Goal: Task Accomplishment & Management: Manage account settings

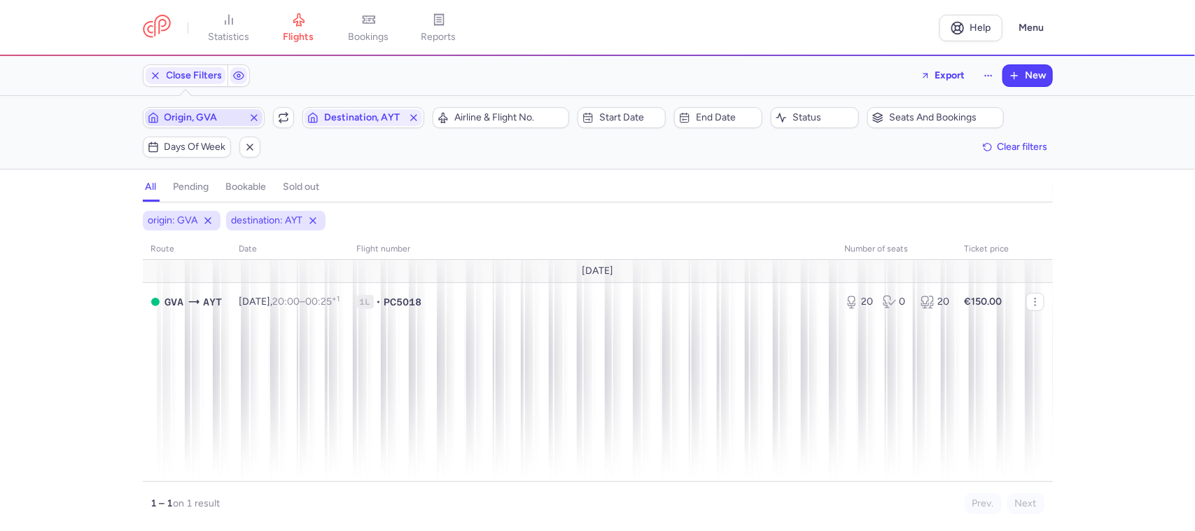
click at [203, 116] on span "Origin, GVA" at bounding box center [204, 117] width 78 height 11
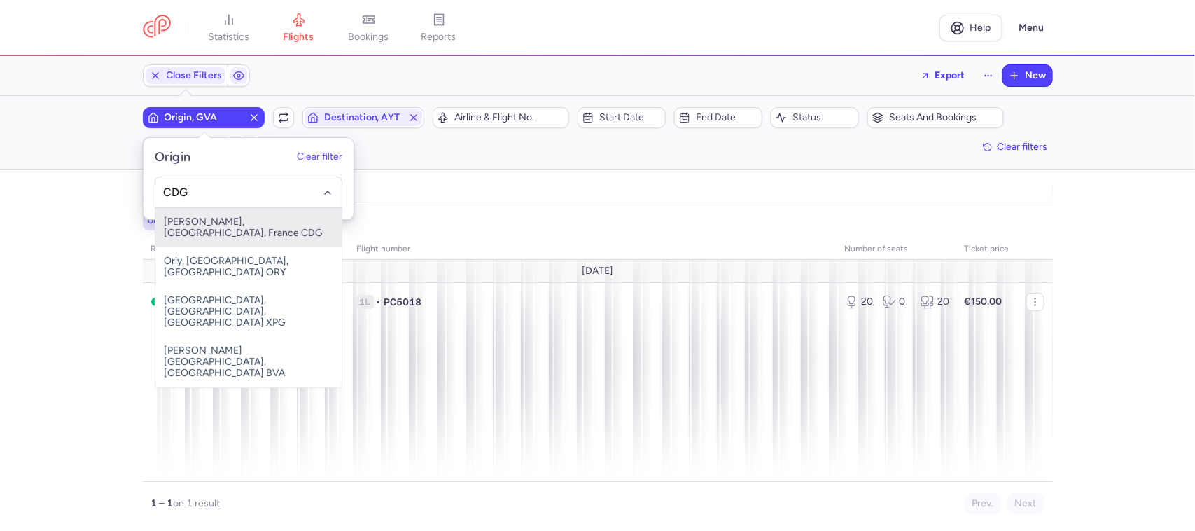
click at [305, 224] on span "[PERSON_NAME], [GEOGRAPHIC_DATA], France CDG" at bounding box center [248, 227] width 186 height 39
type input "CDG"
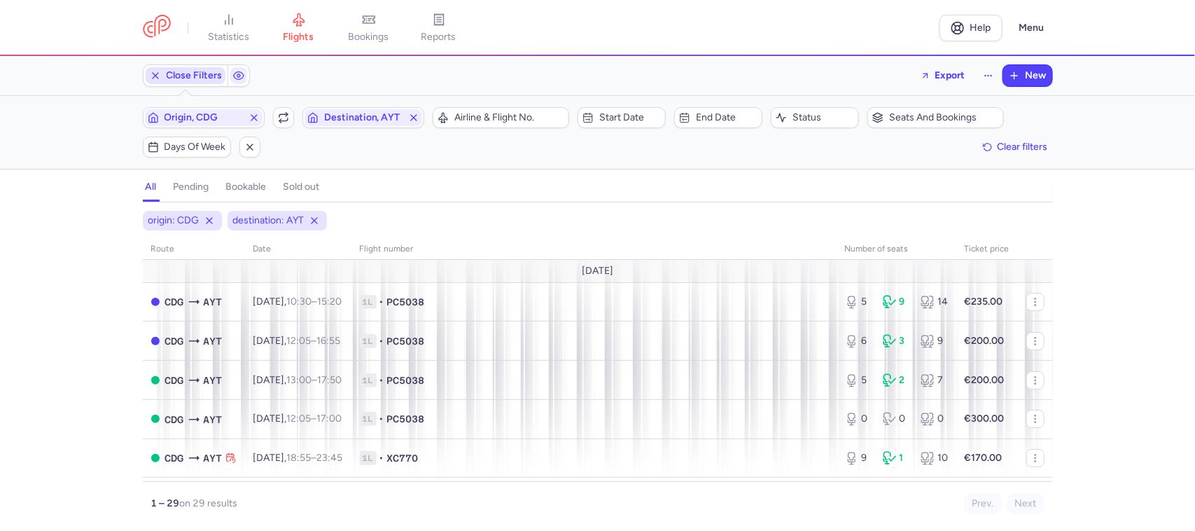
click at [198, 78] on span "Close Filters" at bounding box center [195, 75] width 56 height 11
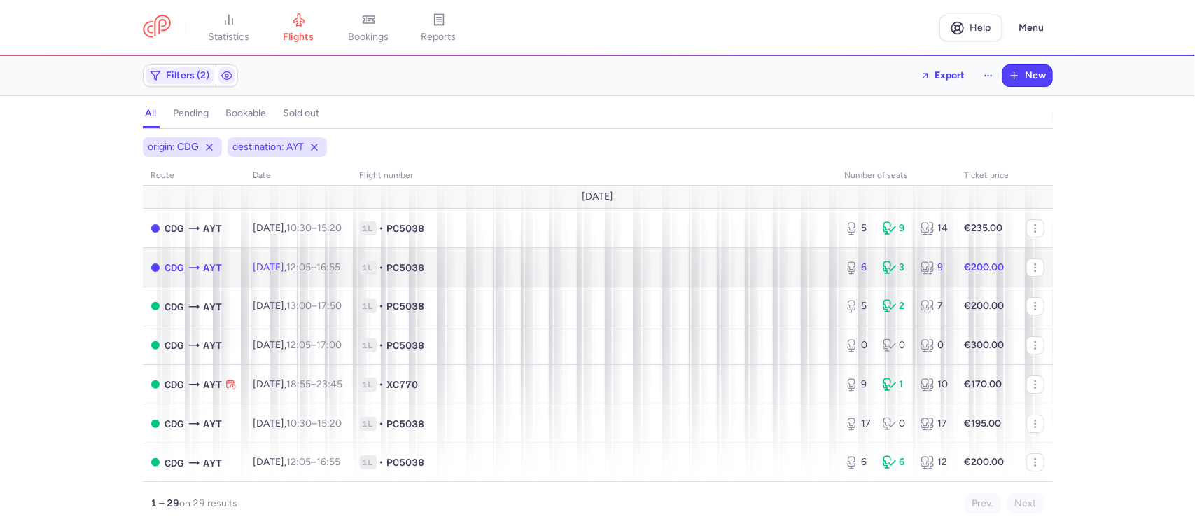
click at [341, 270] on span "12:05 – 16:55 +0" at bounding box center [314, 267] width 54 height 12
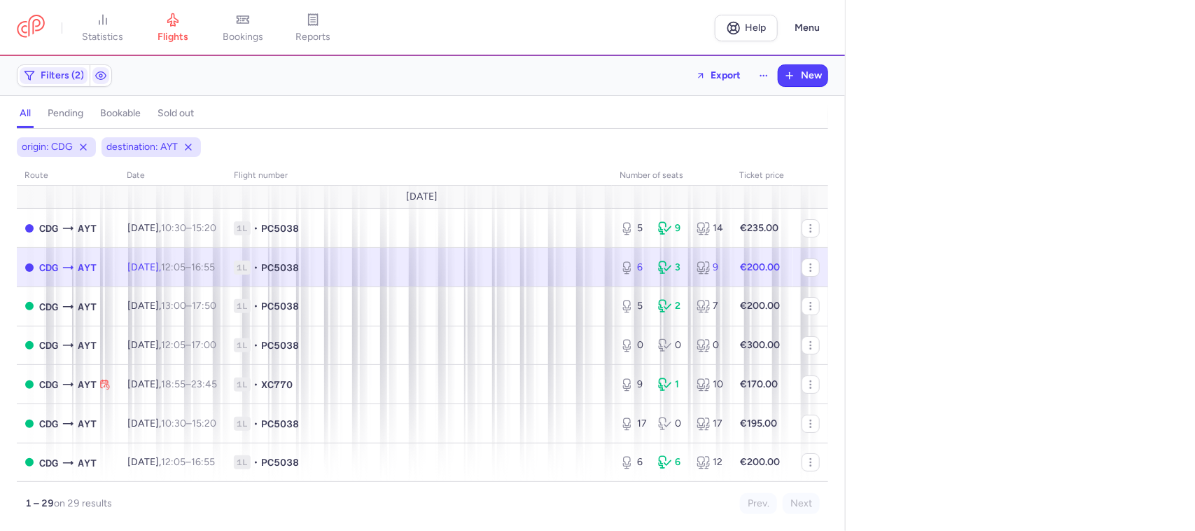
select select "days"
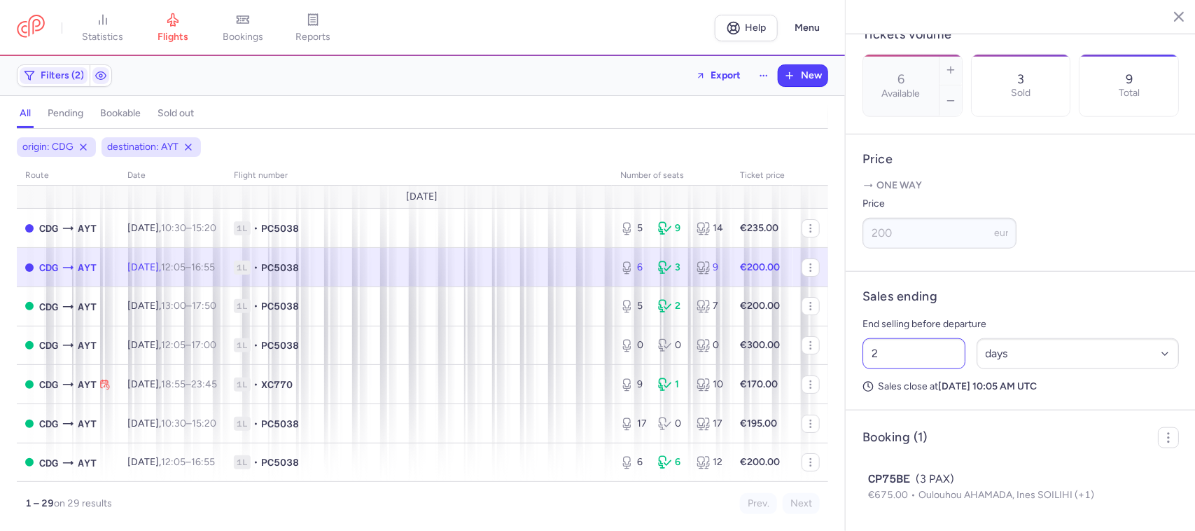
scroll to position [473, 0]
drag, startPoint x: 895, startPoint y: 349, endPoint x: 844, endPoint y: 347, distance: 50.5
click at [849, 348] on article "Sales ending End selling before departure 2 Select an option hours days Sales c…" at bounding box center [1021, 341] width 350 height 139
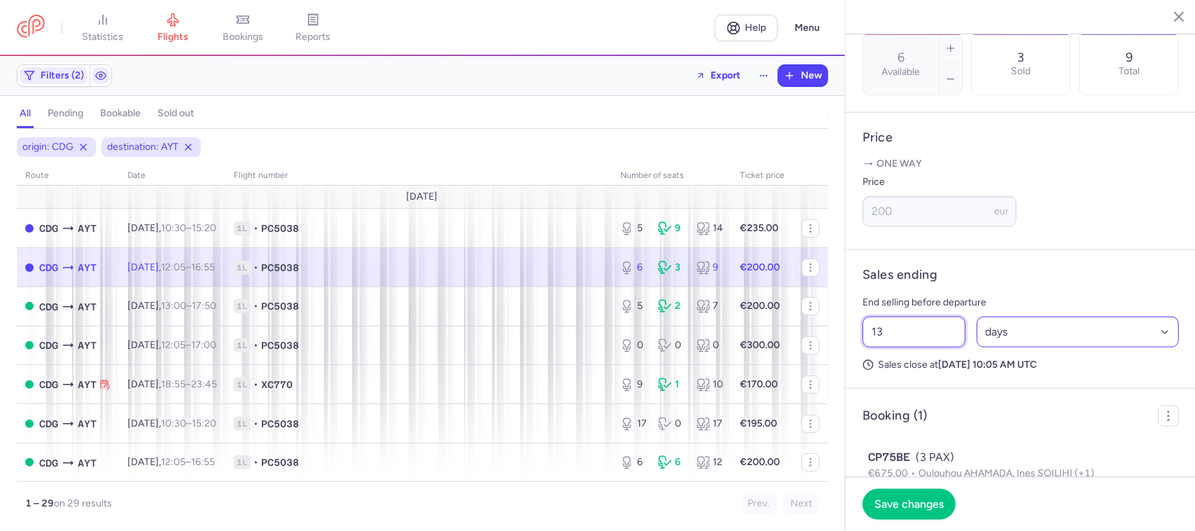
type input "13"
click at [1009, 347] on select "Select an option hours days" at bounding box center [1078, 331] width 203 height 31
select select "hours"
click at [977, 338] on select "Select an option hours days" at bounding box center [1078, 331] width 203 height 31
click at [925, 516] on button "Save changes" at bounding box center [909, 503] width 93 height 31
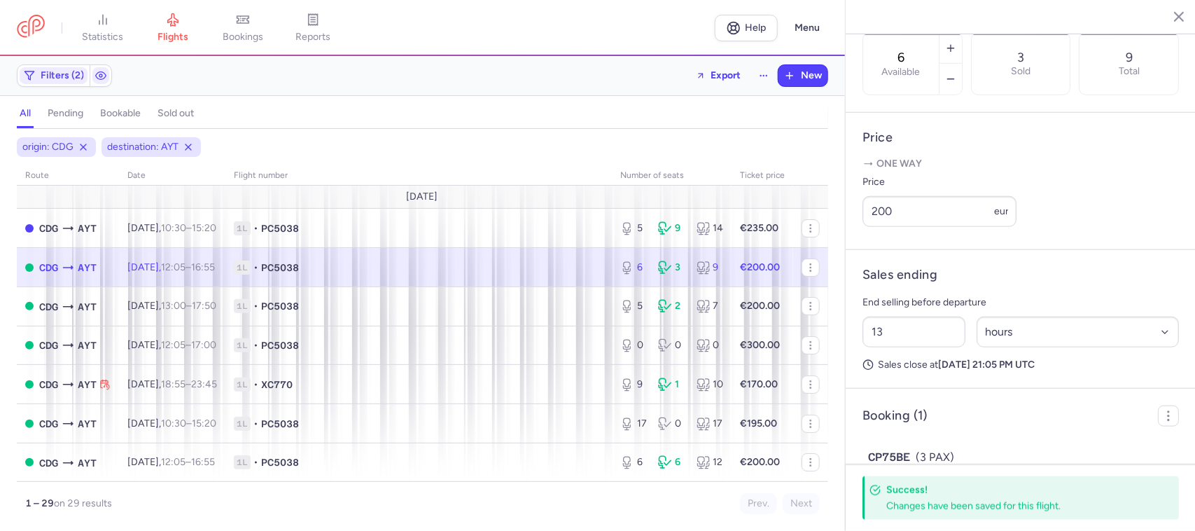
click at [498, 270] on span "1L • PC5038" at bounding box center [419, 267] width 370 height 14
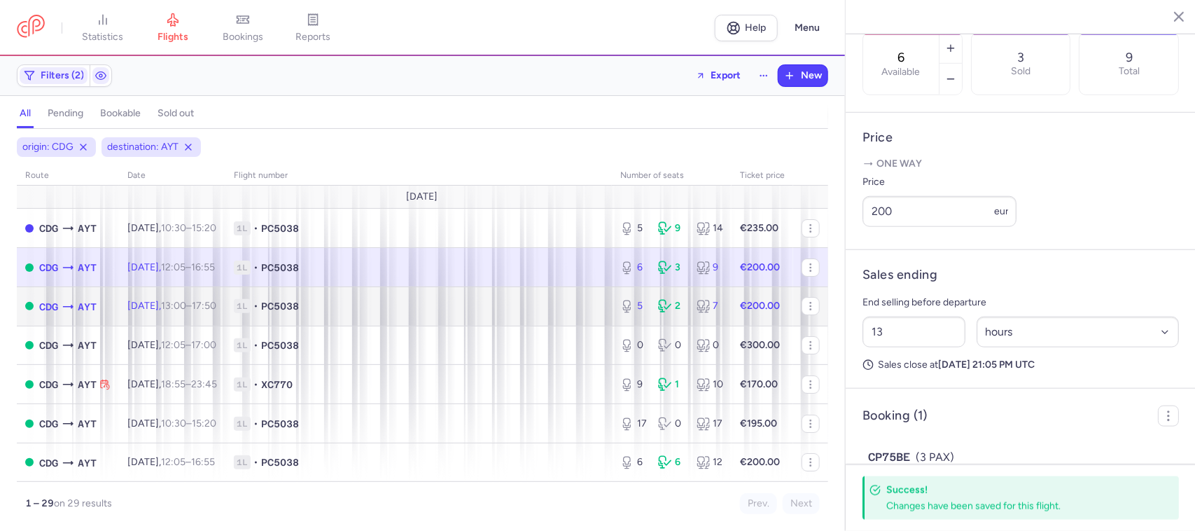
click at [529, 317] on td "1L • PC5038" at bounding box center [418, 305] width 386 height 39
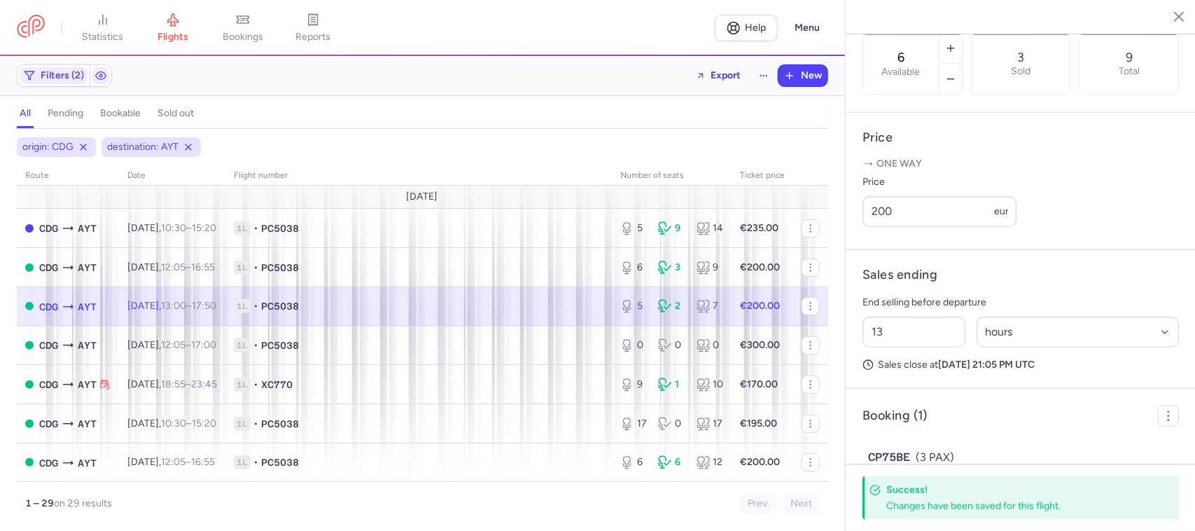
type input "5"
type input "2"
select select "days"
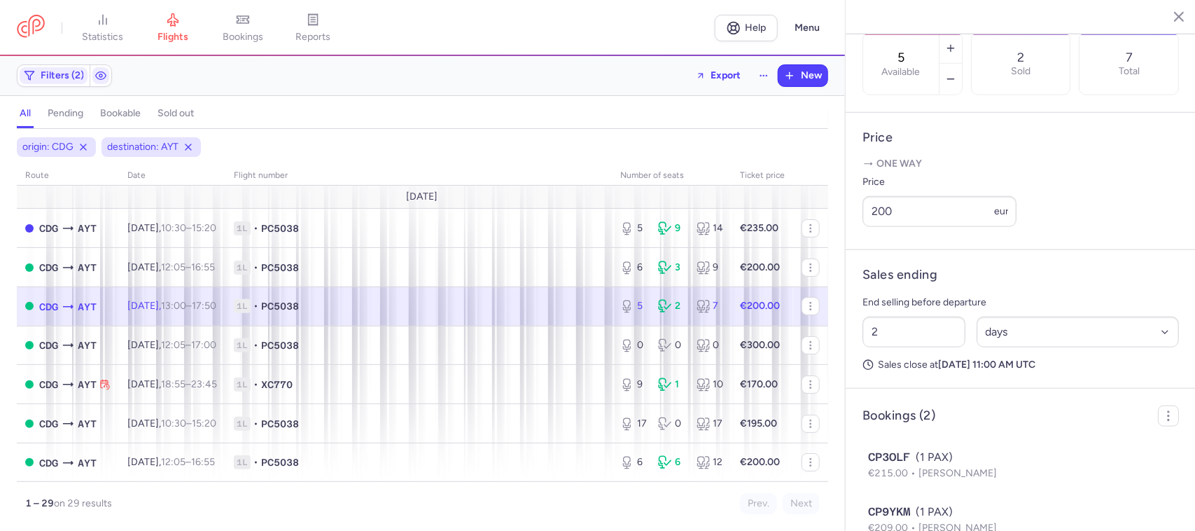
click at [540, 312] on span "1L • PC5038" at bounding box center [419, 306] width 370 height 14
drag, startPoint x: 907, startPoint y: 236, endPoint x: 846, endPoint y: 225, distance: 61.8
click at [847, 228] on article "Price One way Price 200 eur" at bounding box center [1021, 181] width 350 height 137
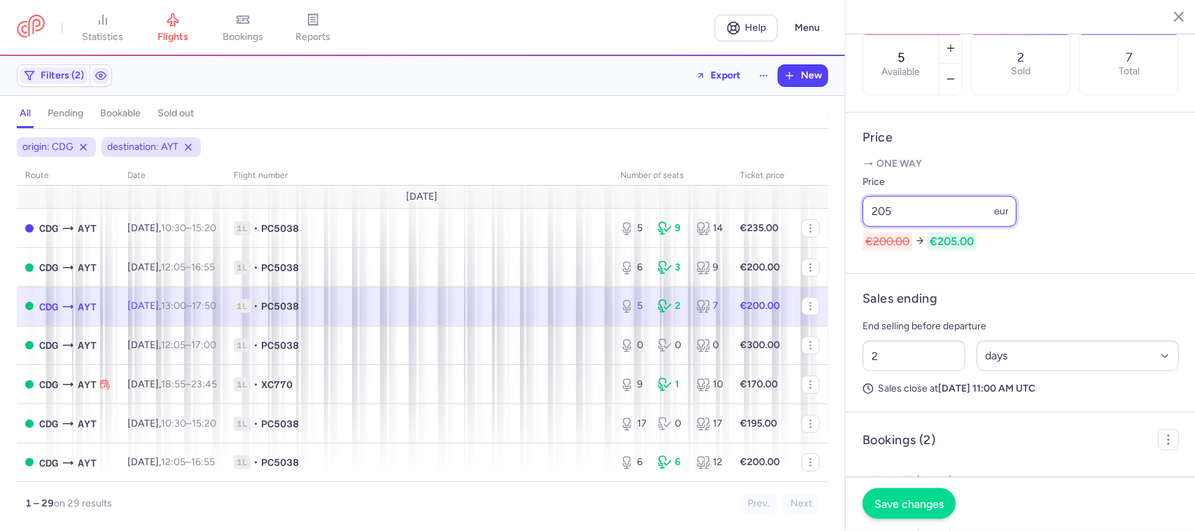
type input "205"
click at [925, 512] on button "Save changes" at bounding box center [909, 503] width 93 height 31
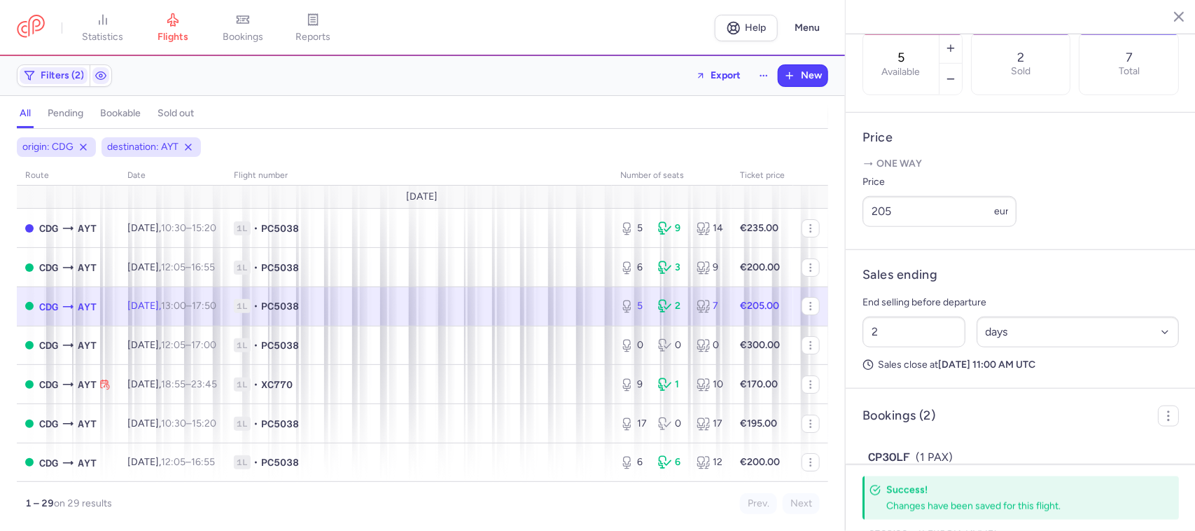
click at [552, 303] on span "1L • PC5038" at bounding box center [419, 306] width 370 height 14
drag, startPoint x: 942, startPoint y: 235, endPoint x: 883, endPoint y: 232, distance: 59.6
click at [883, 227] on input "205" at bounding box center [940, 211] width 154 height 31
drag, startPoint x: 888, startPoint y: 230, endPoint x: 902, endPoint y: 223, distance: 15.7
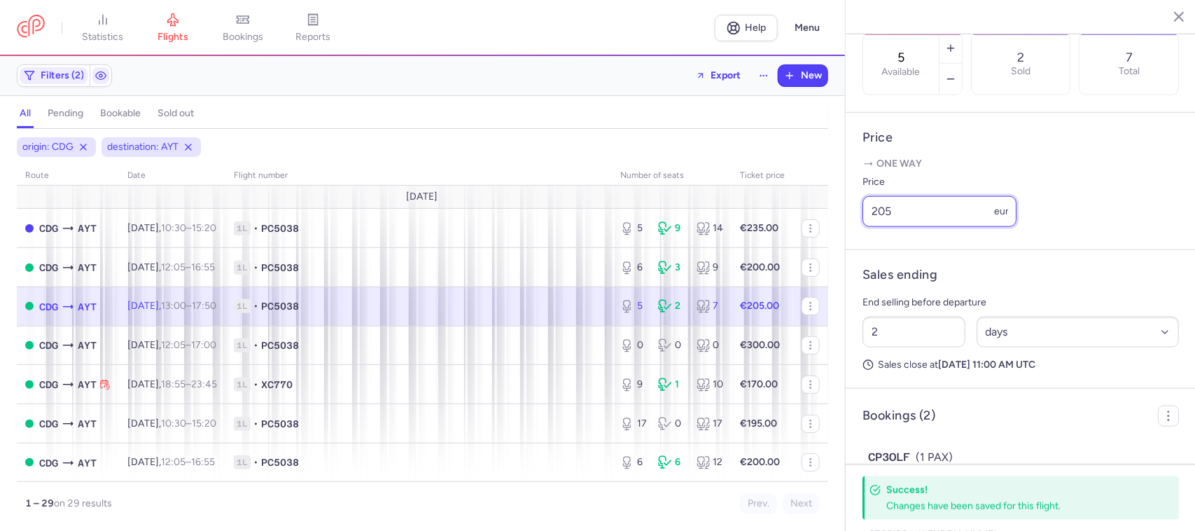
click at [902, 223] on input "205" at bounding box center [940, 211] width 154 height 31
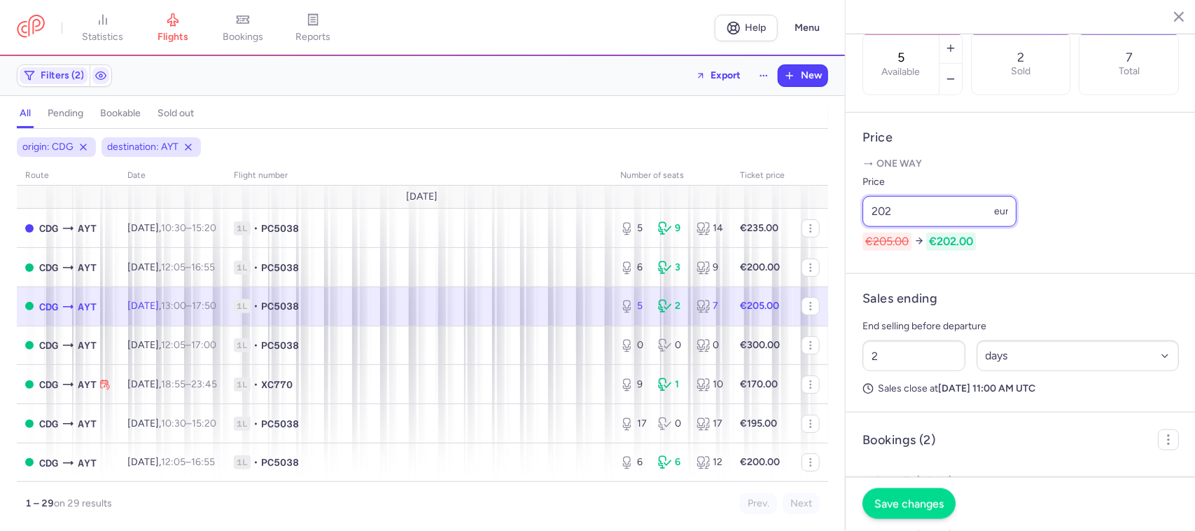
type input "202"
click at [907, 504] on span "Save changes" at bounding box center [908, 503] width 69 height 13
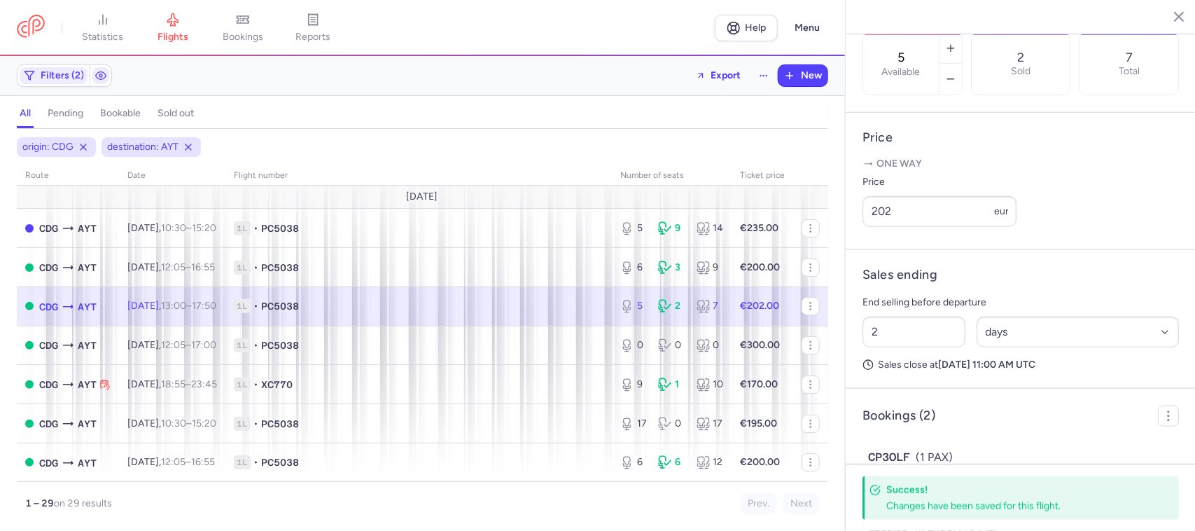
click at [548, 307] on span "1L • PC5038" at bounding box center [419, 306] width 370 height 14
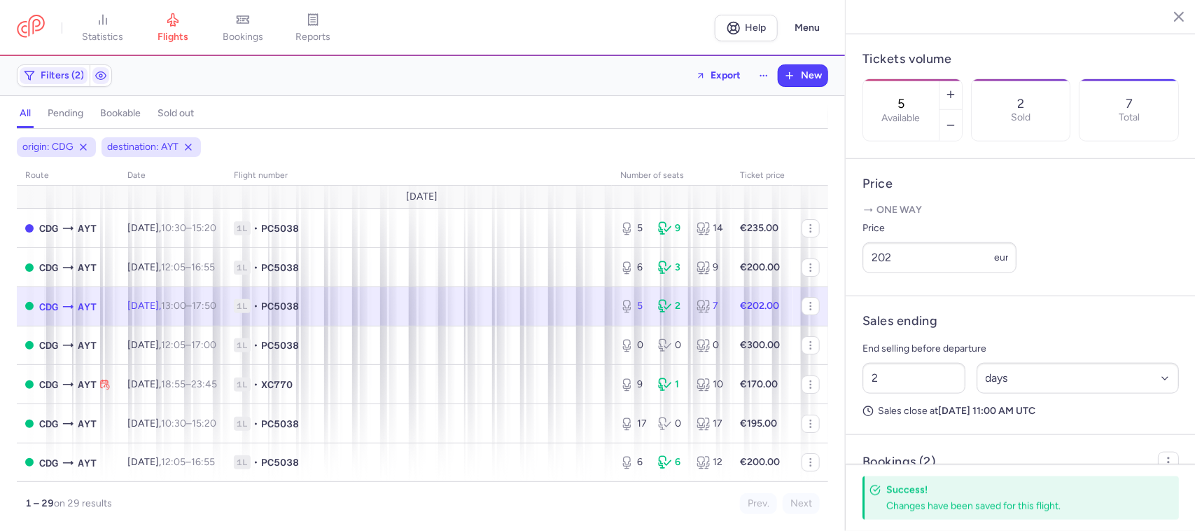
scroll to position [298, 0]
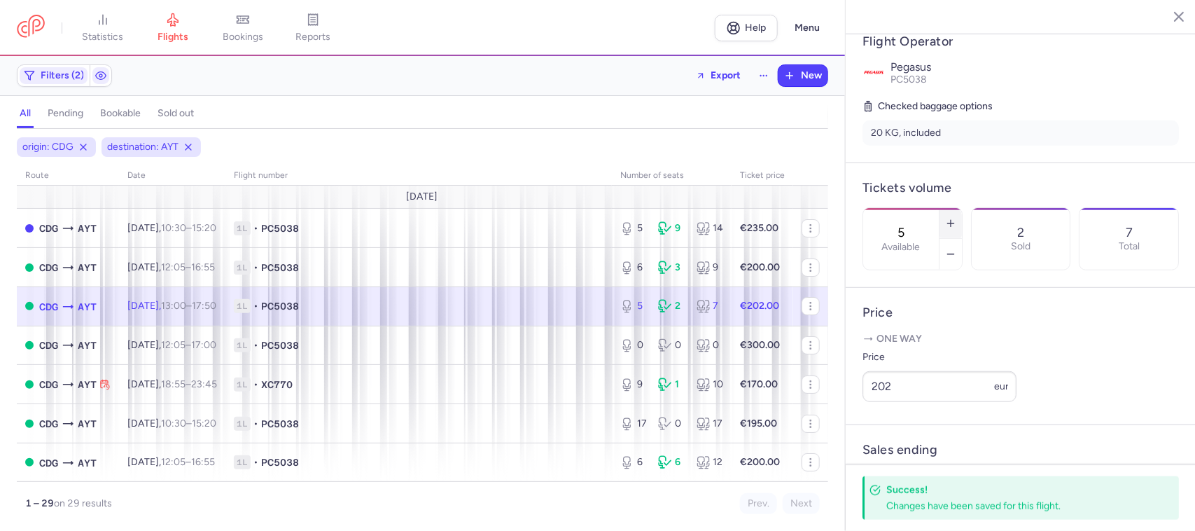
click at [962, 208] on button "button" at bounding box center [951, 223] width 22 height 31
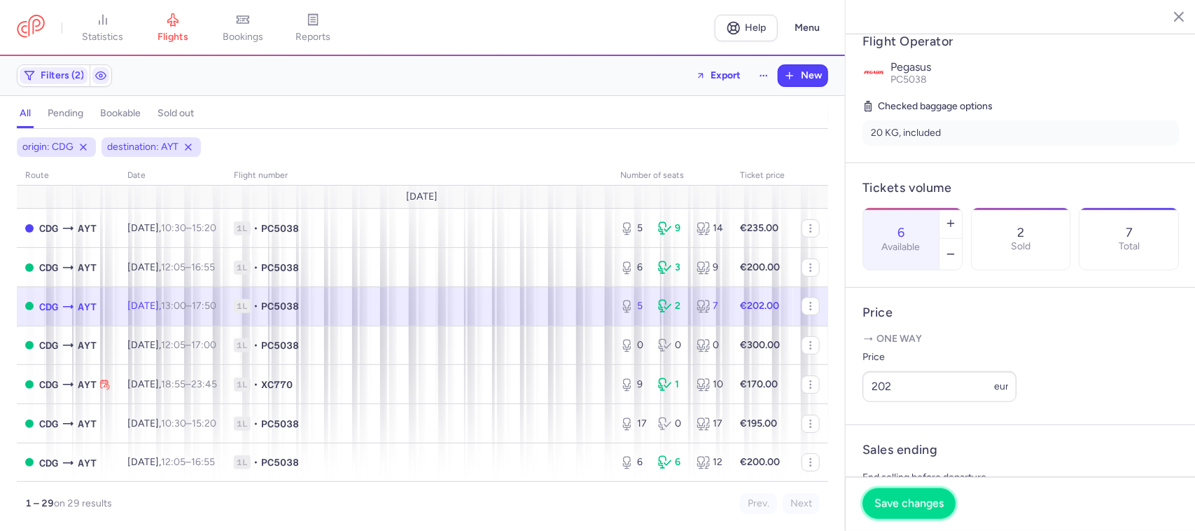
click at [919, 496] on button "Save changes" at bounding box center [909, 503] width 93 height 31
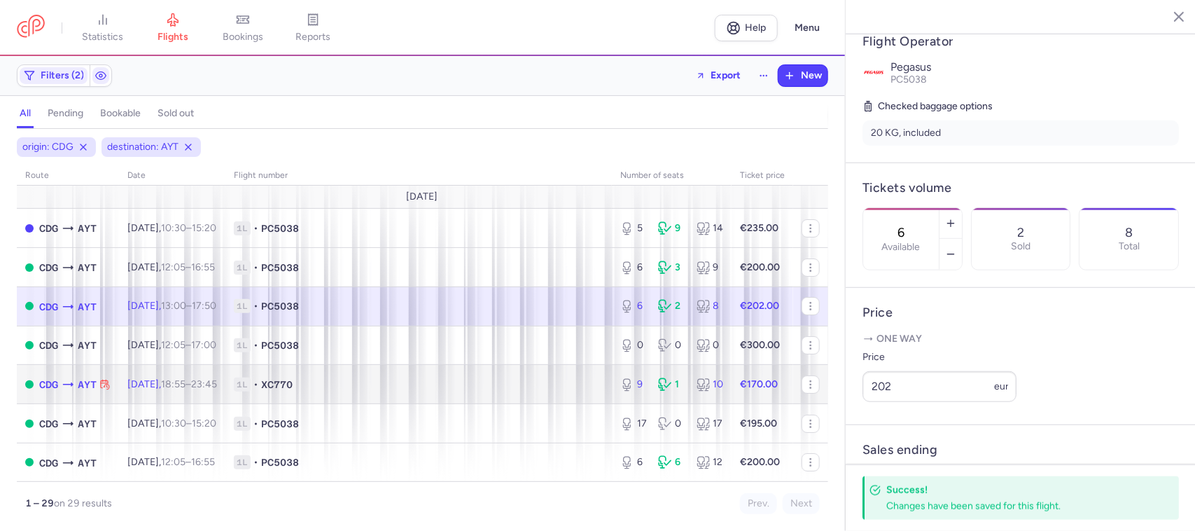
click at [512, 389] on span "1L • XC770" at bounding box center [419, 384] width 370 height 14
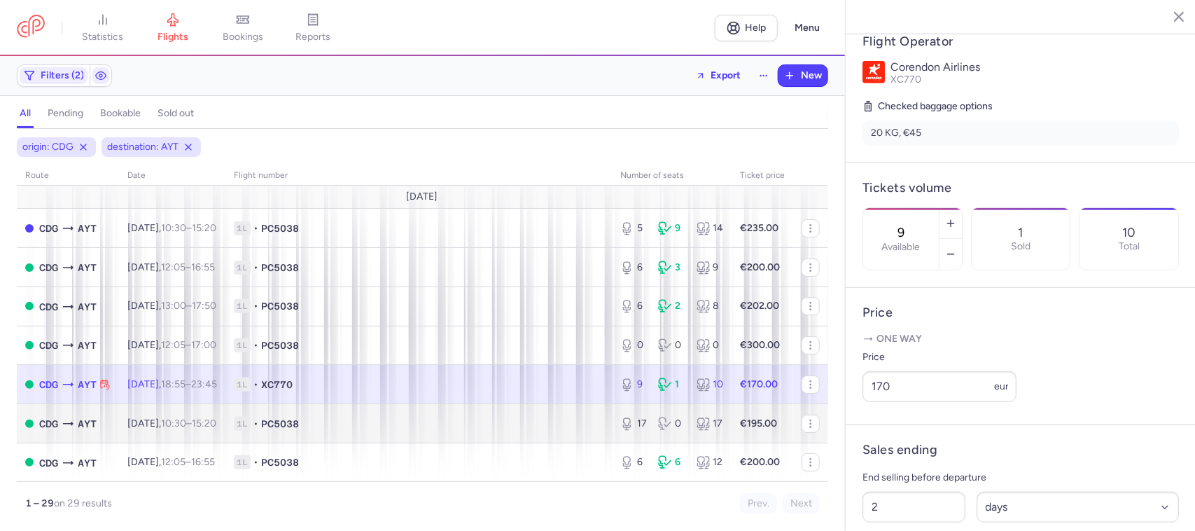
scroll to position [88, 0]
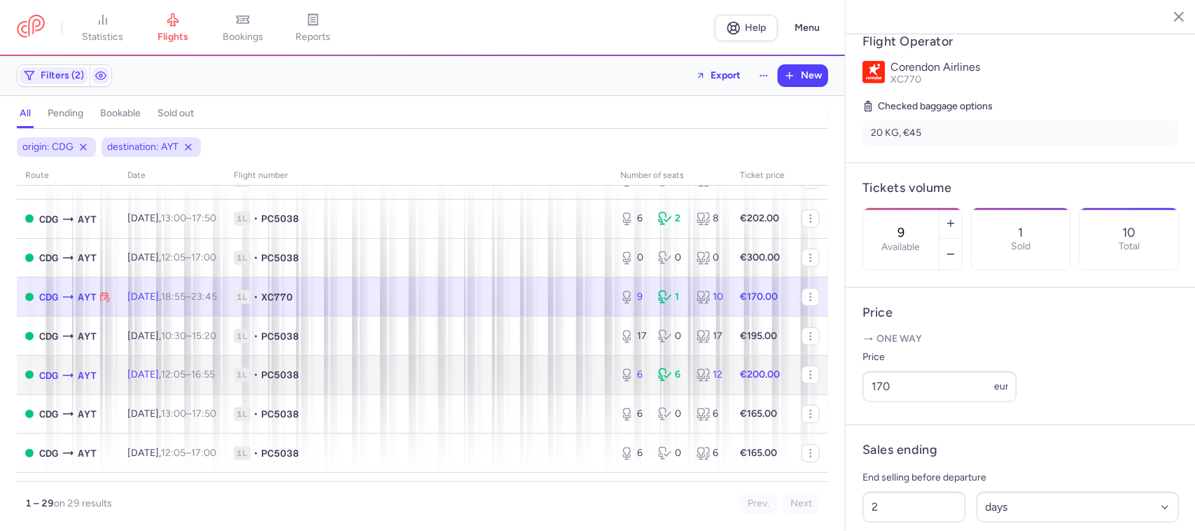
click at [467, 375] on span "1L • PC5038" at bounding box center [419, 375] width 370 height 14
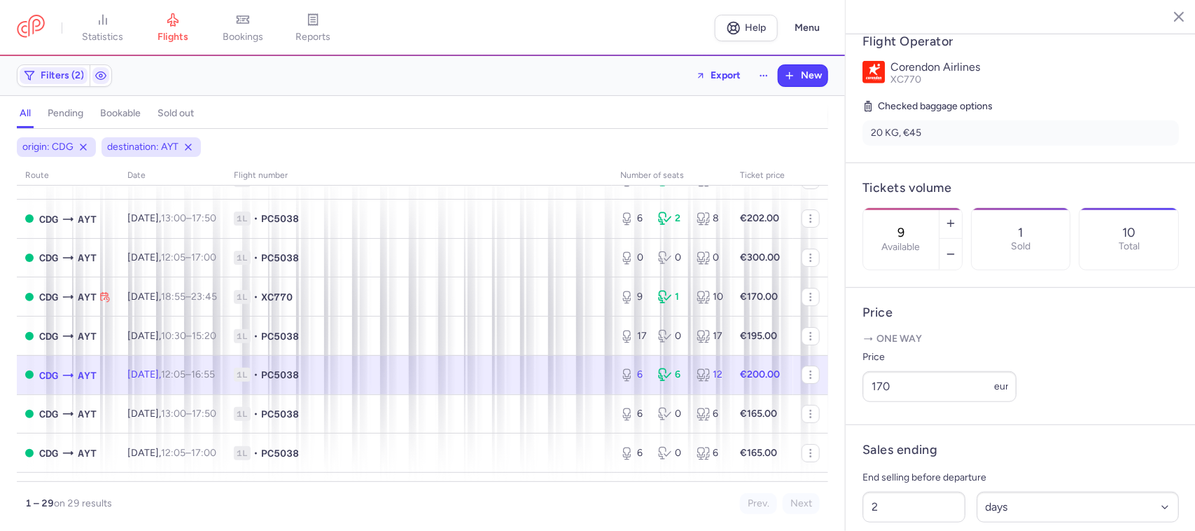
type input "6"
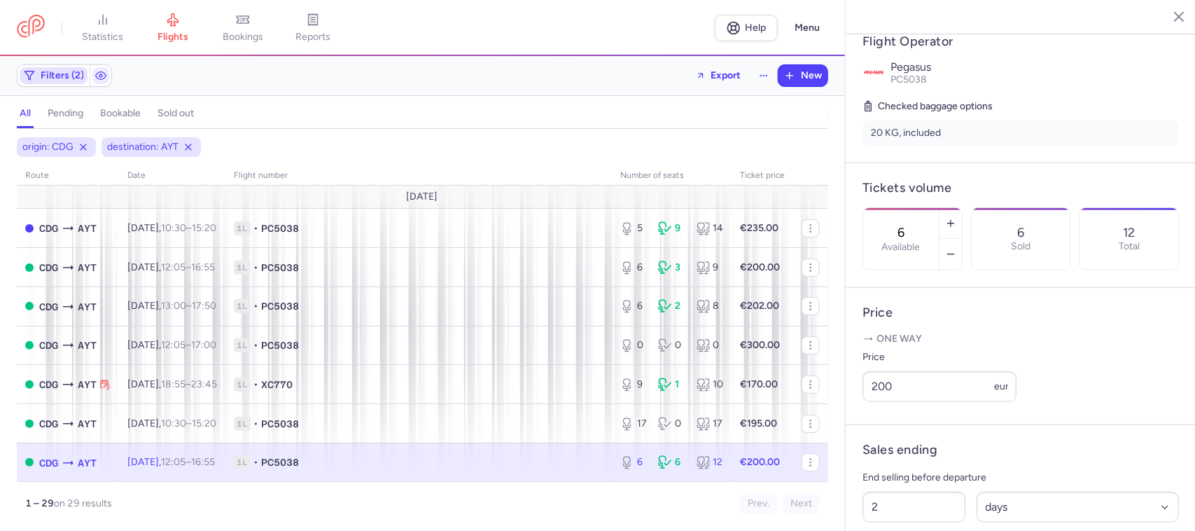
click at [56, 76] on span "Filters (2)" at bounding box center [62, 75] width 43 height 11
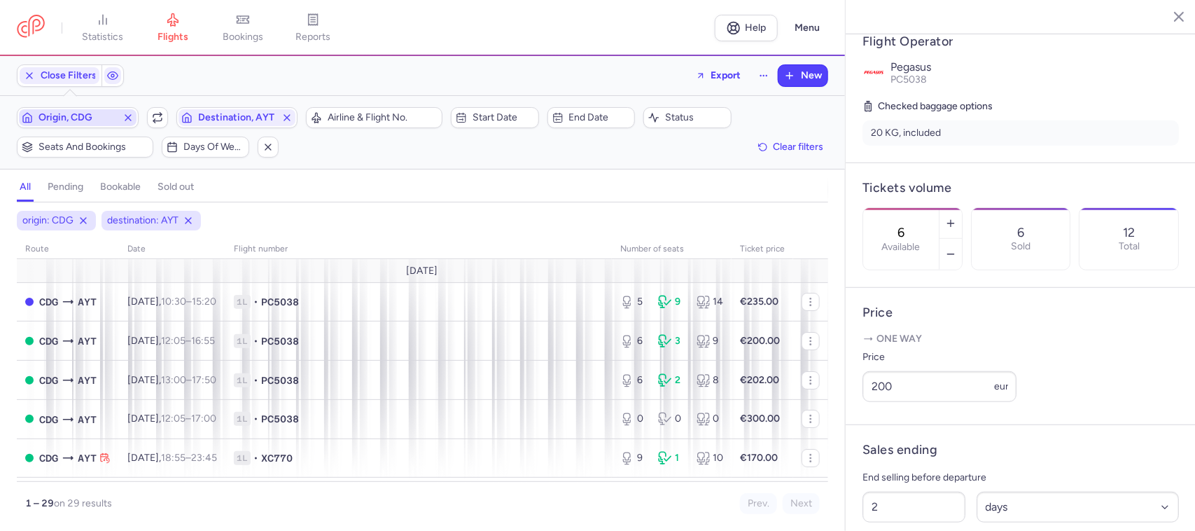
click at [102, 120] on span "Origin, CDG" at bounding box center [78, 117] width 78 height 11
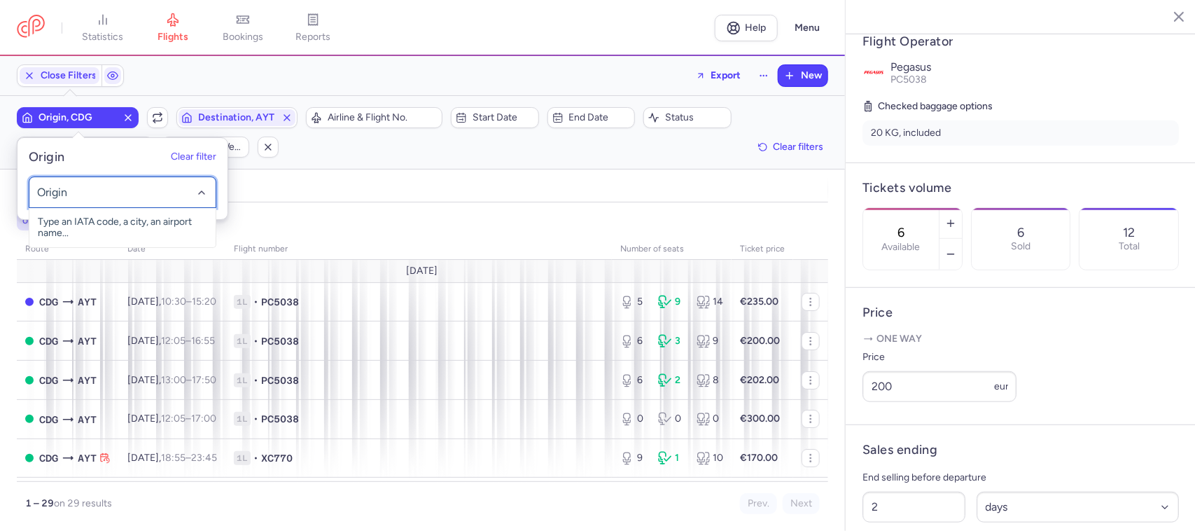
click at [102, 183] on div at bounding box center [123, 192] width 188 height 32
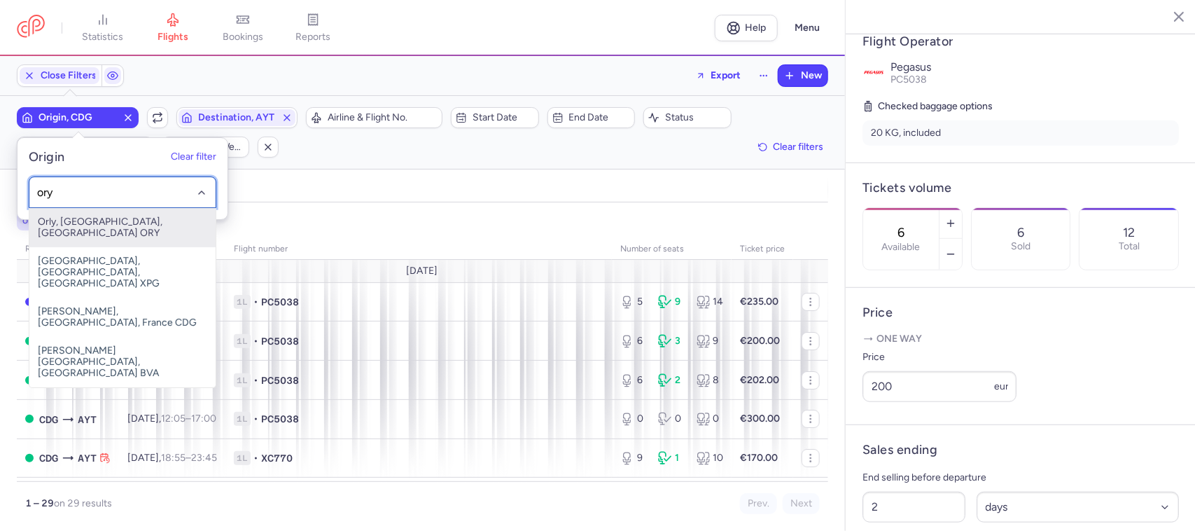
click at [152, 218] on span "Orly, [GEOGRAPHIC_DATA], [GEOGRAPHIC_DATA] ORY" at bounding box center [122, 227] width 186 height 39
type input "ory"
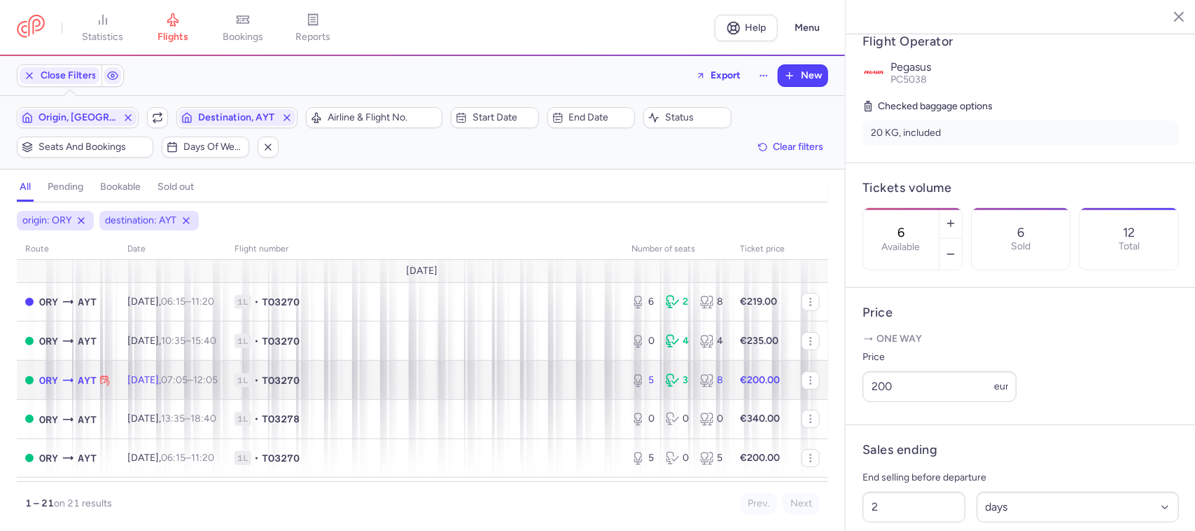
click at [453, 379] on span "1L • TO3270" at bounding box center [425, 380] width 380 height 14
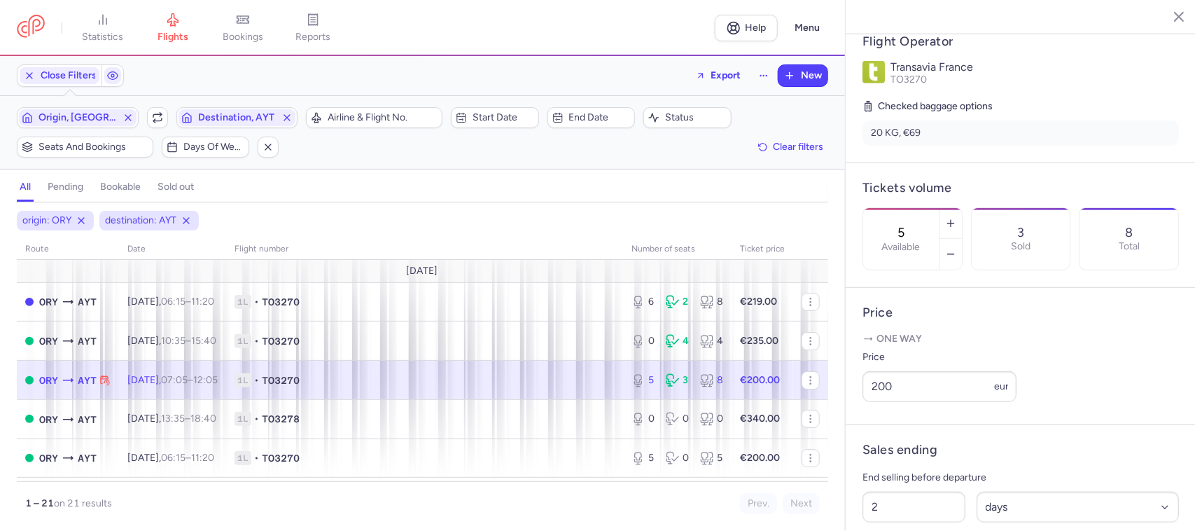
click at [732, 390] on td "1L • TO3270" at bounding box center [763, 380] width 62 height 39
click at [954, 223] on line "button" at bounding box center [950, 223] width 6 height 0
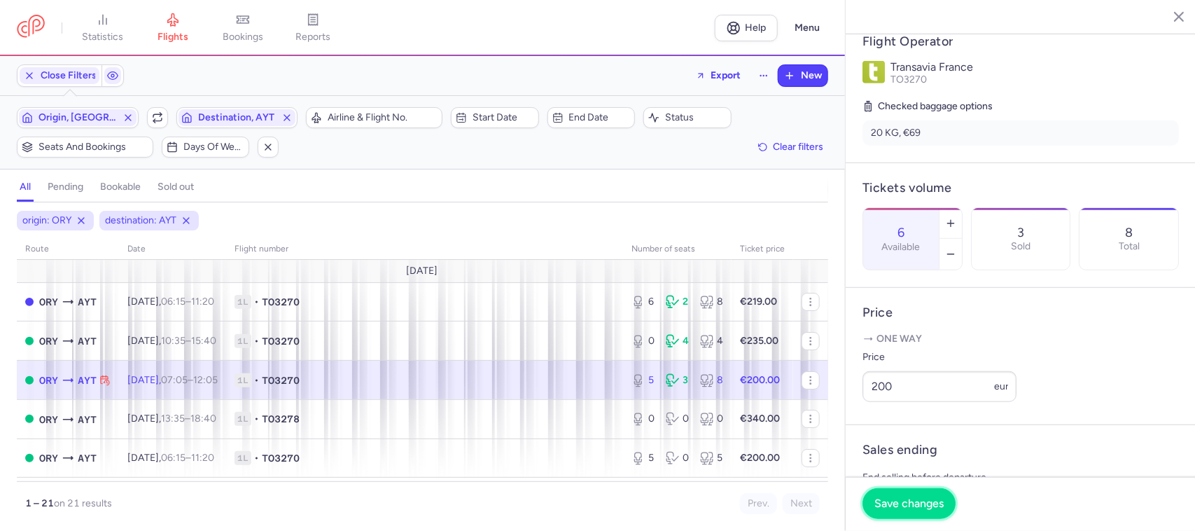
click at [923, 508] on span "Save changes" at bounding box center [908, 503] width 69 height 13
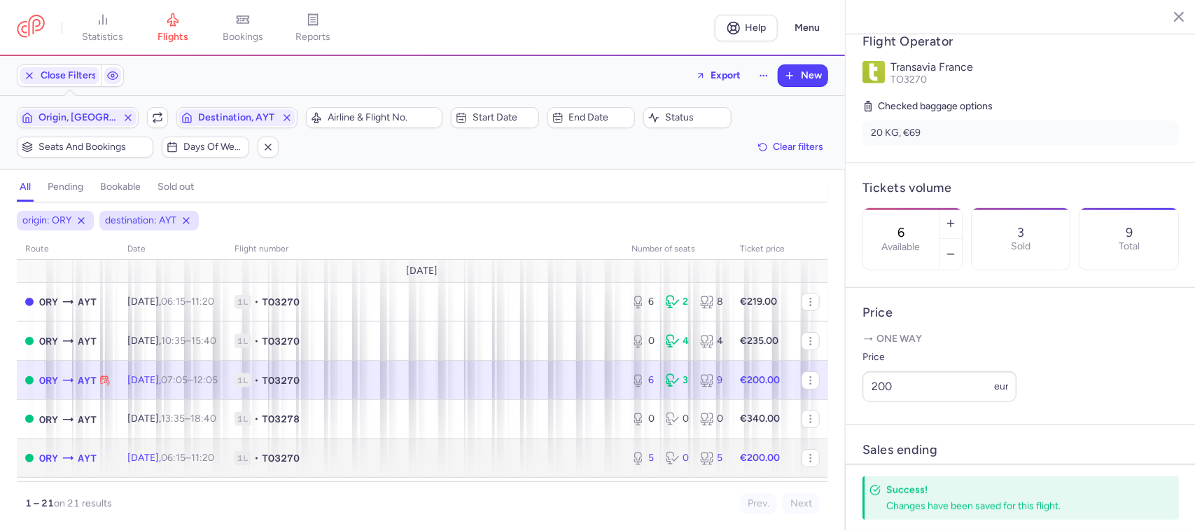
click at [386, 459] on span "1L • TO3270" at bounding box center [425, 458] width 380 height 14
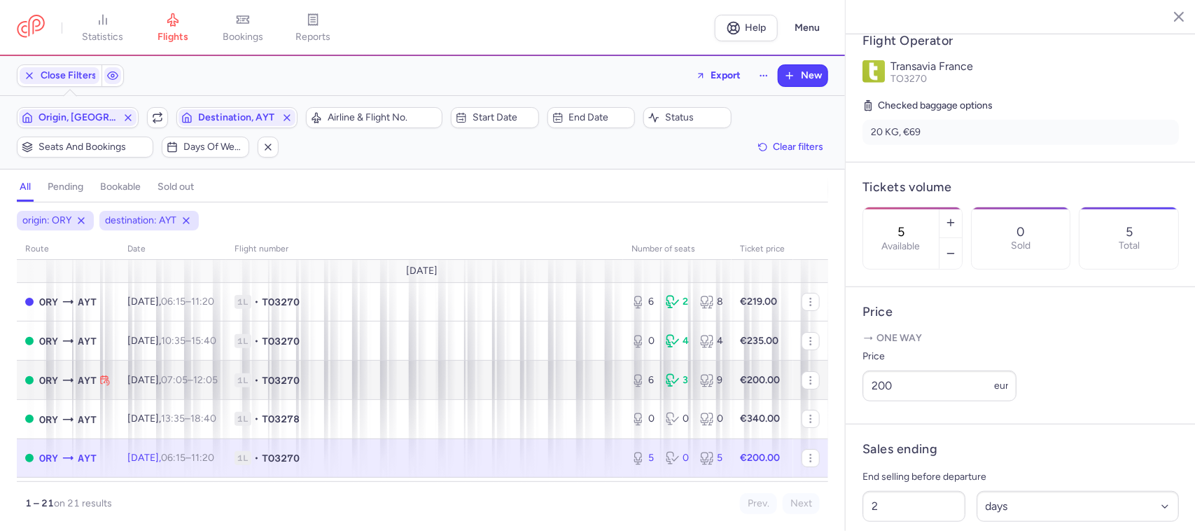
scroll to position [88, 0]
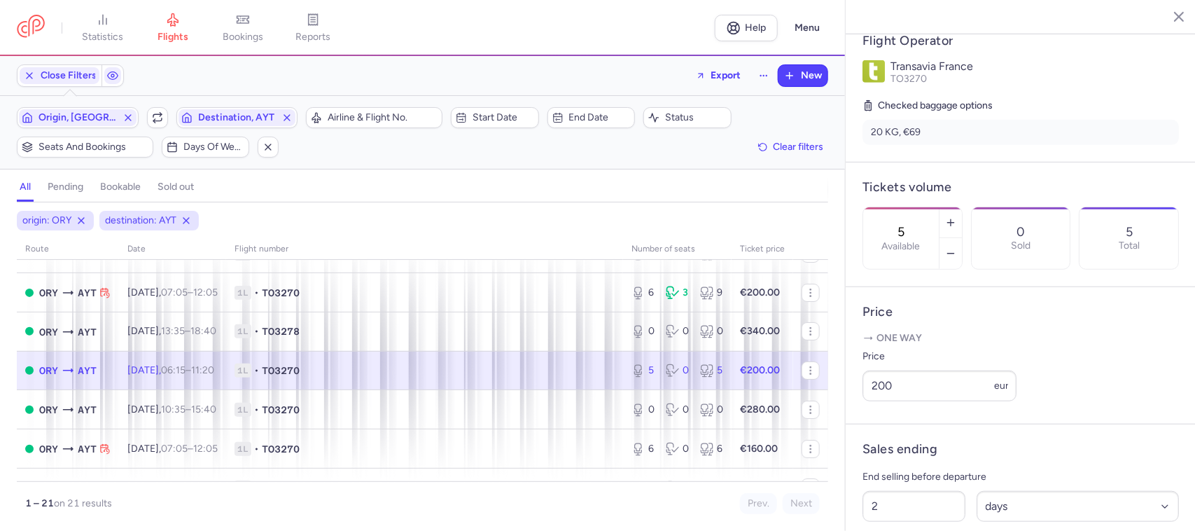
click at [433, 365] on span "1L • TO3270" at bounding box center [425, 370] width 380 height 14
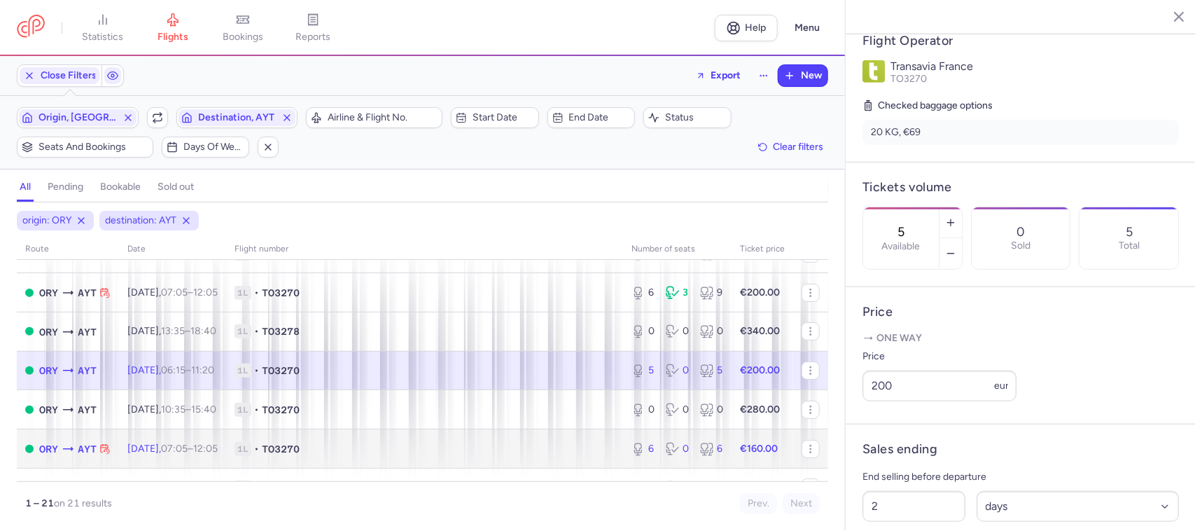
click at [466, 439] on td "1L • TO3270" at bounding box center [424, 448] width 397 height 39
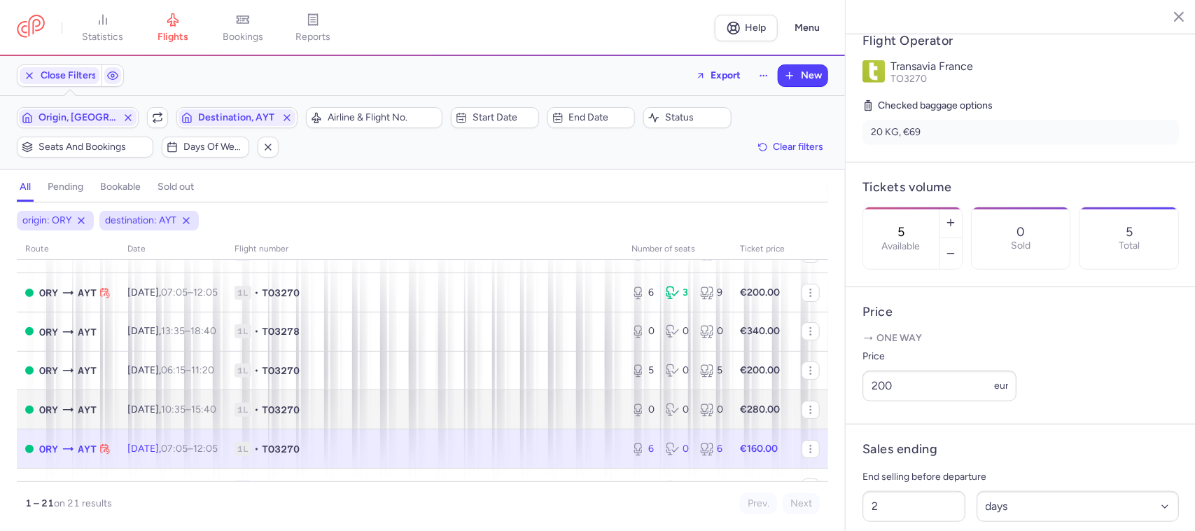
type input "6"
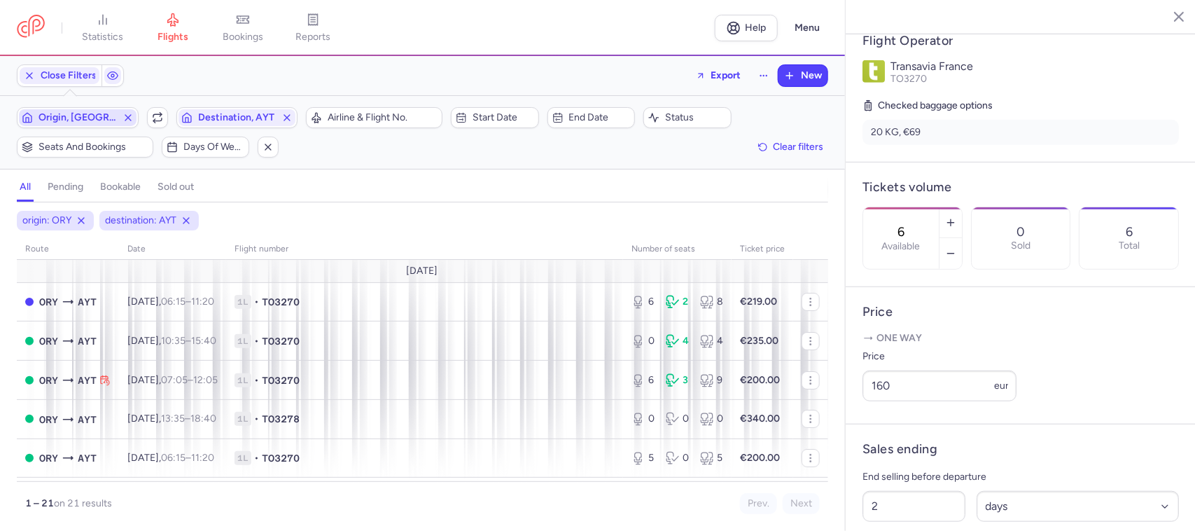
click at [40, 120] on span "Origin, [GEOGRAPHIC_DATA]" at bounding box center [78, 117] width 78 height 11
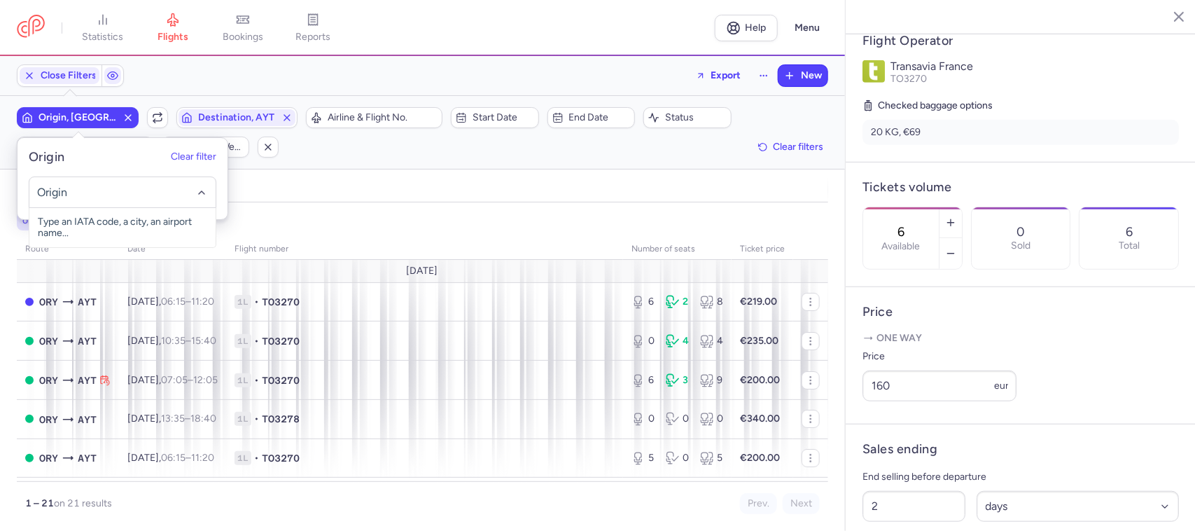
click at [85, 190] on input "-searchbox" at bounding box center [122, 192] width 172 height 15
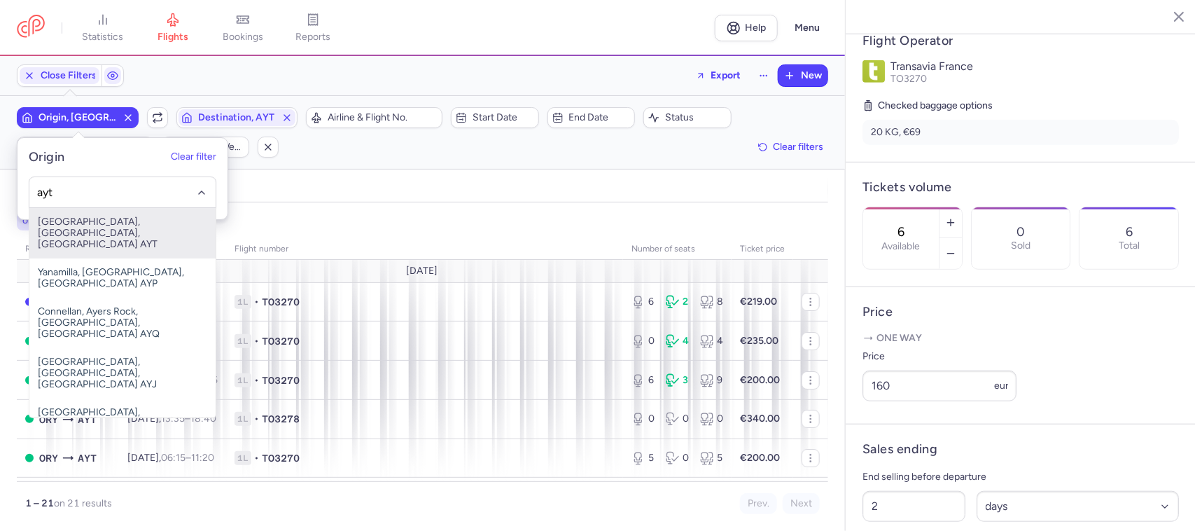
click at [134, 221] on span "[GEOGRAPHIC_DATA], [GEOGRAPHIC_DATA], [GEOGRAPHIC_DATA] AYT" at bounding box center [122, 233] width 186 height 50
type input "ayt"
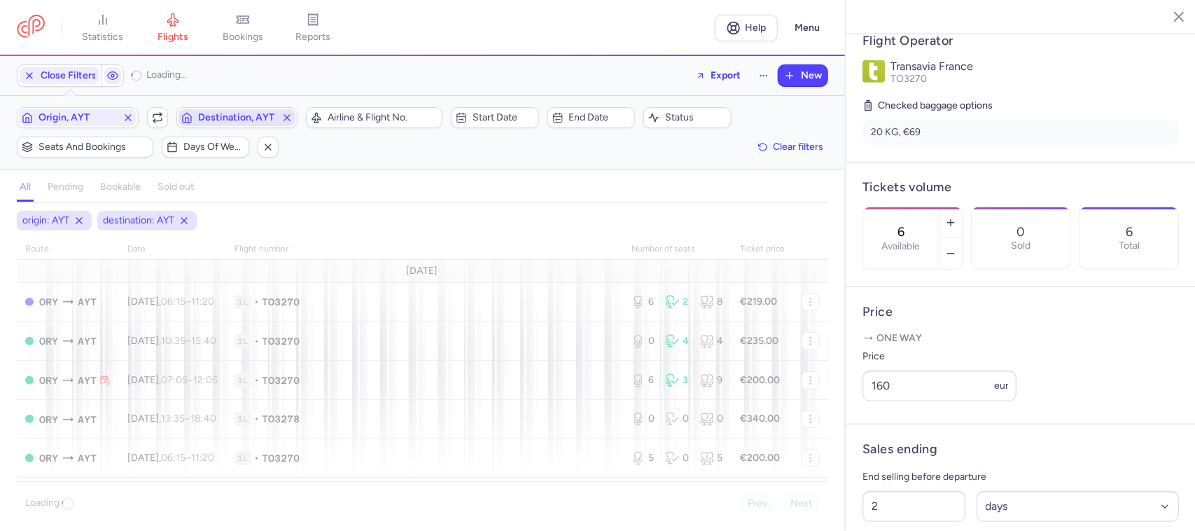
click at [235, 123] on span "Destination, AYT" at bounding box center [237, 117] width 78 height 11
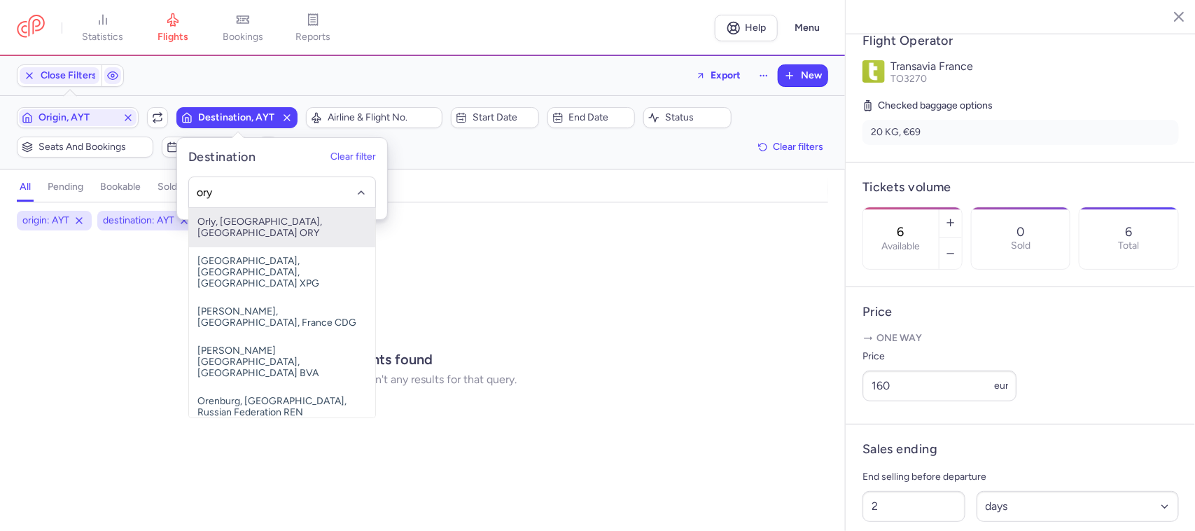
drag, startPoint x: 284, startPoint y: 216, endPoint x: 289, endPoint y: 226, distance: 11.6
click at [284, 218] on span "Orly, [GEOGRAPHIC_DATA], [GEOGRAPHIC_DATA] ORY" at bounding box center [282, 227] width 186 height 39
type input "ory"
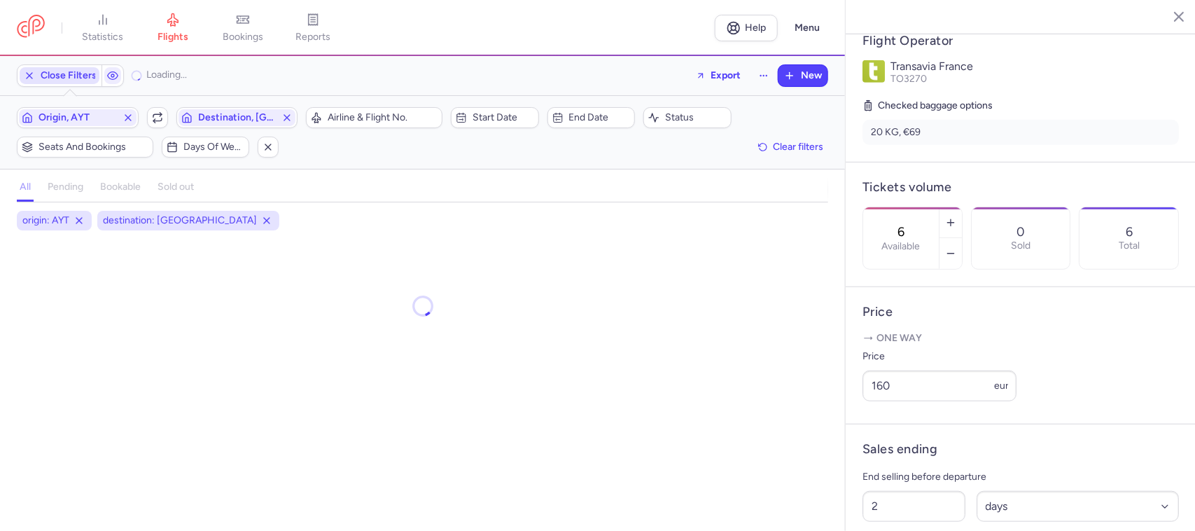
click at [48, 81] on span "Close Filters" at bounding box center [69, 75] width 56 height 11
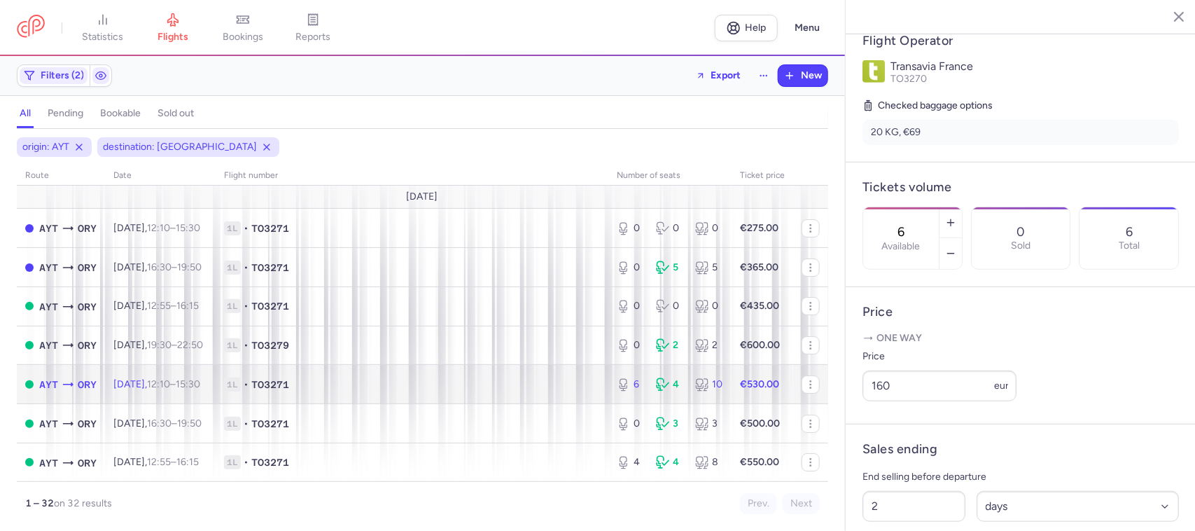
click at [454, 383] on span "1L • TO3271" at bounding box center [412, 384] width 376 height 14
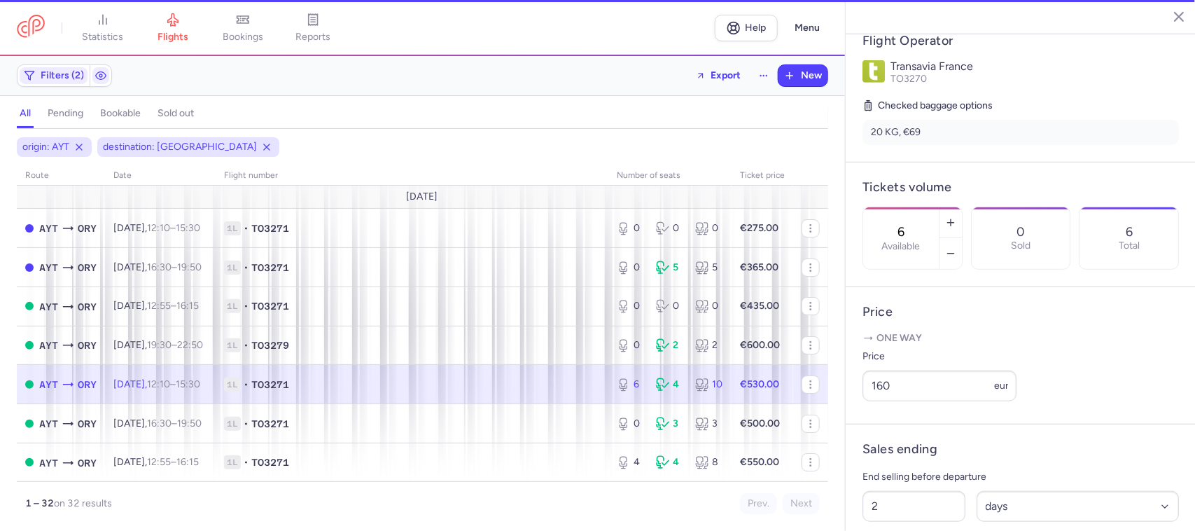
scroll to position [298, 0]
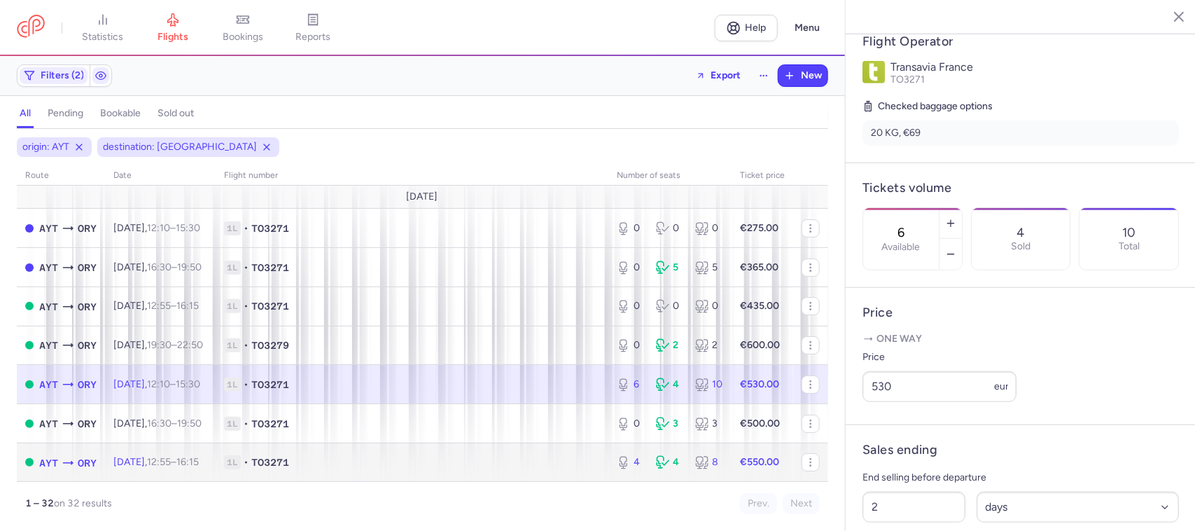
click at [417, 473] on td "1L • TO3271" at bounding box center [412, 461] width 393 height 39
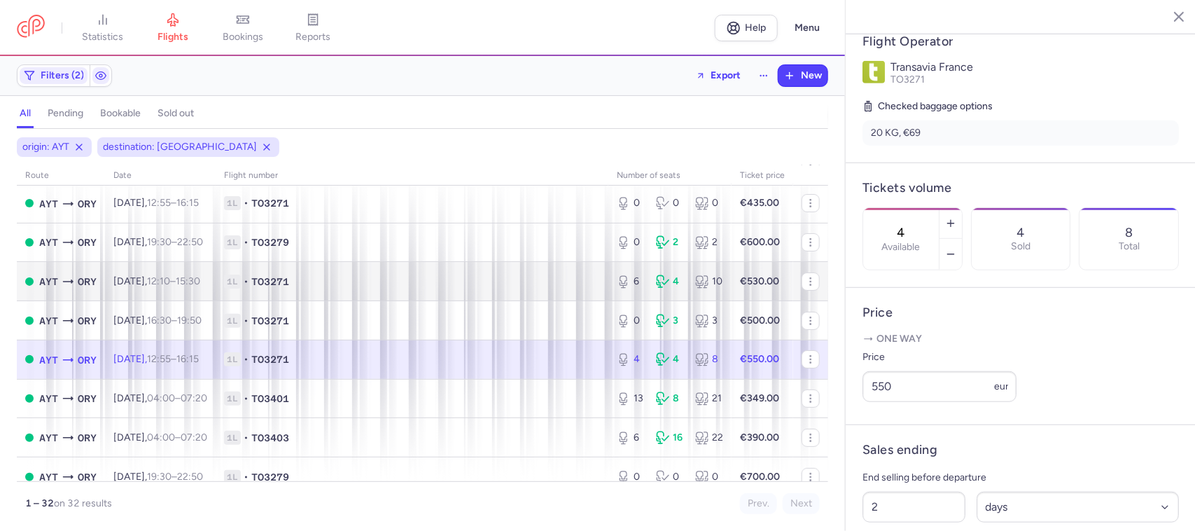
scroll to position [175, 0]
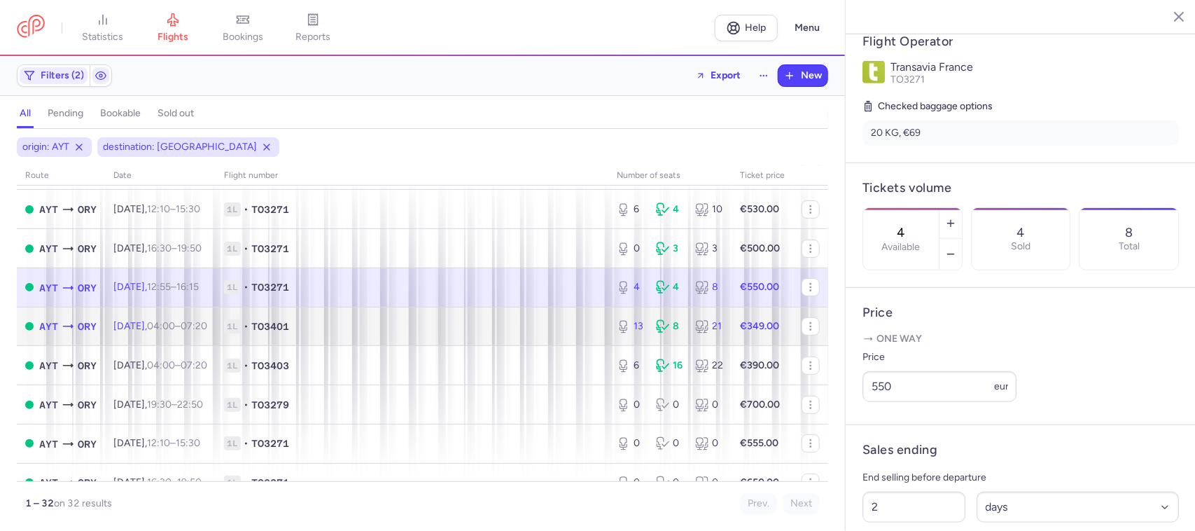
click at [457, 333] on span "1L • TO3401" at bounding box center [412, 326] width 376 height 14
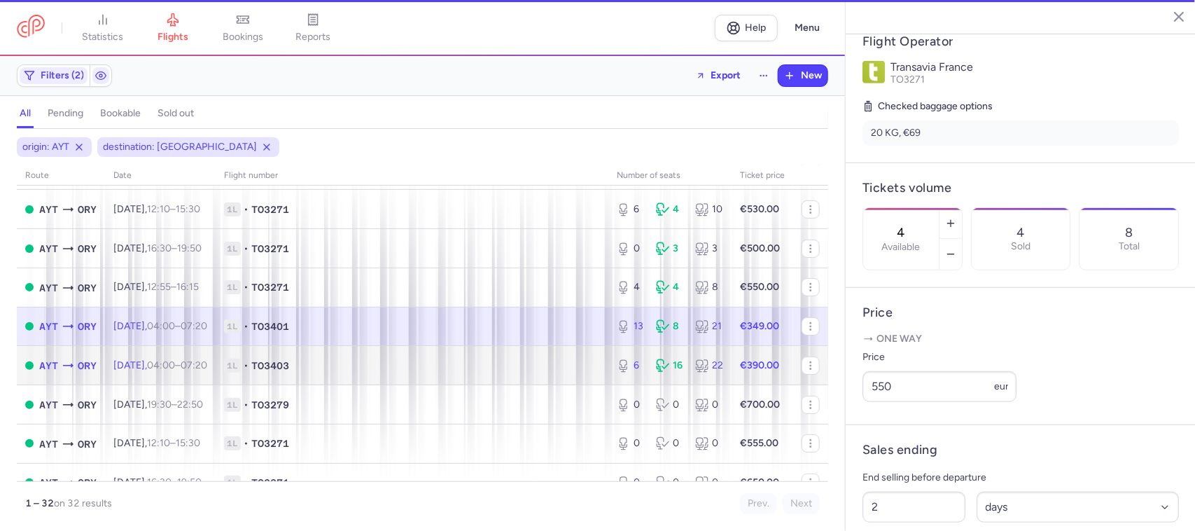
type input "13"
click at [469, 363] on span "1L • TO3403" at bounding box center [412, 365] width 376 height 14
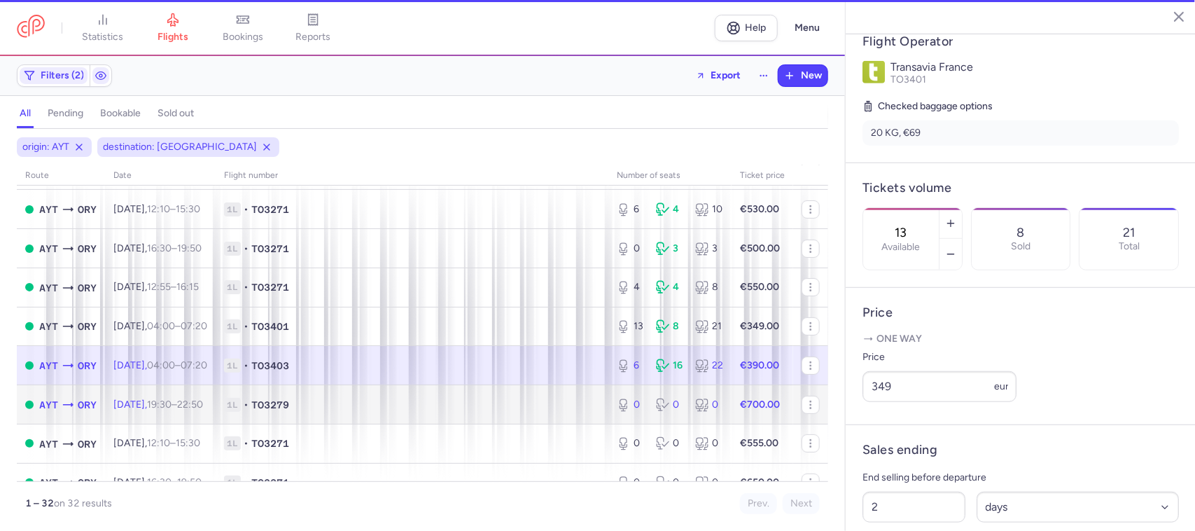
click at [487, 401] on span "1L • TO3279" at bounding box center [412, 405] width 376 height 14
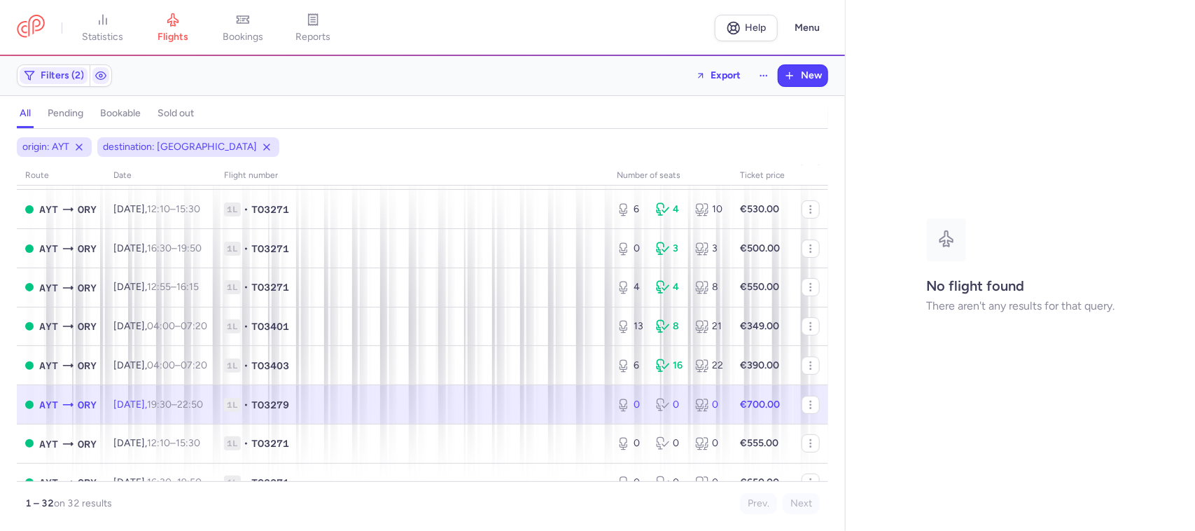
select select "days"
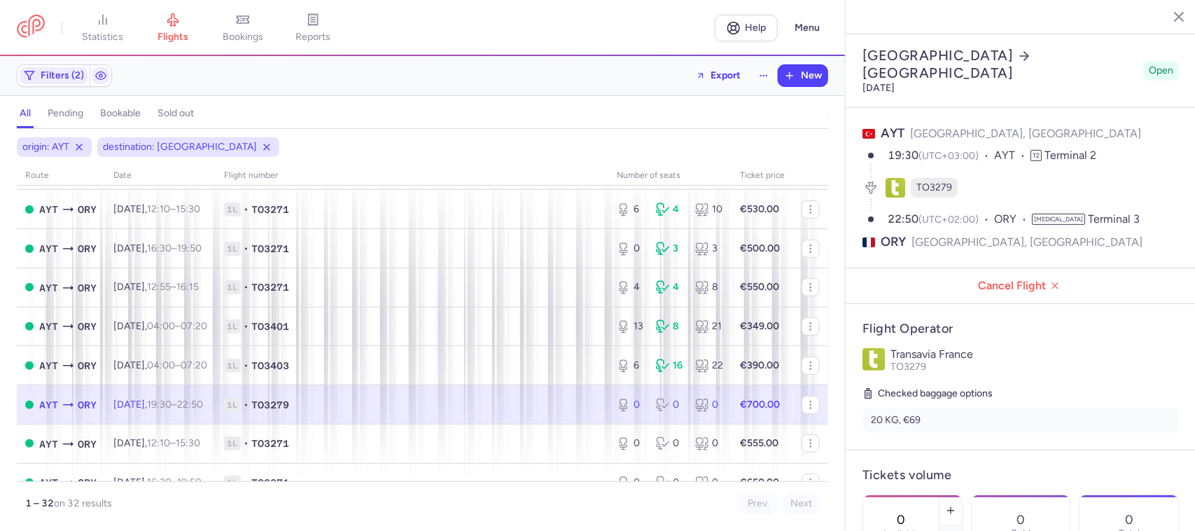
scroll to position [350, 0]
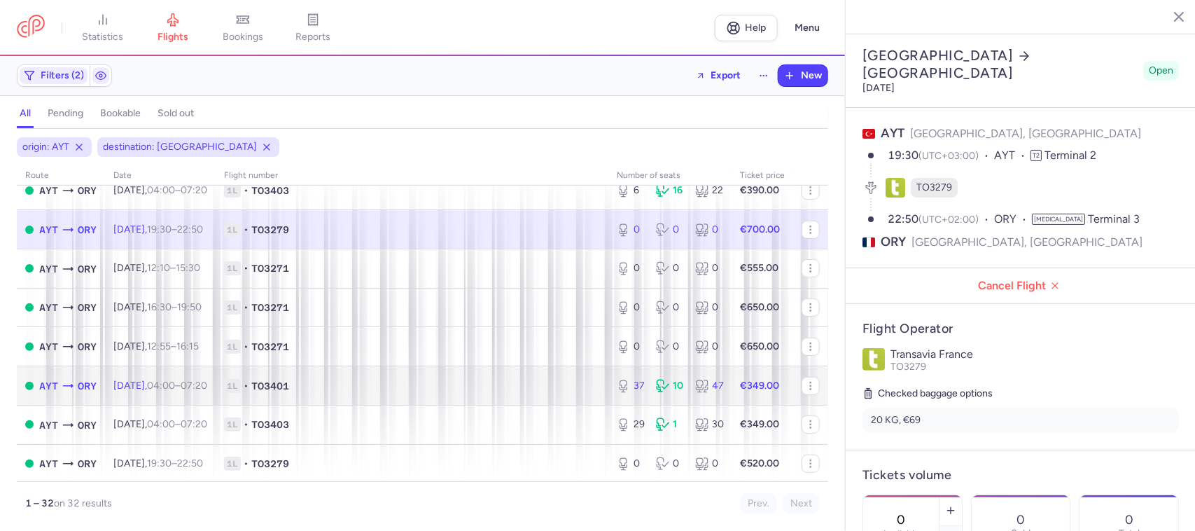
click at [512, 393] on span "1L • TO3401" at bounding box center [412, 386] width 376 height 14
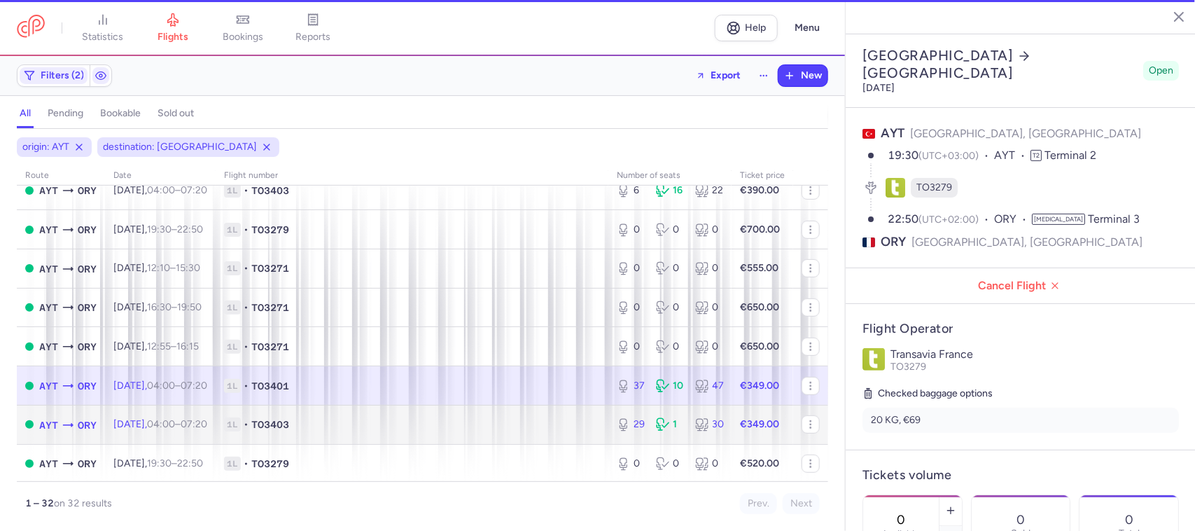
click at [508, 421] on span "1L • TO3403" at bounding box center [412, 424] width 376 height 14
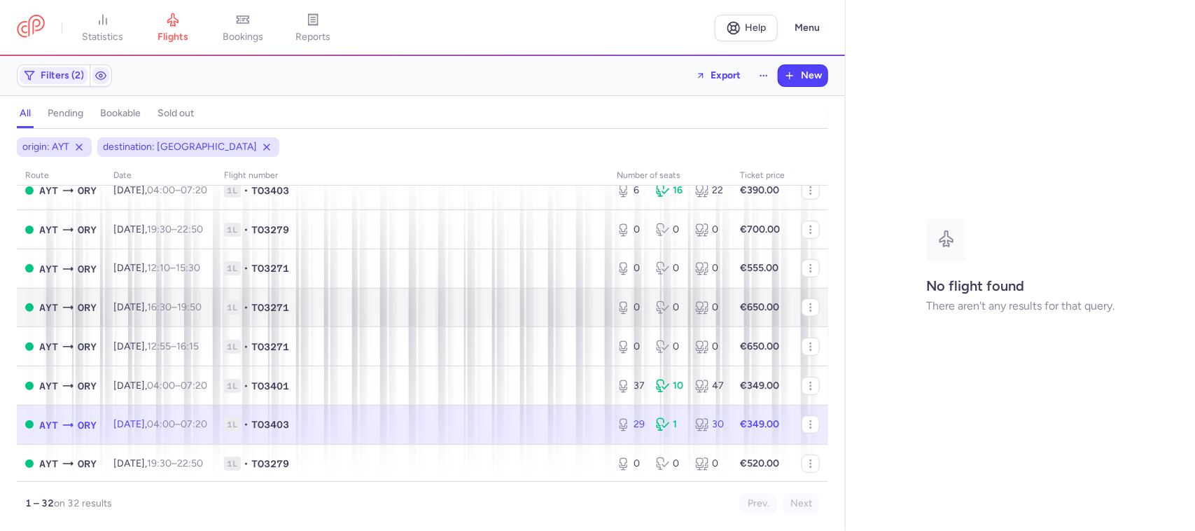
select select "days"
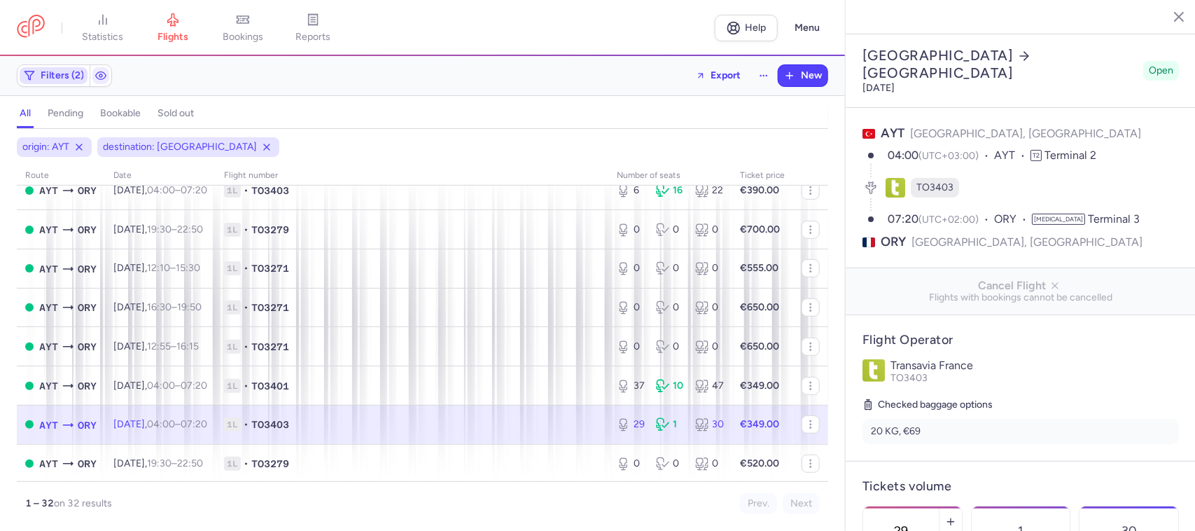
click at [74, 78] on span "Filters (2)" at bounding box center [62, 75] width 43 height 11
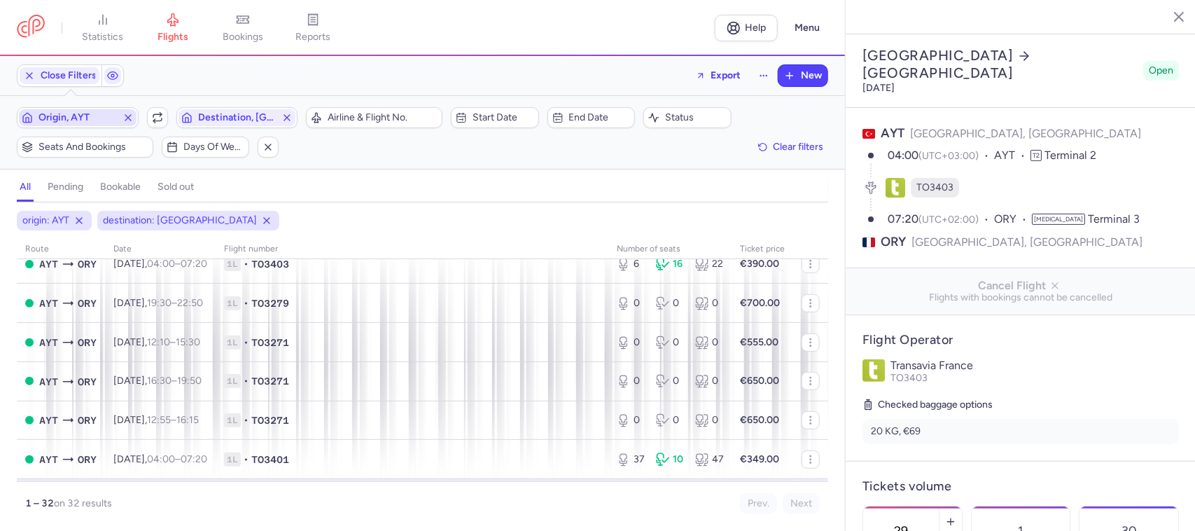
click at [96, 120] on span "Origin, AYT" at bounding box center [78, 117] width 78 height 11
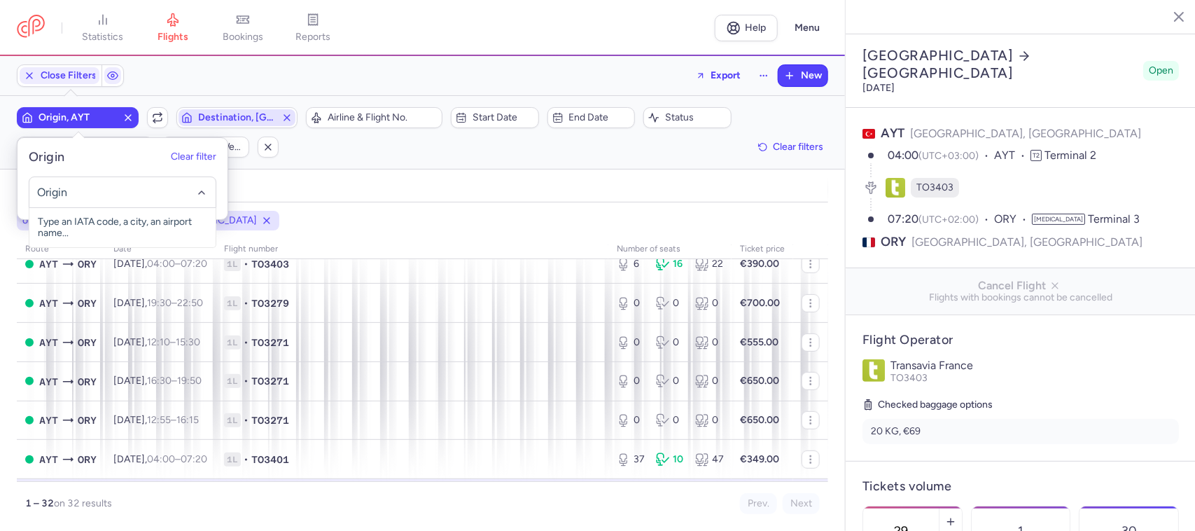
click at [247, 120] on span "Destination, [GEOGRAPHIC_DATA]" at bounding box center [237, 117] width 78 height 11
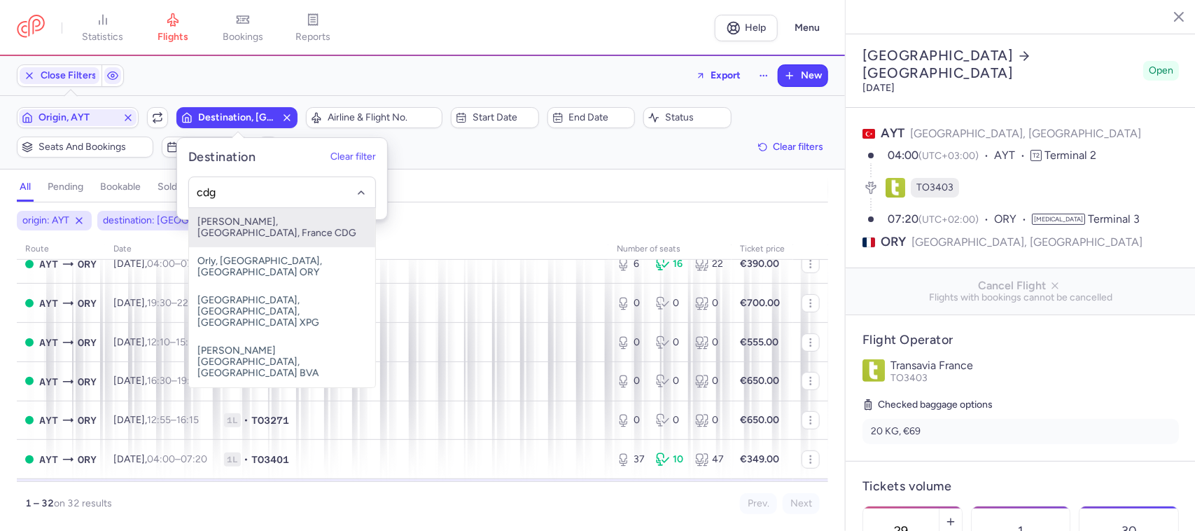
click at [336, 225] on span "[PERSON_NAME], [GEOGRAPHIC_DATA], France CDG" at bounding box center [282, 227] width 186 height 39
type input "cdg"
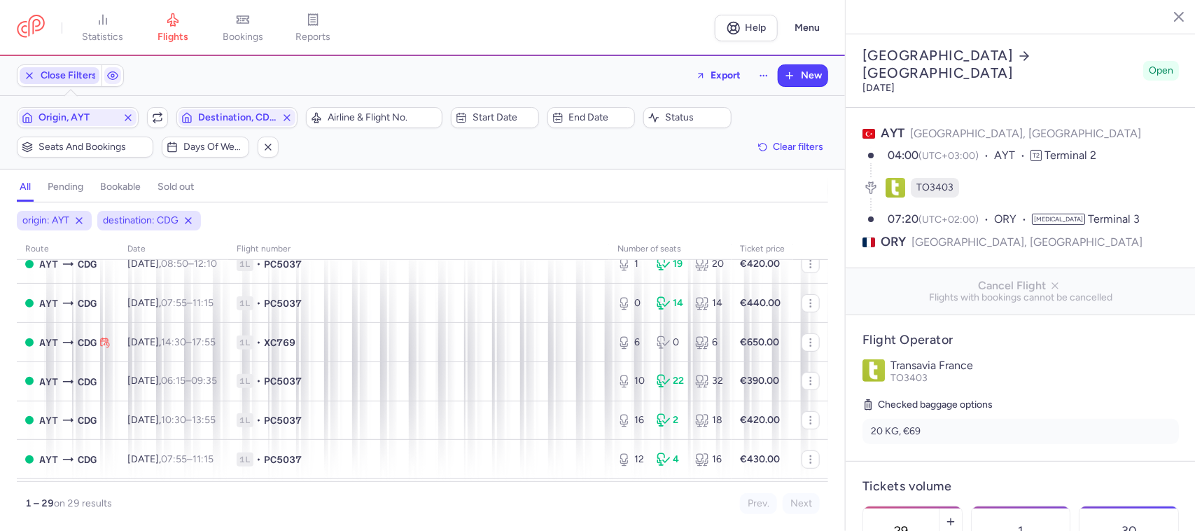
click at [60, 85] on button "Close Filters" at bounding box center [60, 75] width 84 height 21
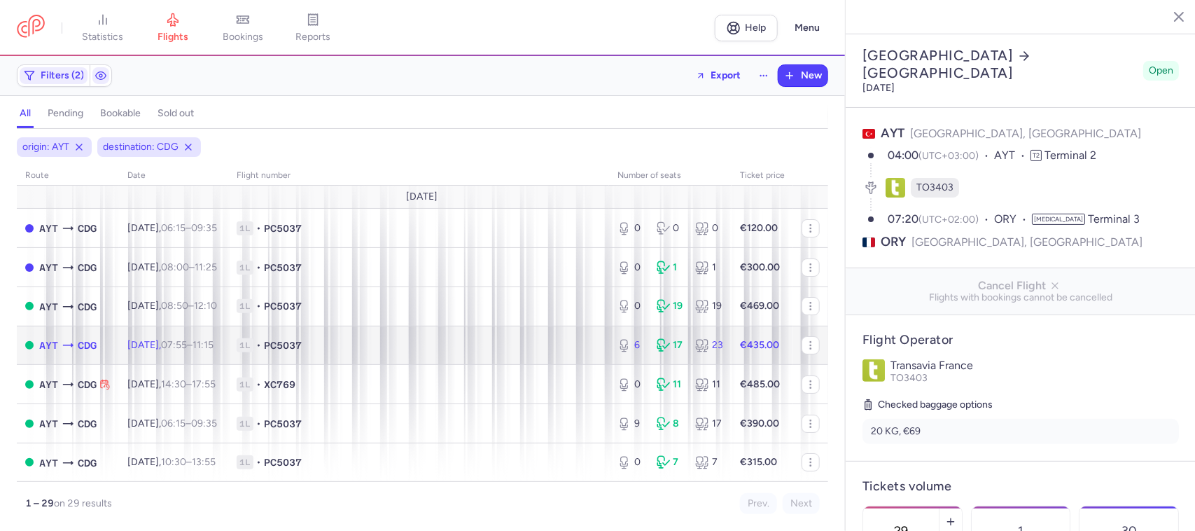
click at [446, 347] on span "1L • PC5037" at bounding box center [419, 345] width 364 height 14
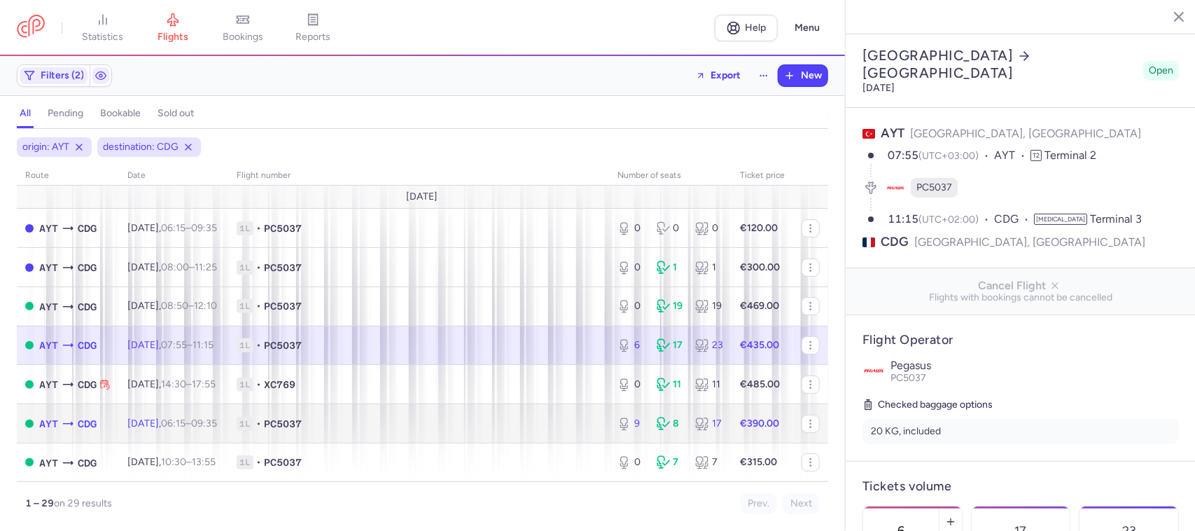
click at [447, 424] on span "1L • PC5037" at bounding box center [419, 424] width 364 height 14
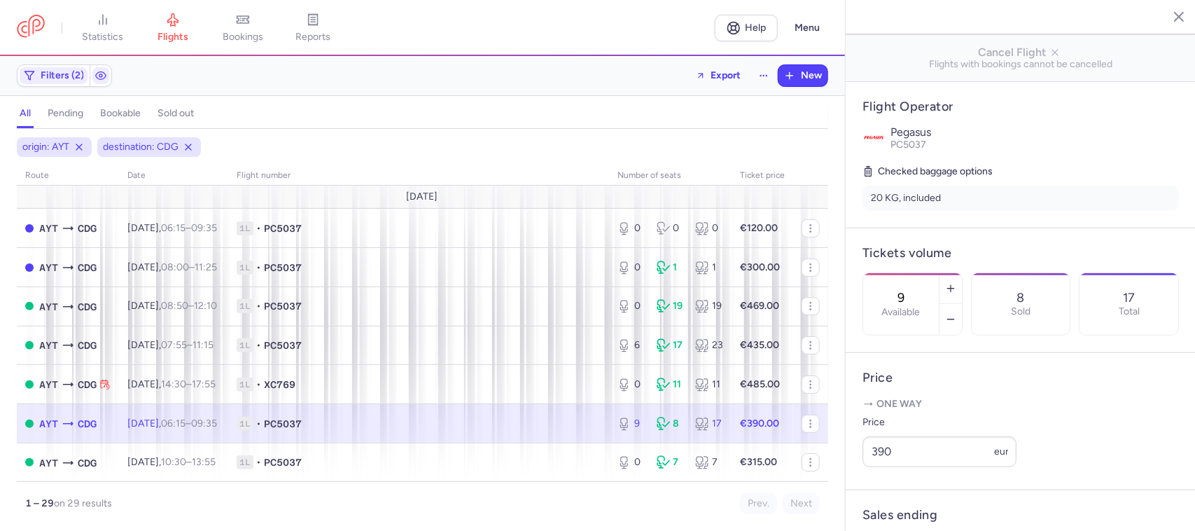
scroll to position [263, 0]
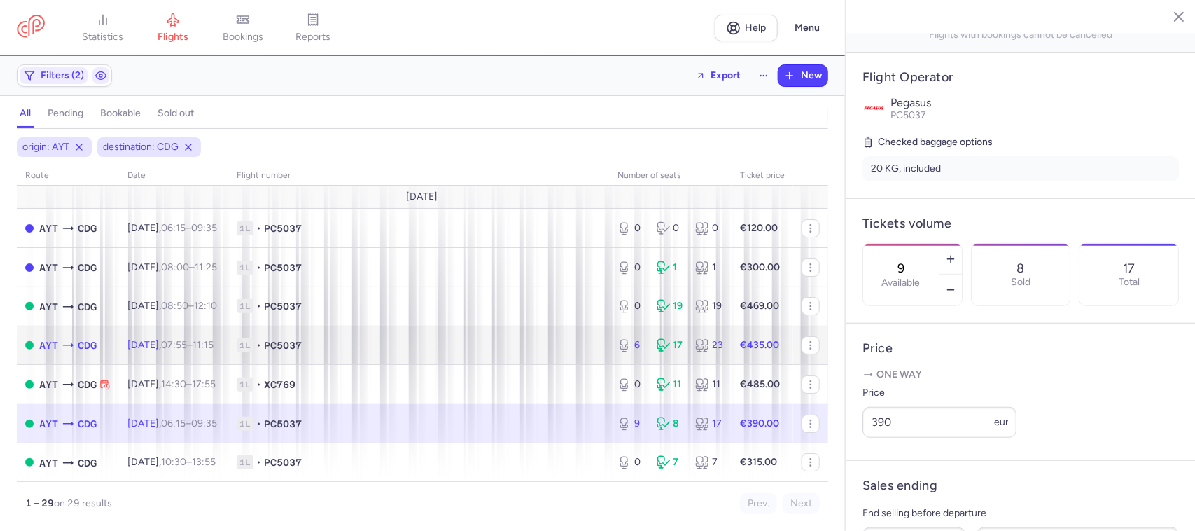
click at [571, 340] on span "1L • PC5037" at bounding box center [419, 345] width 364 height 14
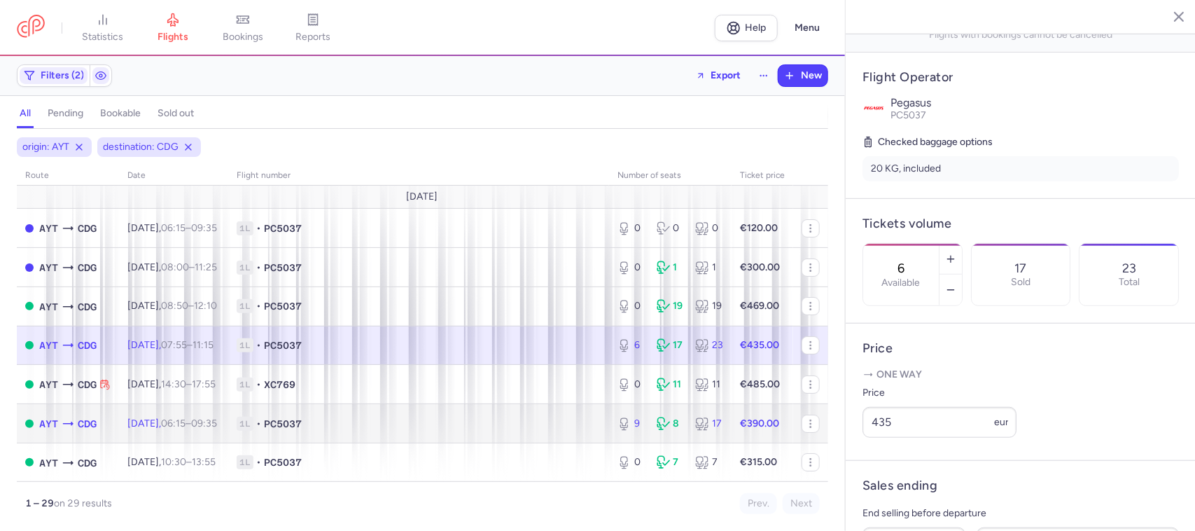
click at [554, 407] on td "1L • PC5037" at bounding box center [418, 423] width 381 height 39
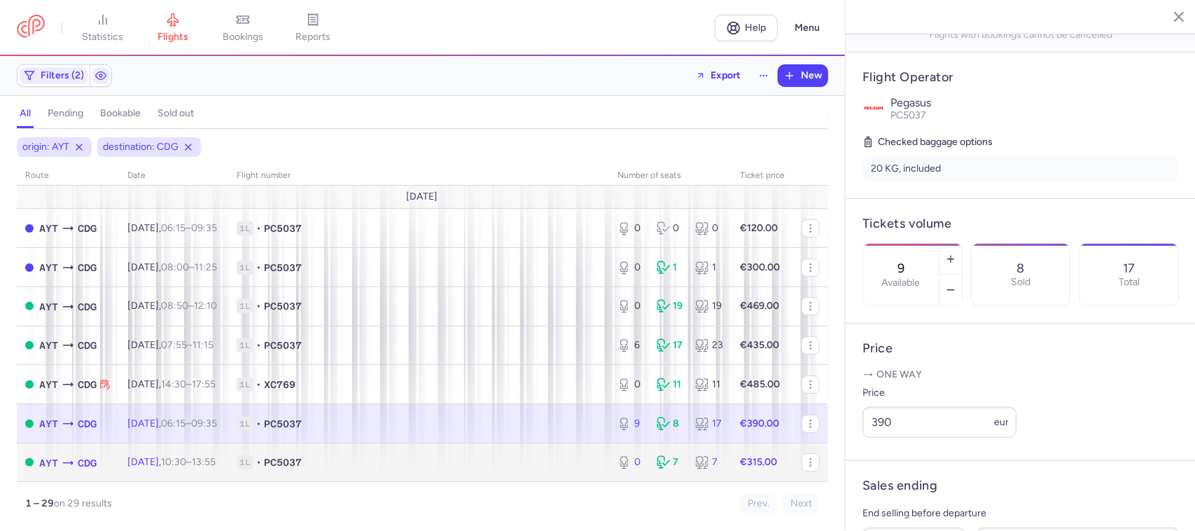
click at [532, 455] on td "1L • PC5037" at bounding box center [418, 461] width 381 height 39
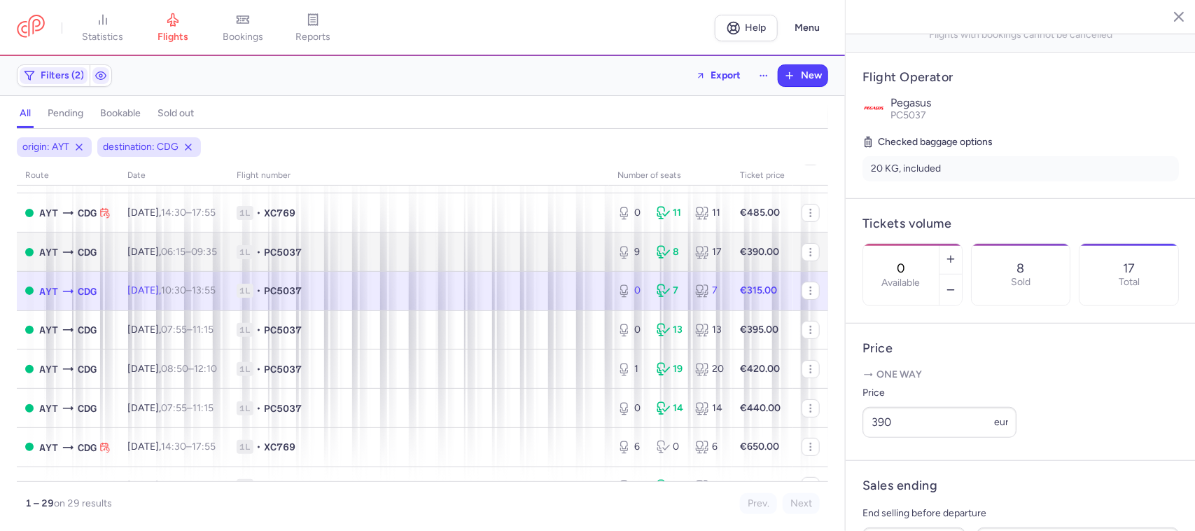
scroll to position [175, 0]
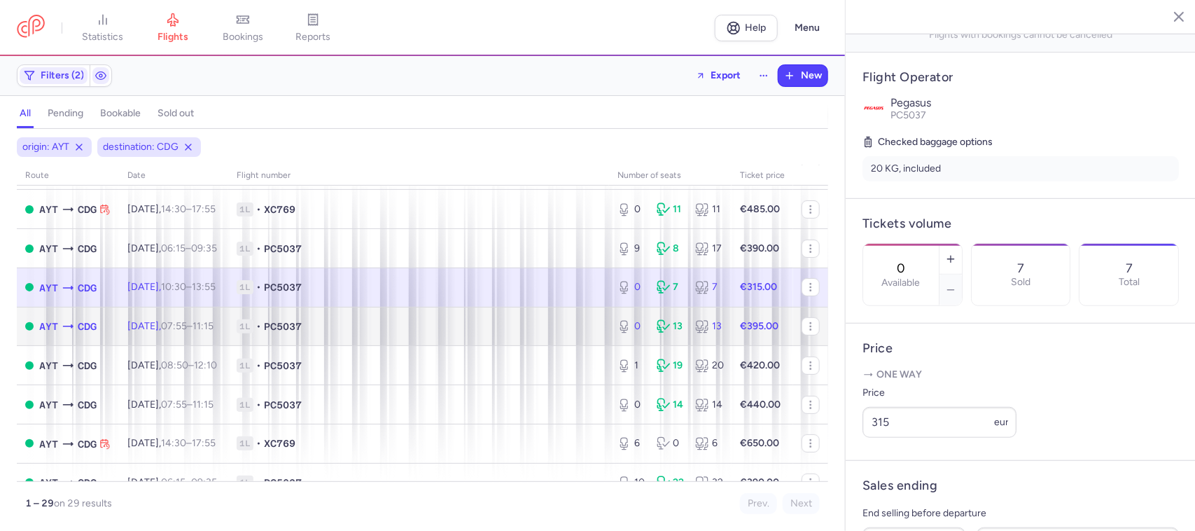
click at [483, 330] on span "1L • PC5037" at bounding box center [419, 326] width 364 height 14
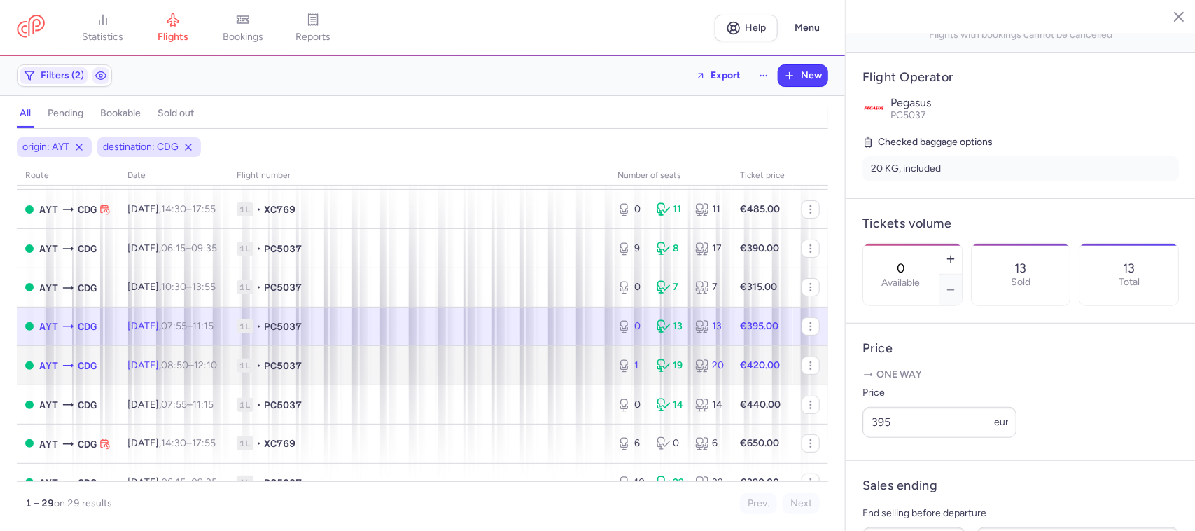
click at [490, 368] on span "1L • PC5037" at bounding box center [419, 365] width 364 height 14
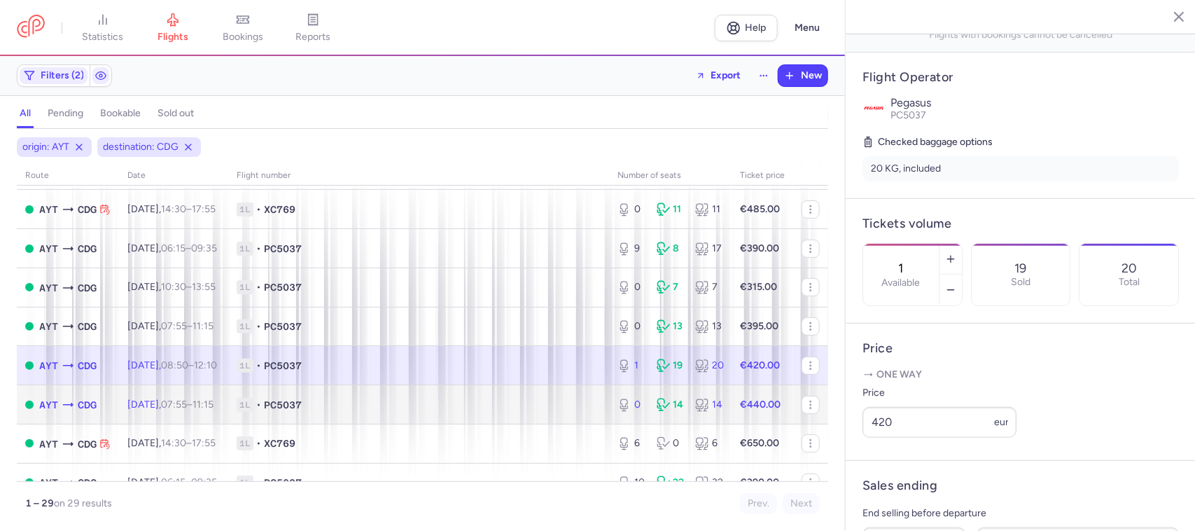
click at [488, 408] on span "1L • PC5037" at bounding box center [419, 405] width 364 height 14
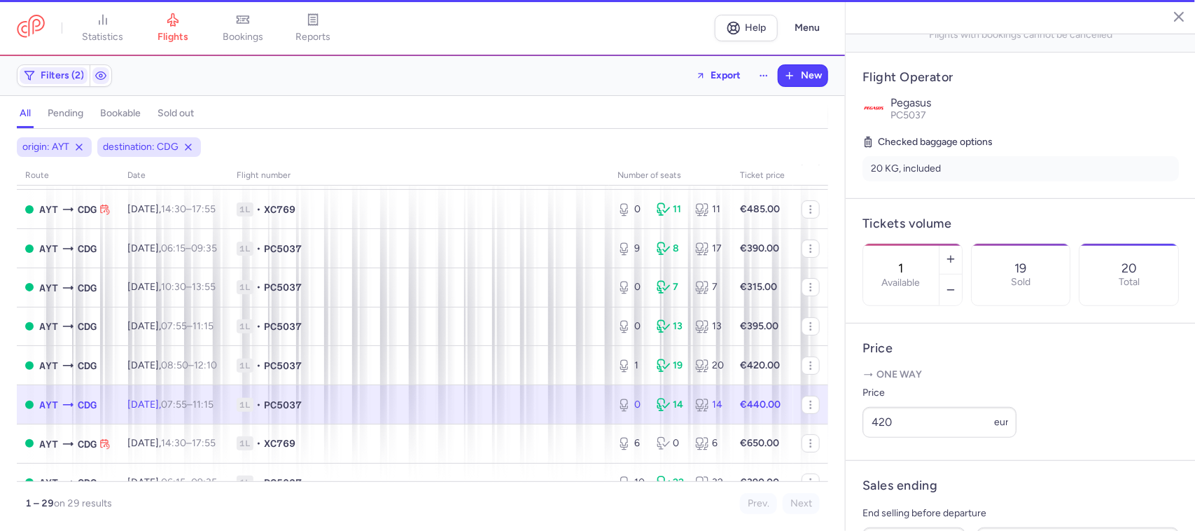
scroll to position [263, 0]
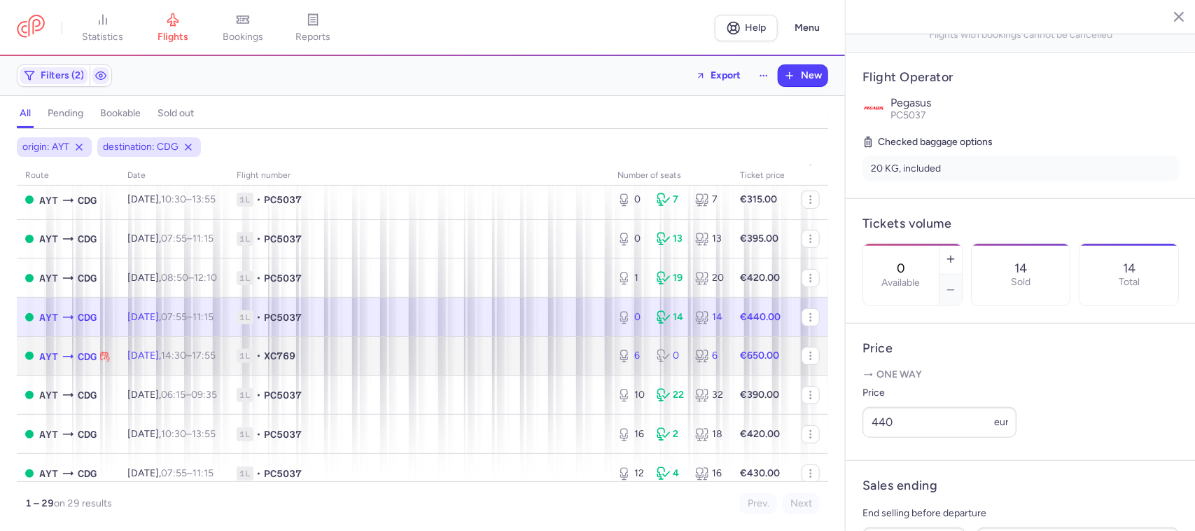
click at [505, 372] on td "1L • XC769" at bounding box center [418, 355] width 381 height 39
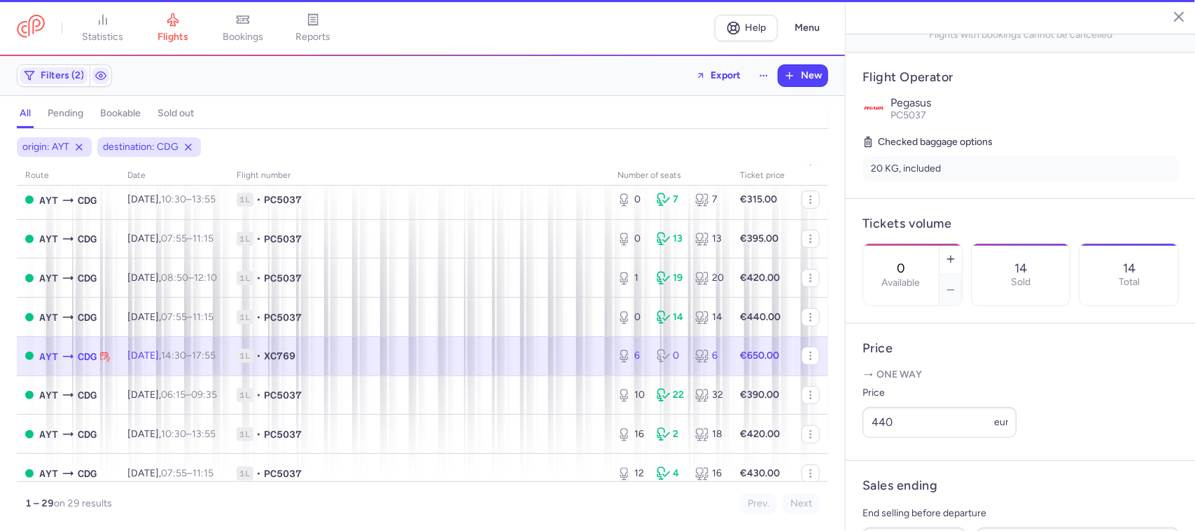
type input "6"
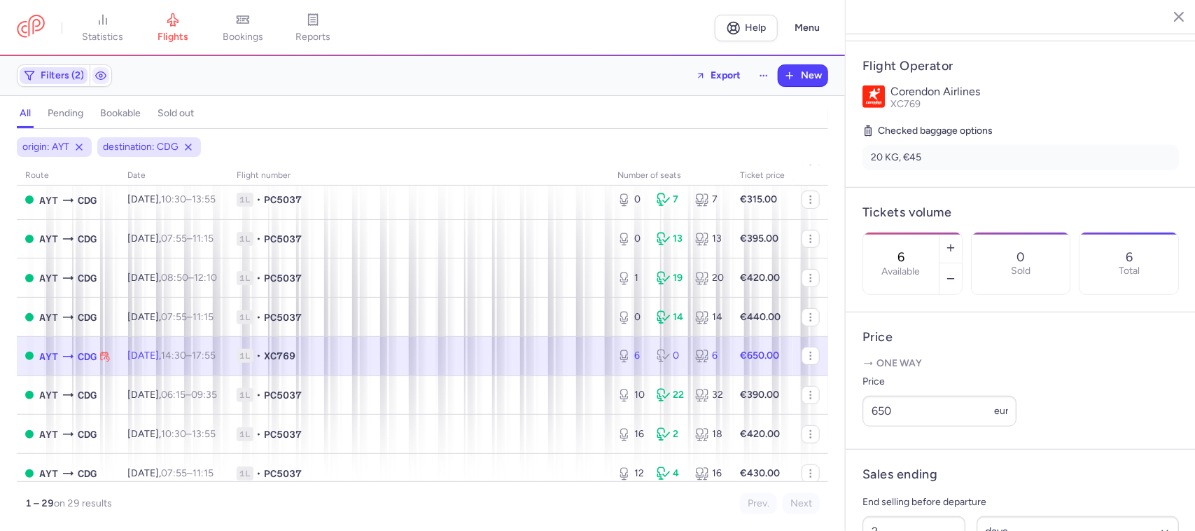
click at [55, 78] on span "Filters (2)" at bounding box center [62, 75] width 43 height 11
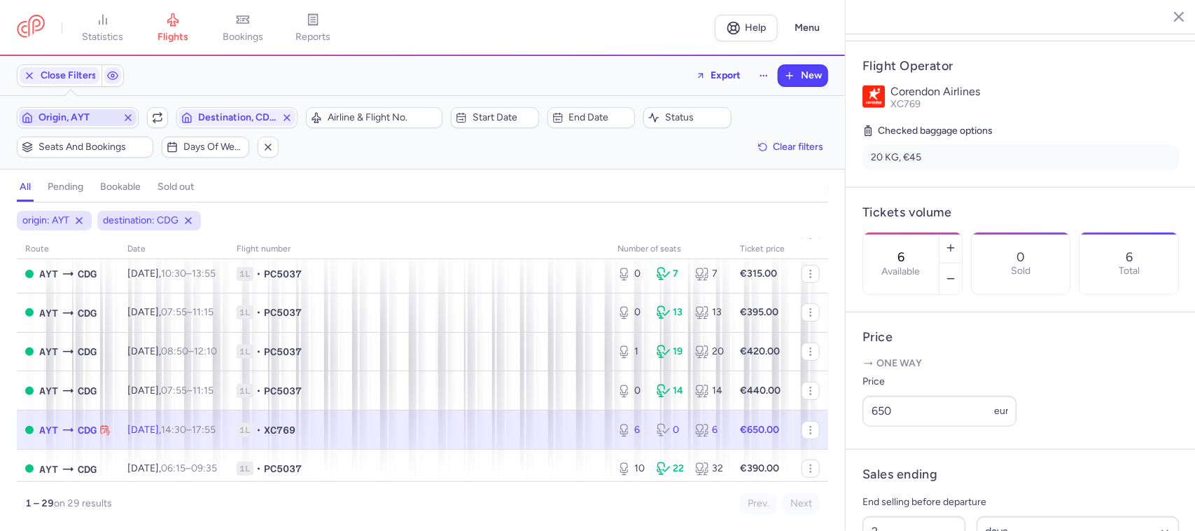
click at [57, 125] on span "Origin, AYT" at bounding box center [78, 117] width 118 height 17
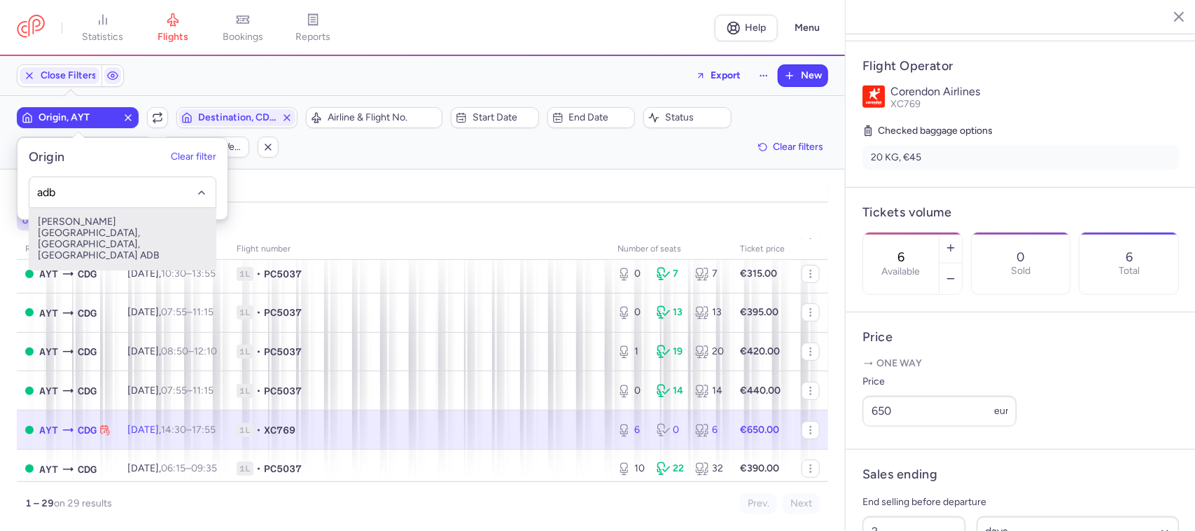
click at [135, 225] on span "[PERSON_NAME][GEOGRAPHIC_DATA], [GEOGRAPHIC_DATA], [GEOGRAPHIC_DATA] ADB" at bounding box center [122, 239] width 186 height 62
type input "adb"
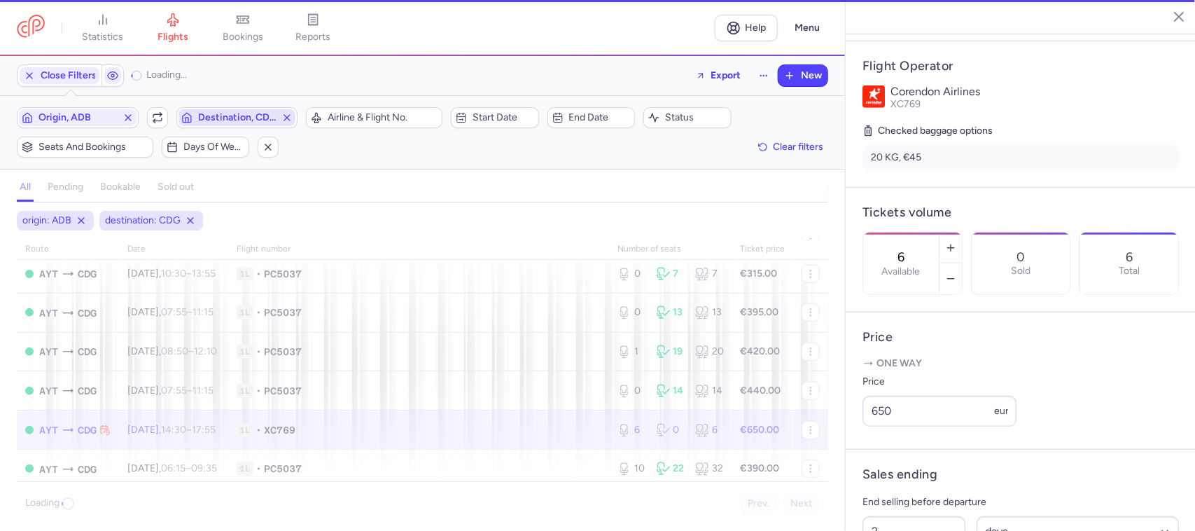
click at [201, 123] on span "Destination, CDG" at bounding box center [237, 117] width 78 height 11
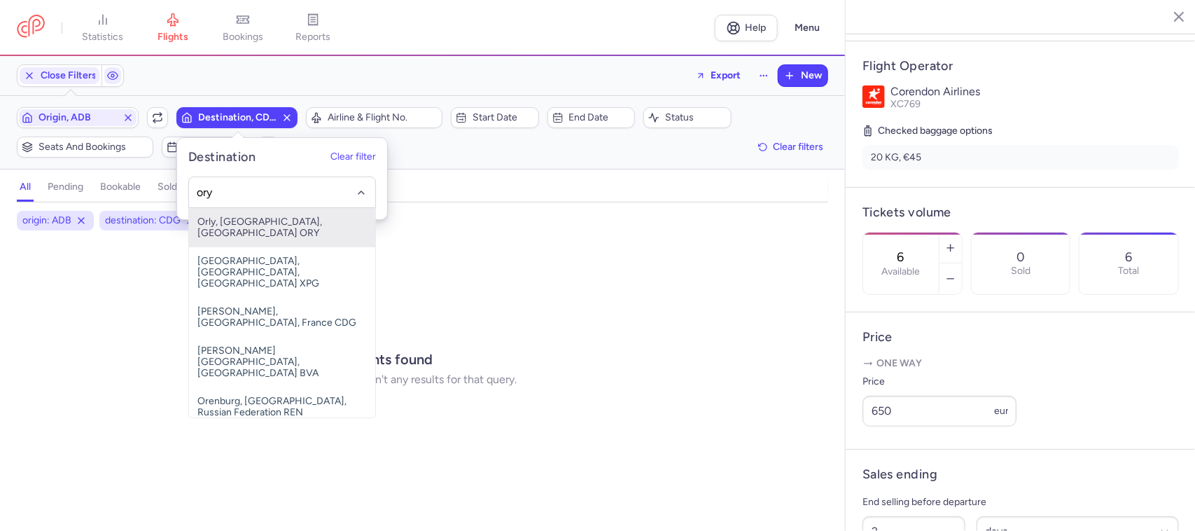
click at [270, 216] on span "Orly, [GEOGRAPHIC_DATA], [GEOGRAPHIC_DATA] ORY" at bounding box center [282, 227] width 186 height 39
type input "ory"
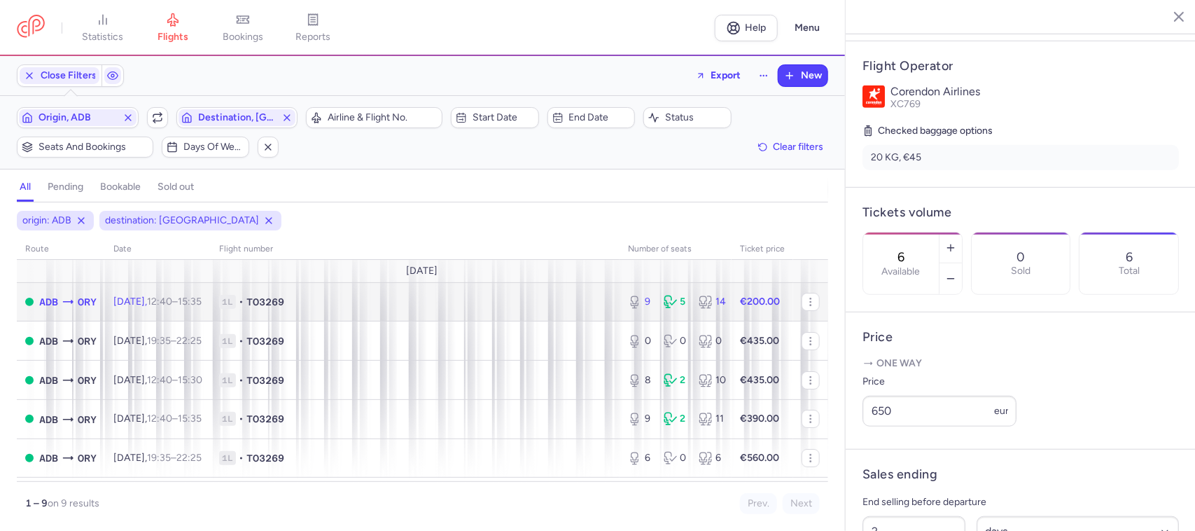
click at [527, 302] on span "1L • TO3269" at bounding box center [415, 302] width 392 height 14
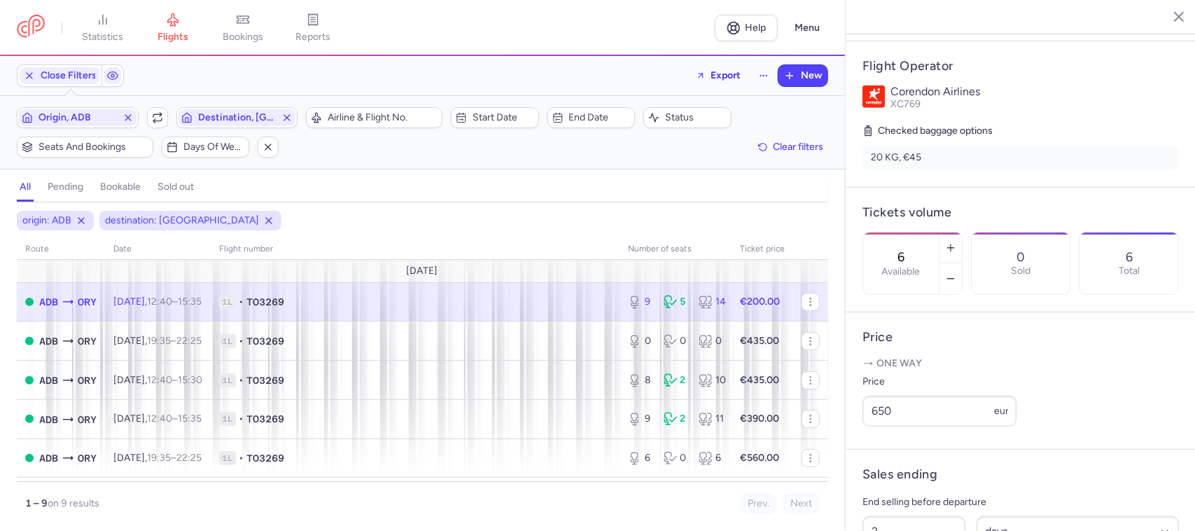
type input "9"
type input "13"
select select "hours"
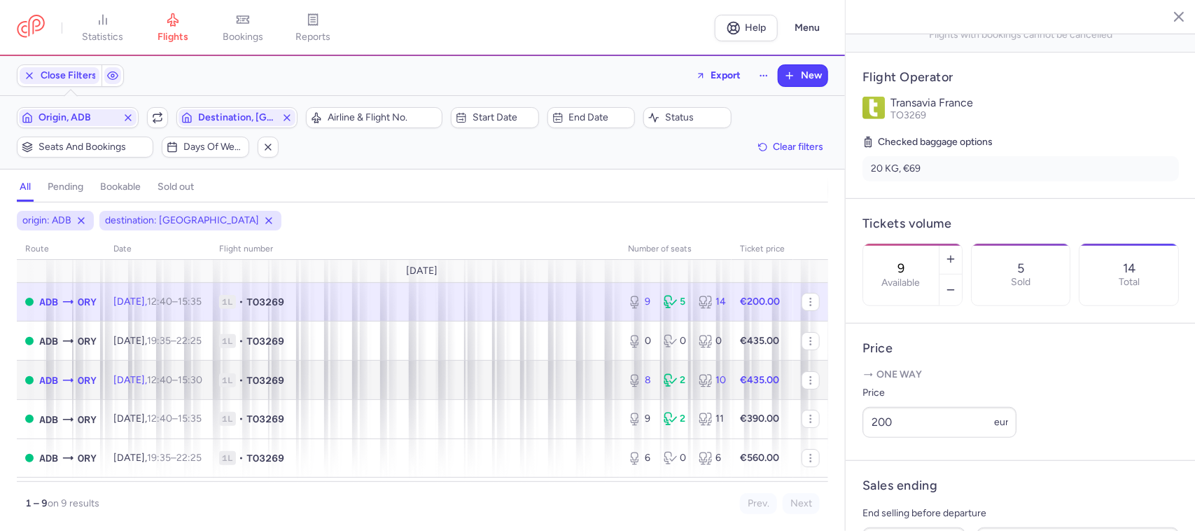
click at [340, 377] on span "1L • TO3269" at bounding box center [415, 380] width 392 height 14
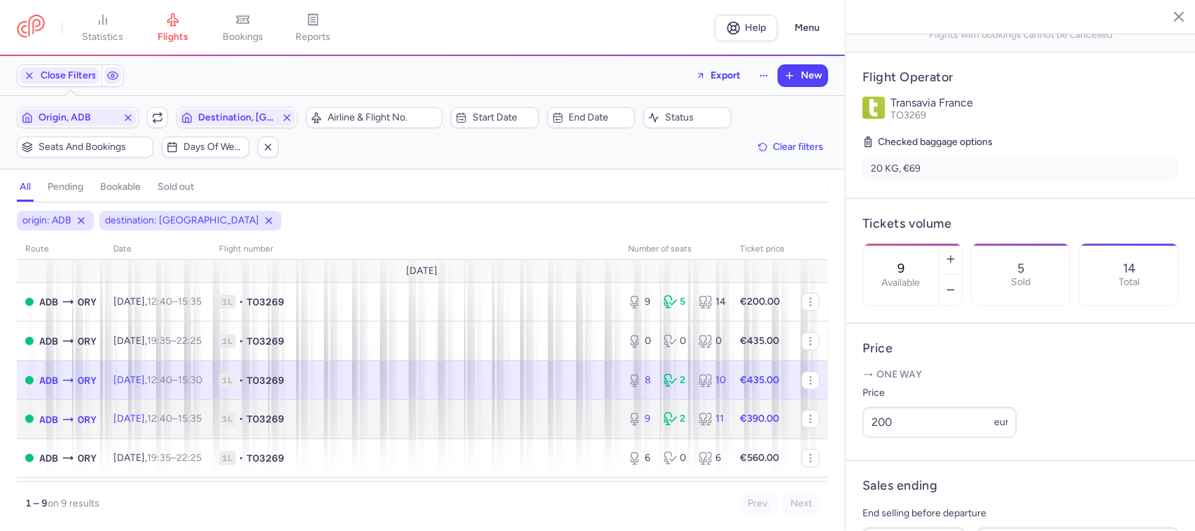
type input "8"
type input "2"
select select "days"
click at [377, 419] on span "1L • TO3269" at bounding box center [415, 419] width 392 height 14
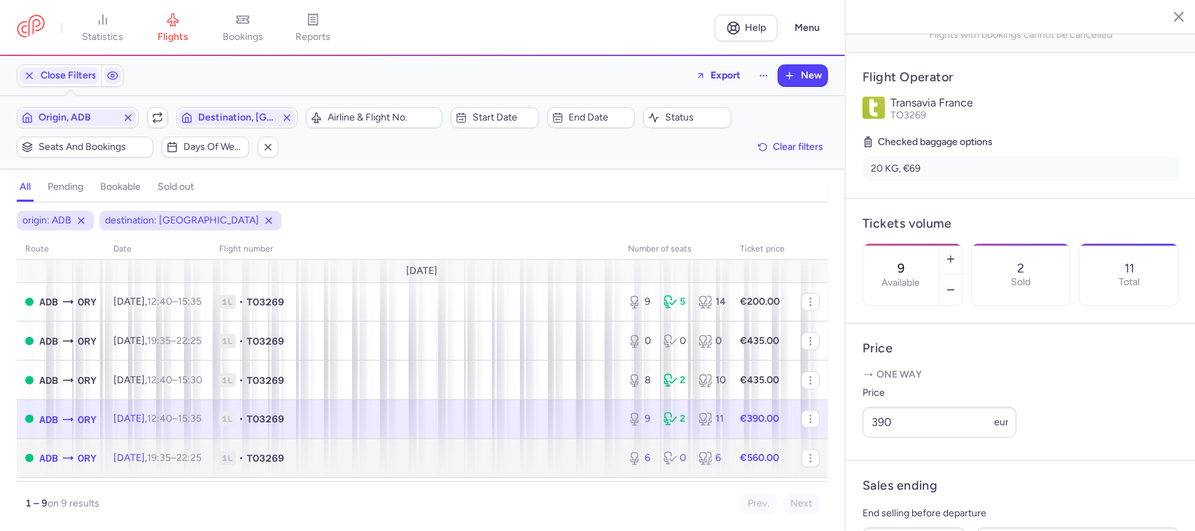
click at [431, 477] on td "1L • TO3269" at bounding box center [415, 457] width 409 height 39
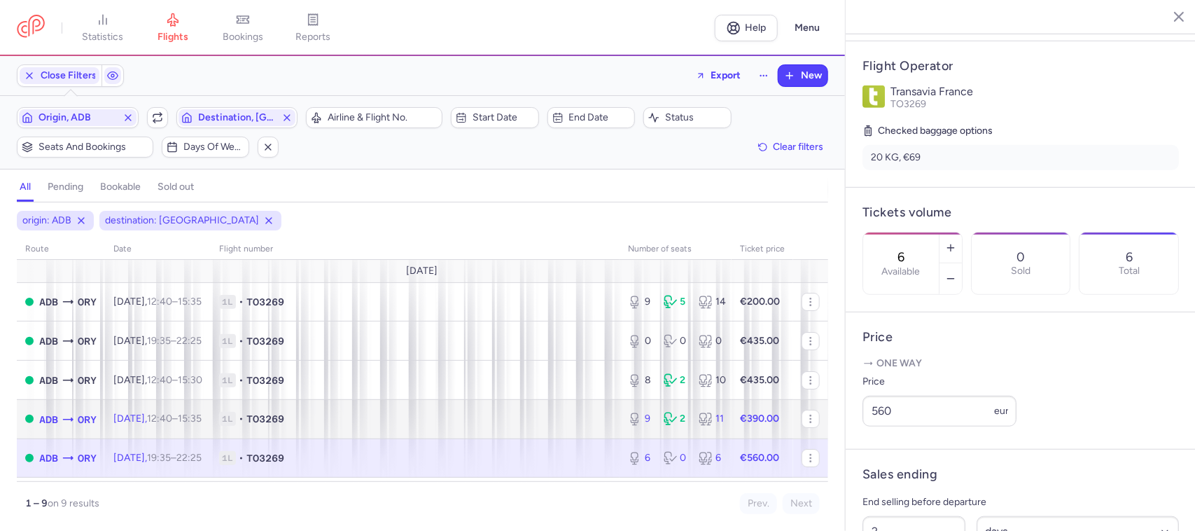
click at [426, 422] on span "1L • TO3269" at bounding box center [415, 419] width 392 height 14
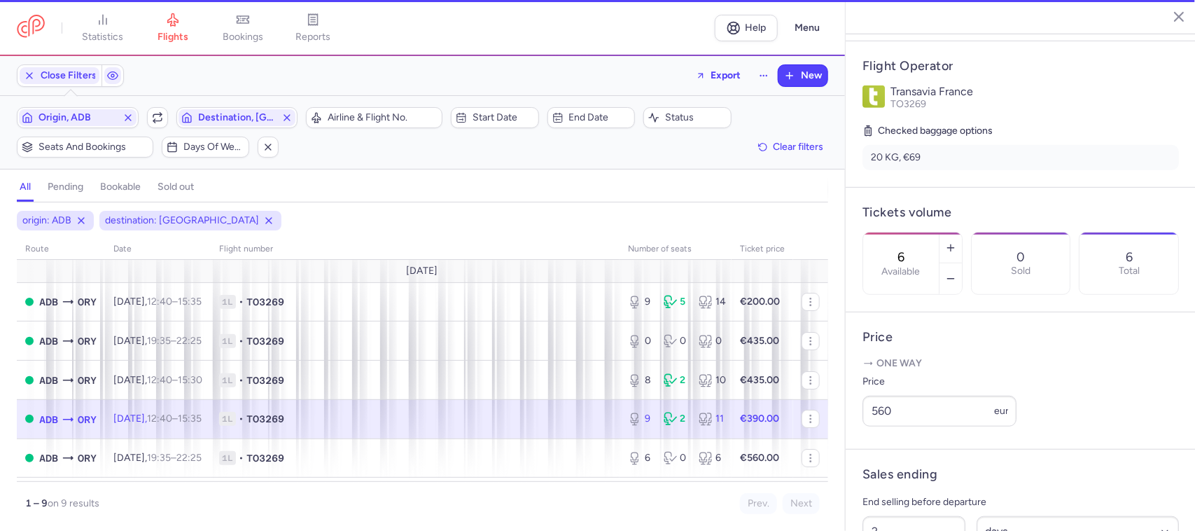
type input "9"
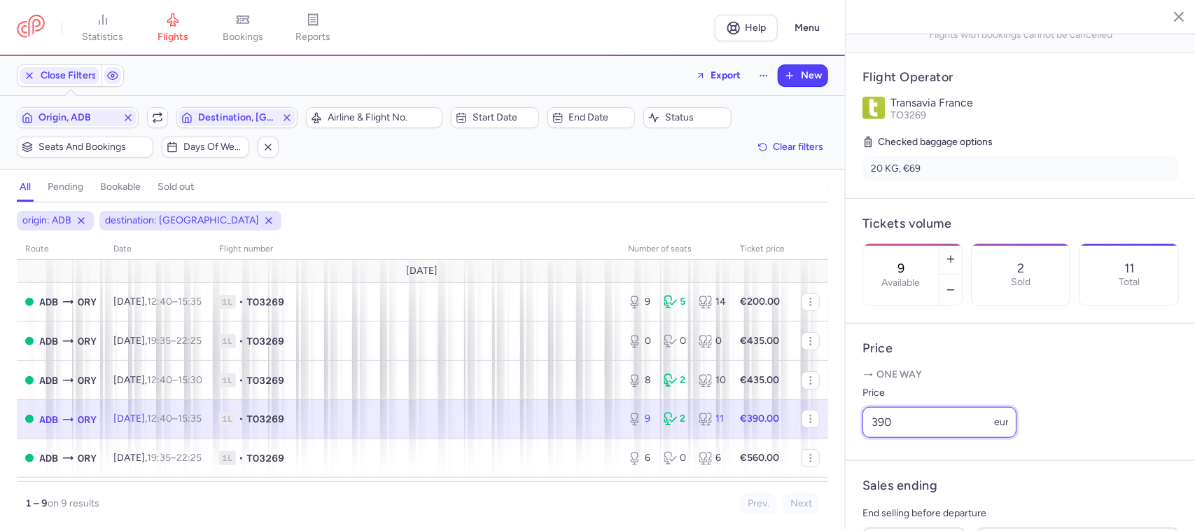
drag, startPoint x: 919, startPoint y: 440, endPoint x: 865, endPoint y: 439, distance: 53.9
click at [865, 438] on input "390" at bounding box center [940, 422] width 154 height 31
type input "410"
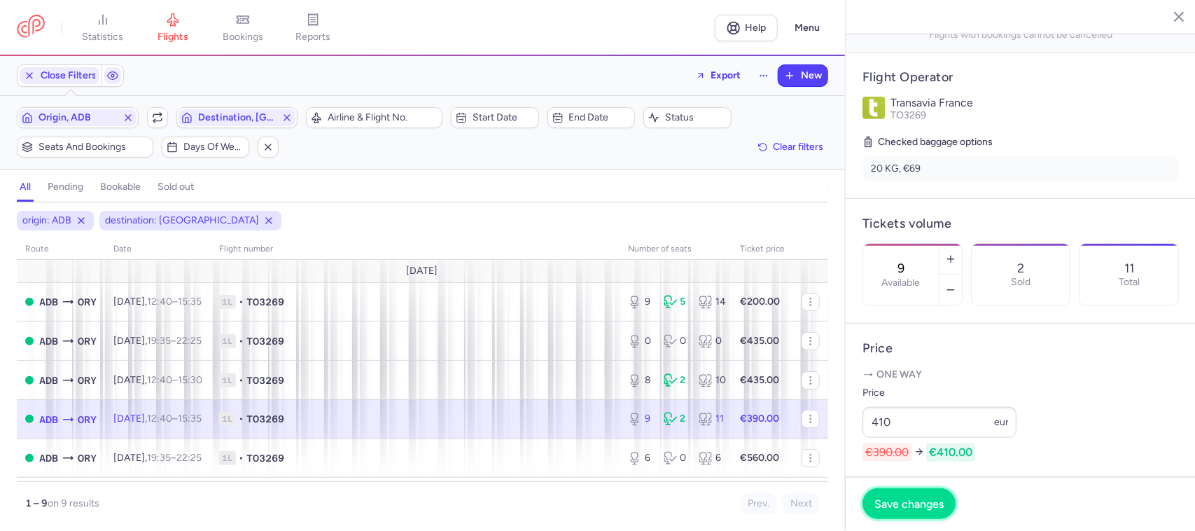
click at [888, 511] on button "Save changes" at bounding box center [909, 503] width 93 height 31
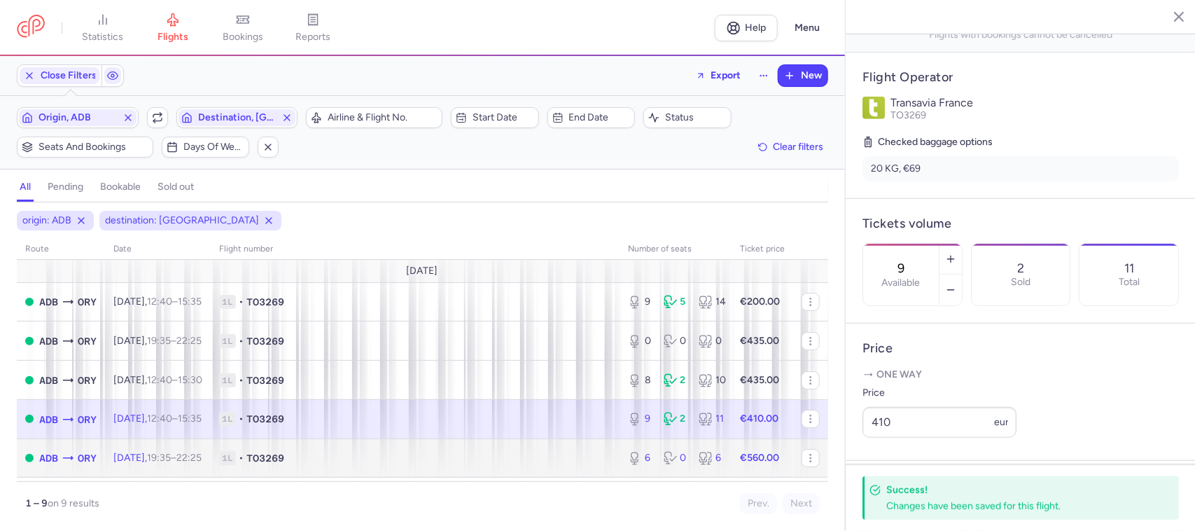
click at [487, 457] on span "1L • TO3269" at bounding box center [415, 458] width 392 height 14
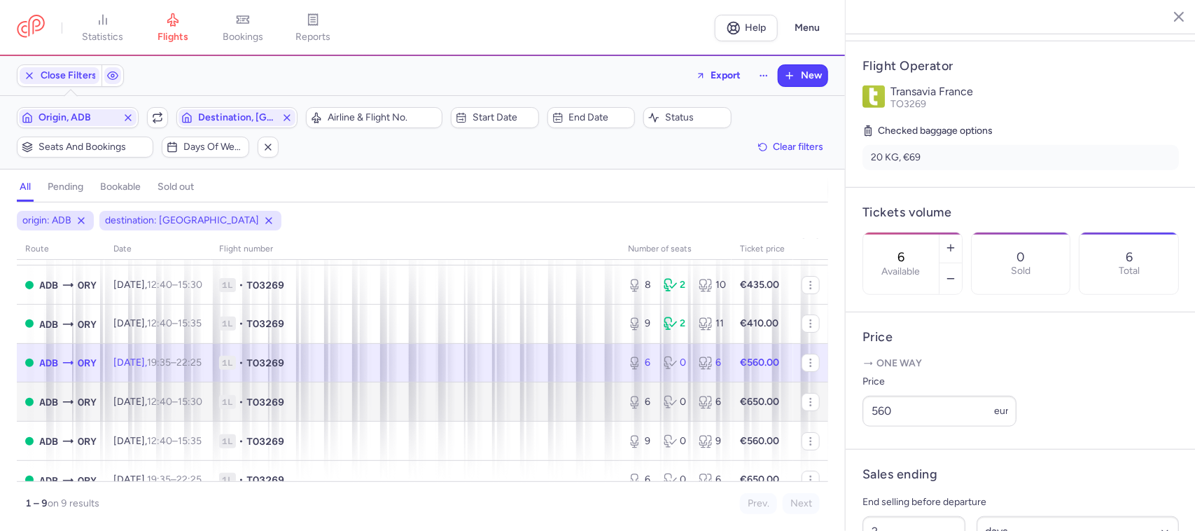
scroll to position [155, 0]
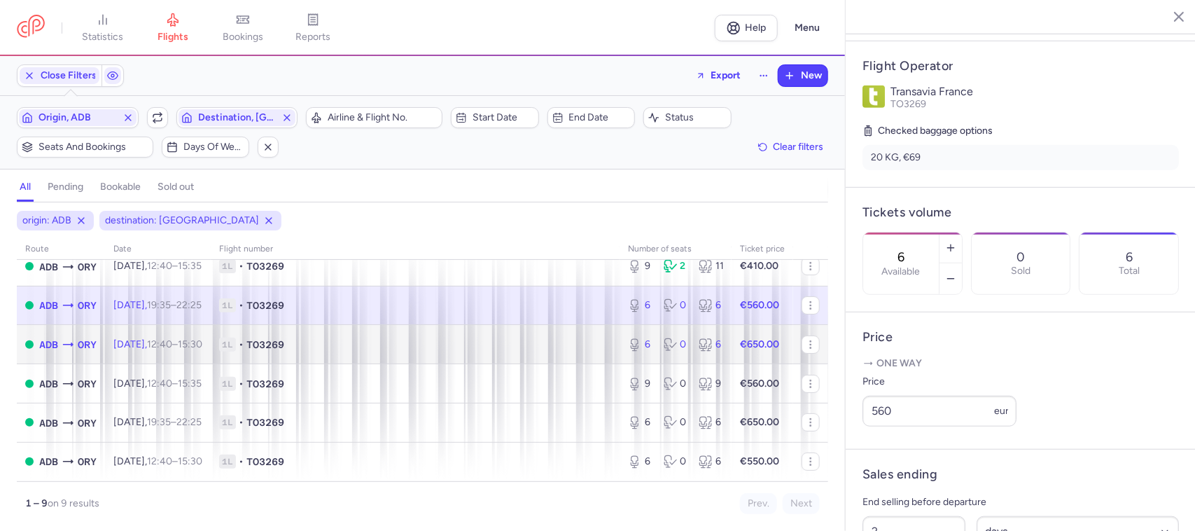
click at [440, 342] on span "1L • TO3269" at bounding box center [415, 344] width 392 height 14
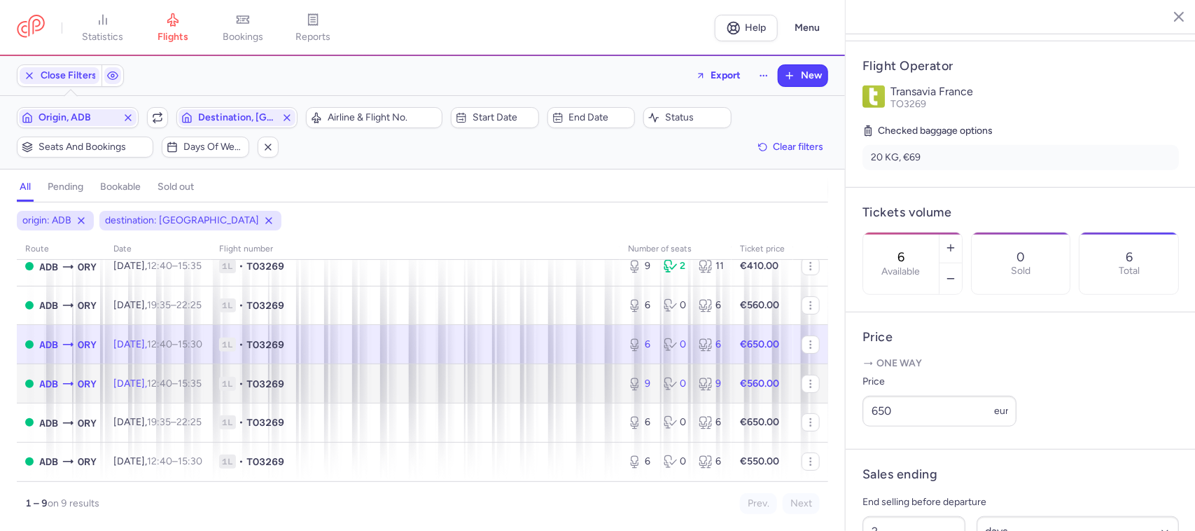
click at [435, 380] on span "1L • TO3269" at bounding box center [415, 384] width 392 height 14
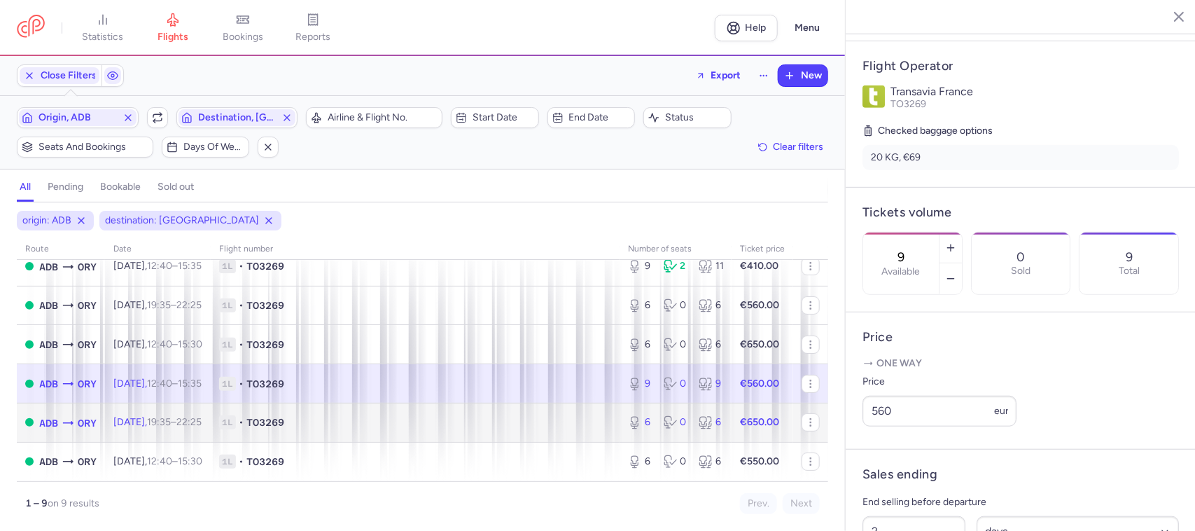
click at [435, 418] on span "1L • TO3269" at bounding box center [415, 422] width 392 height 14
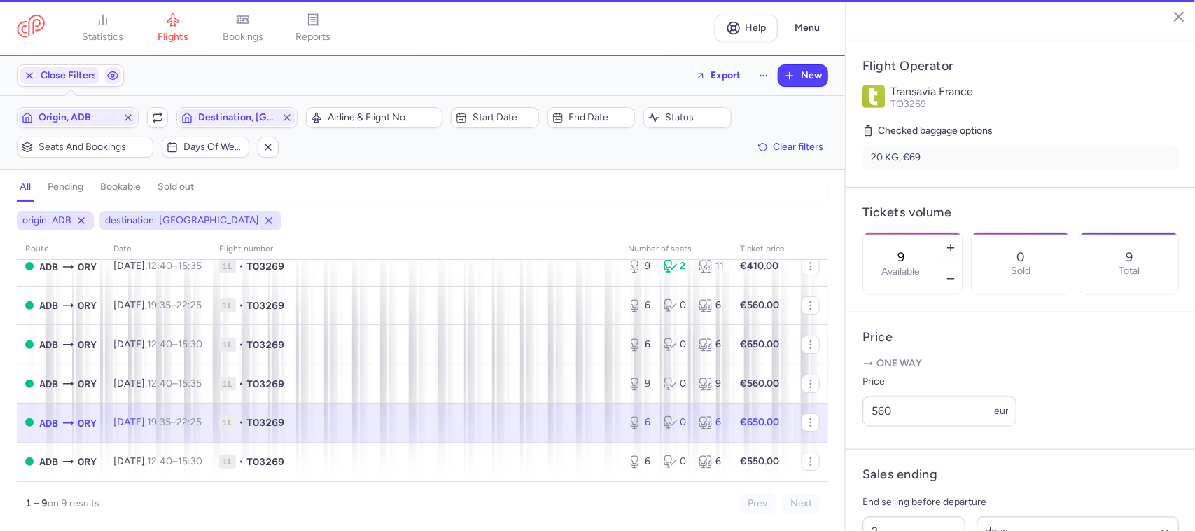
type input "6"
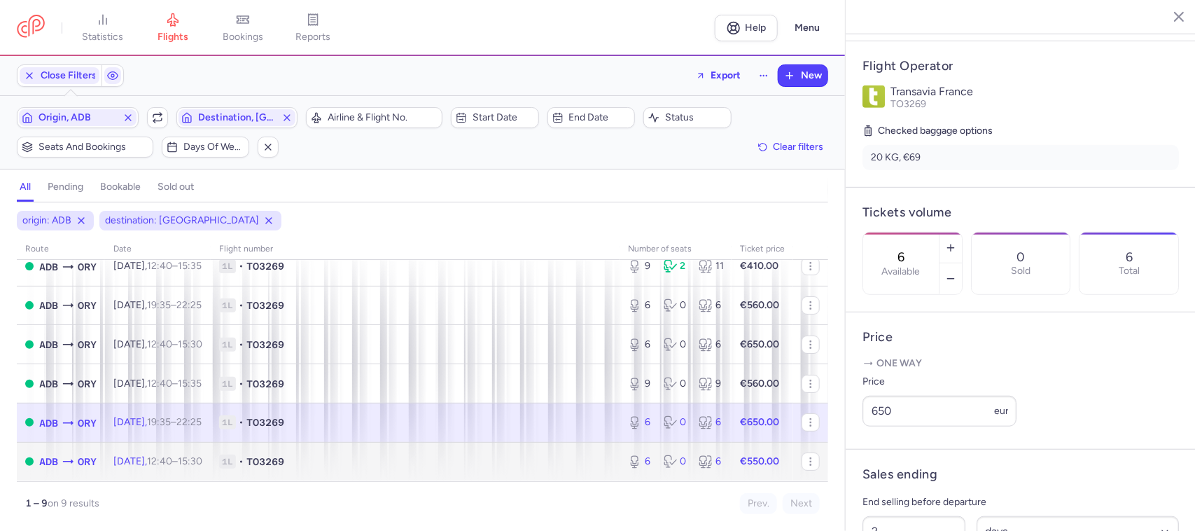
click at [547, 456] on span "1L • TO3269" at bounding box center [415, 461] width 392 height 14
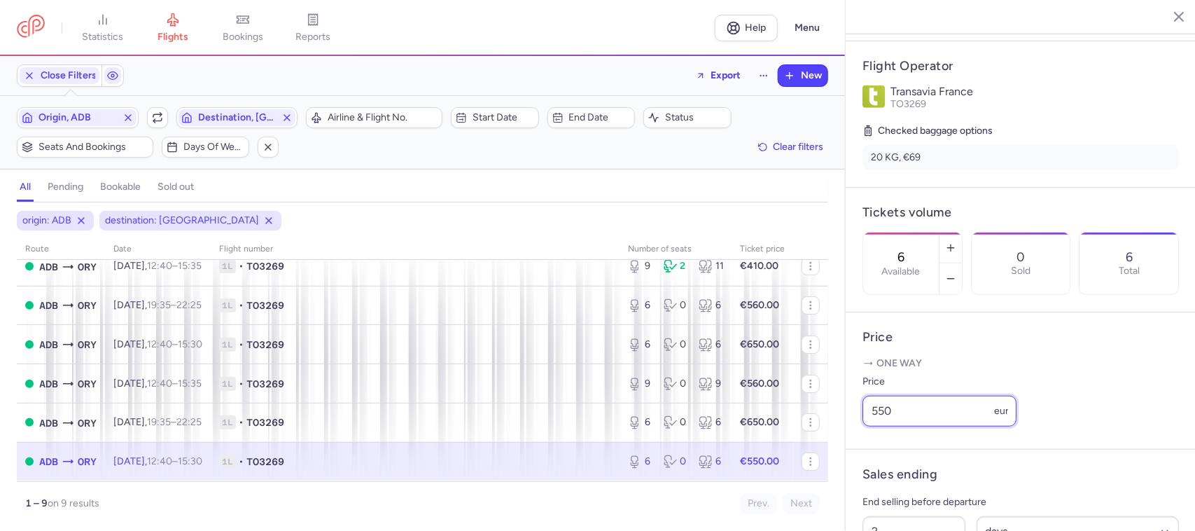
drag, startPoint x: 897, startPoint y: 429, endPoint x: 860, endPoint y: 435, distance: 37.5
click at [860, 435] on article "Price One way Price 550 eur" at bounding box center [1021, 380] width 350 height 137
click at [732, 469] on td "1L • TO3269" at bounding box center [763, 461] width 62 height 39
drag, startPoint x: 902, startPoint y: 433, endPoint x: 861, endPoint y: 438, distance: 41.0
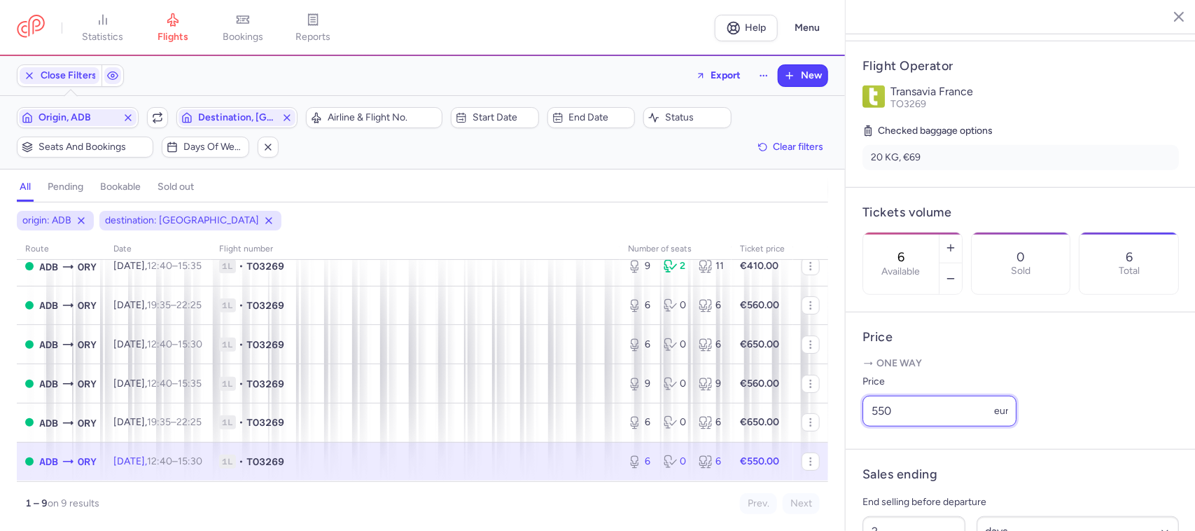
click at [861, 438] on article "Price One way Price 550 eur" at bounding box center [1021, 380] width 350 height 137
type input "530"
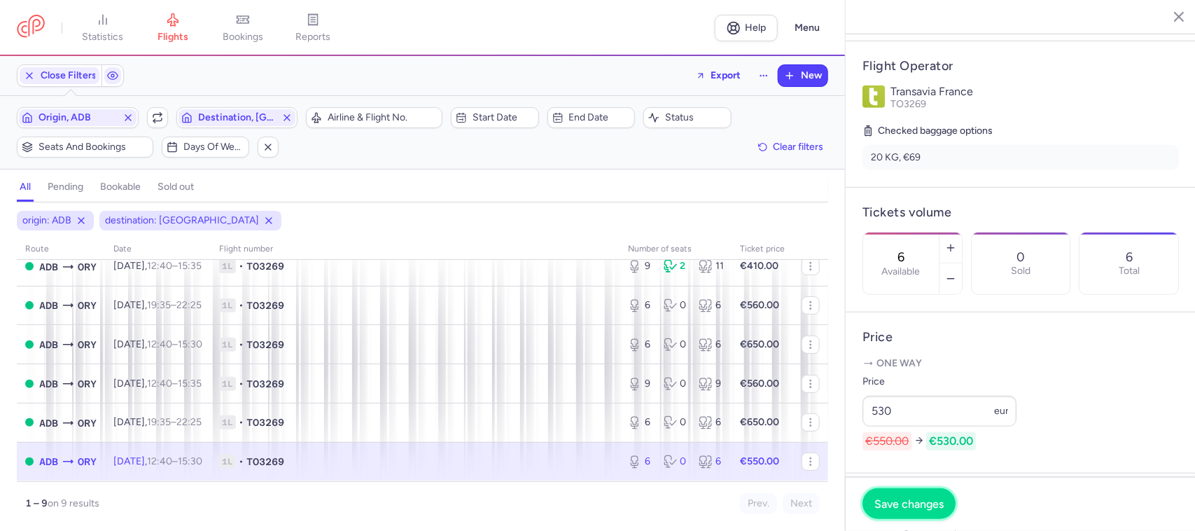
click at [921, 504] on span "Save changes" at bounding box center [908, 503] width 69 height 13
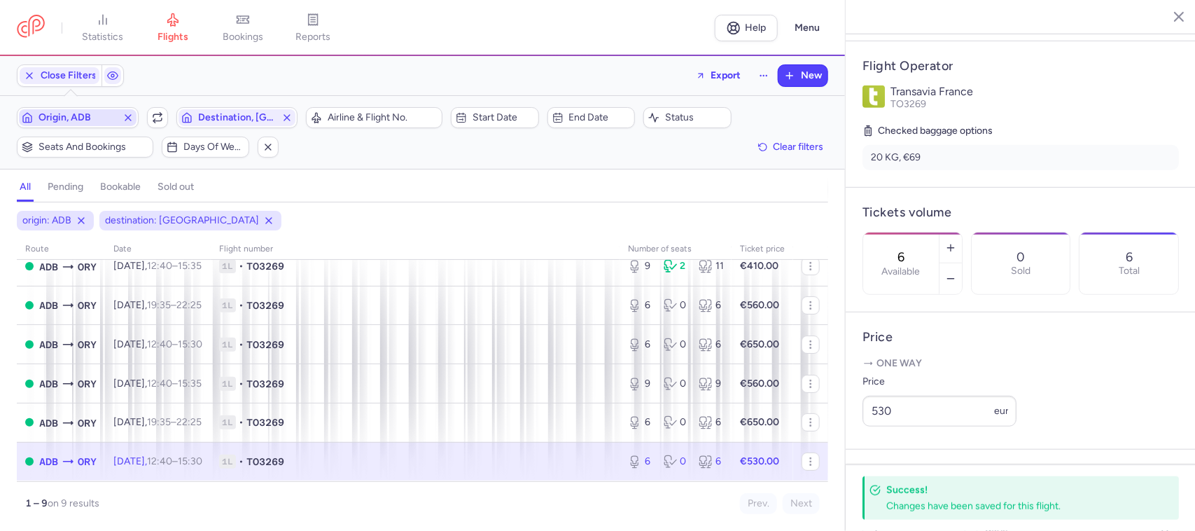
click at [90, 116] on span "Origin, ADB" at bounding box center [78, 117] width 78 height 11
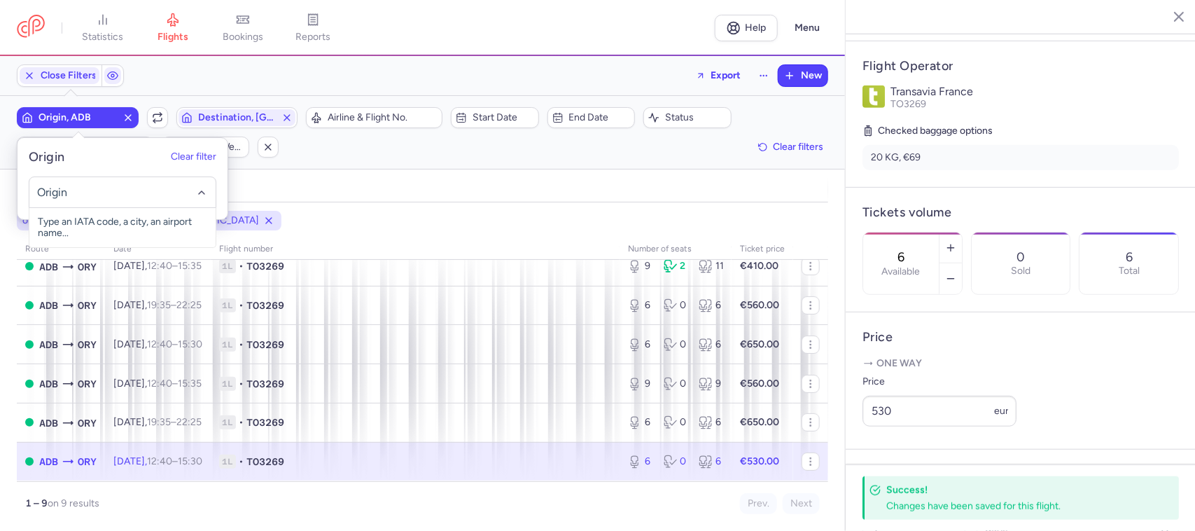
click at [82, 189] on input "-searchbox" at bounding box center [122, 192] width 172 height 15
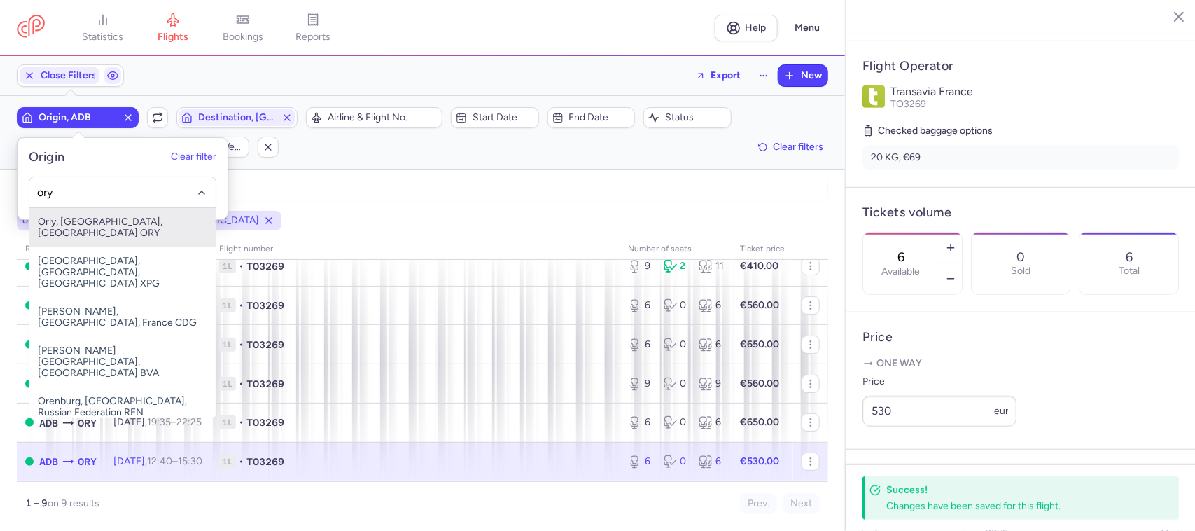
click at [130, 218] on span "Orly, [GEOGRAPHIC_DATA], [GEOGRAPHIC_DATA] ORY" at bounding box center [122, 227] width 186 height 39
type input "ory"
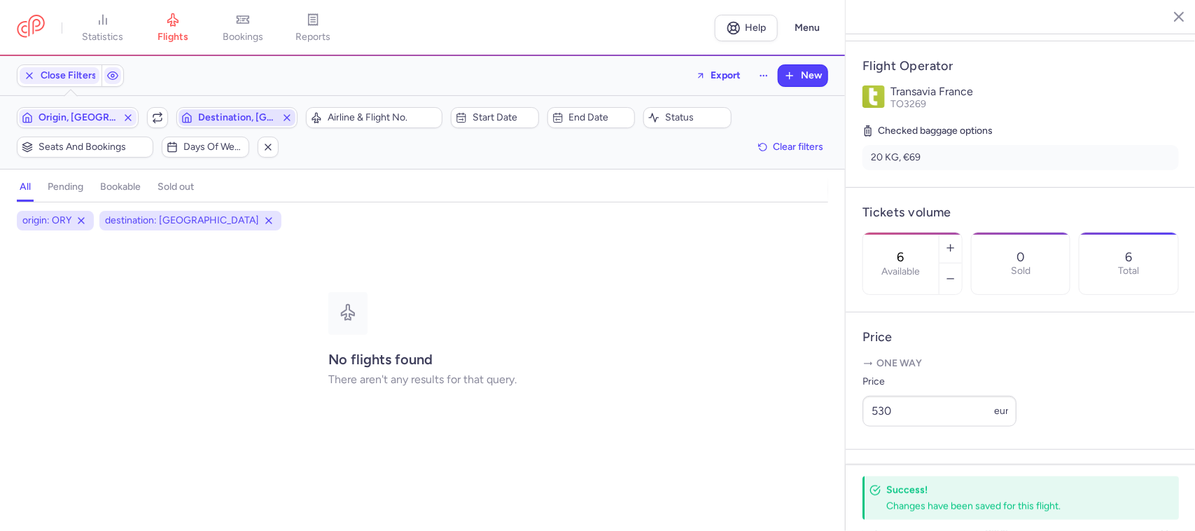
click at [218, 120] on span "Destination, [GEOGRAPHIC_DATA]" at bounding box center [237, 117] width 78 height 11
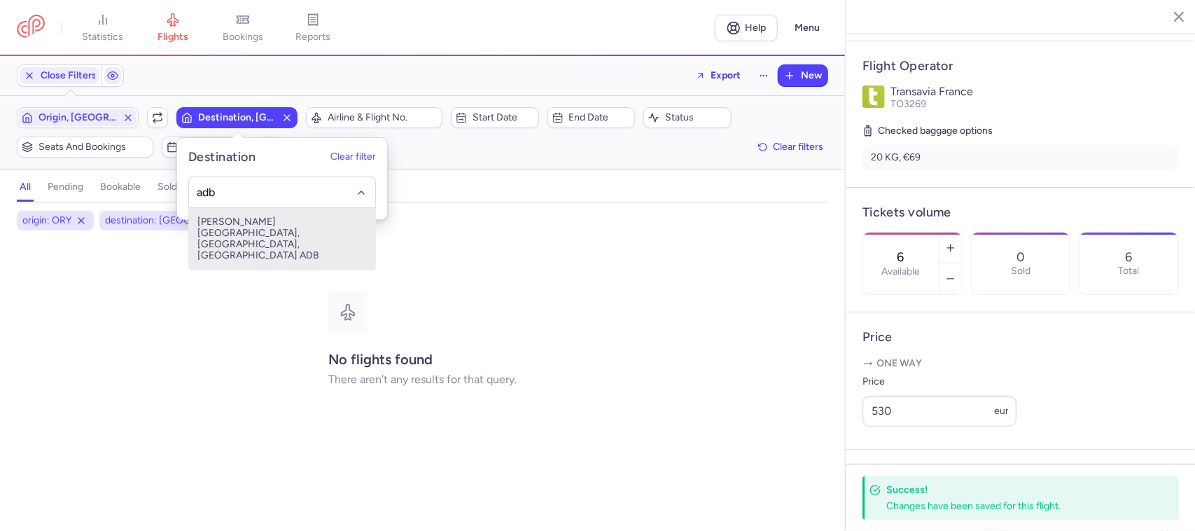
click at [263, 228] on span "[PERSON_NAME][GEOGRAPHIC_DATA], [GEOGRAPHIC_DATA], [GEOGRAPHIC_DATA] ADB" at bounding box center [282, 239] width 186 height 62
type input "adb"
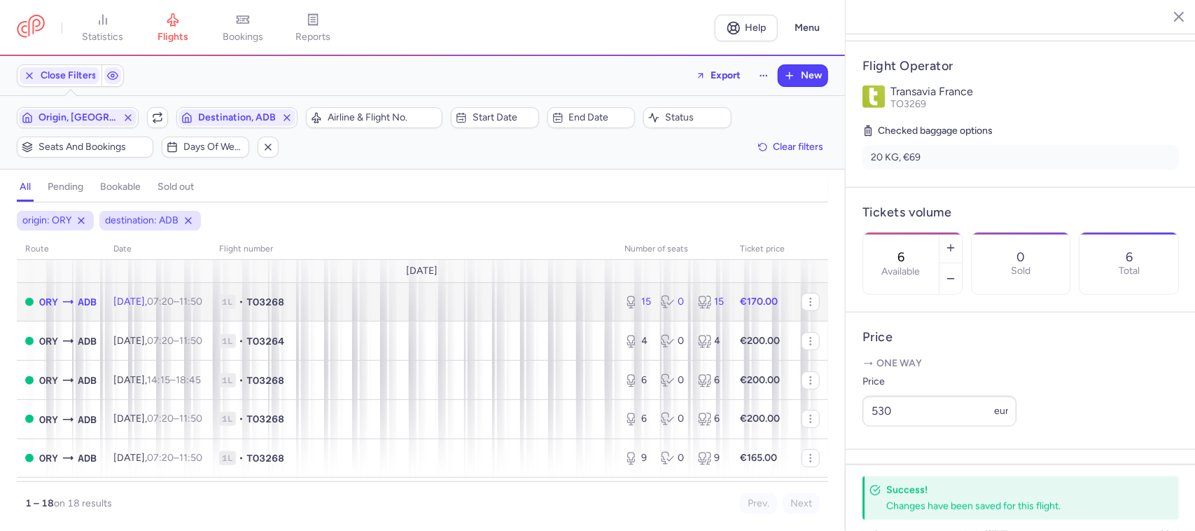
click at [371, 308] on span "1L • TO3268" at bounding box center [413, 302] width 389 height 14
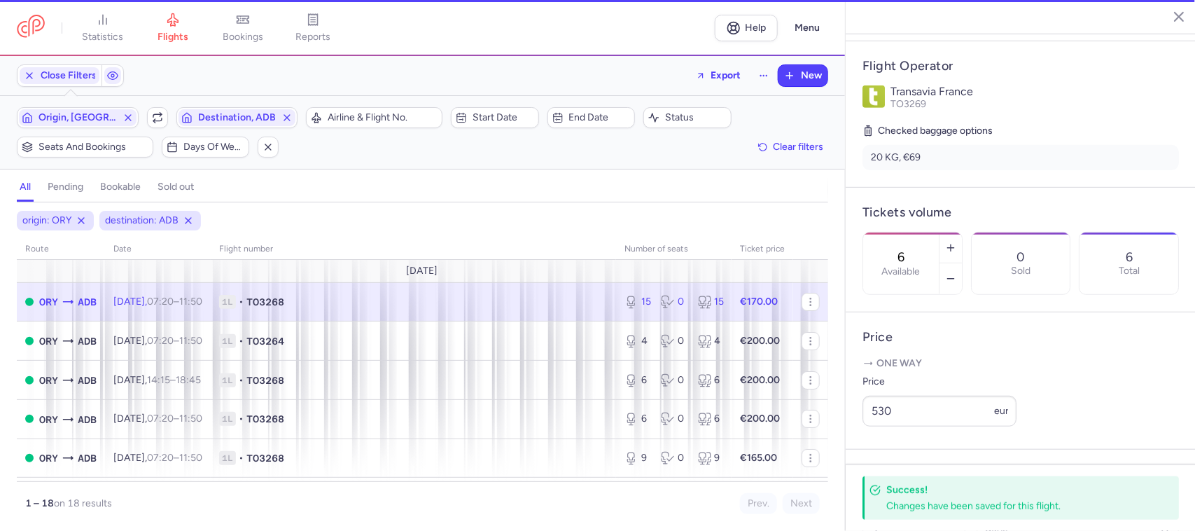
type input "15"
type input "8"
select select "hours"
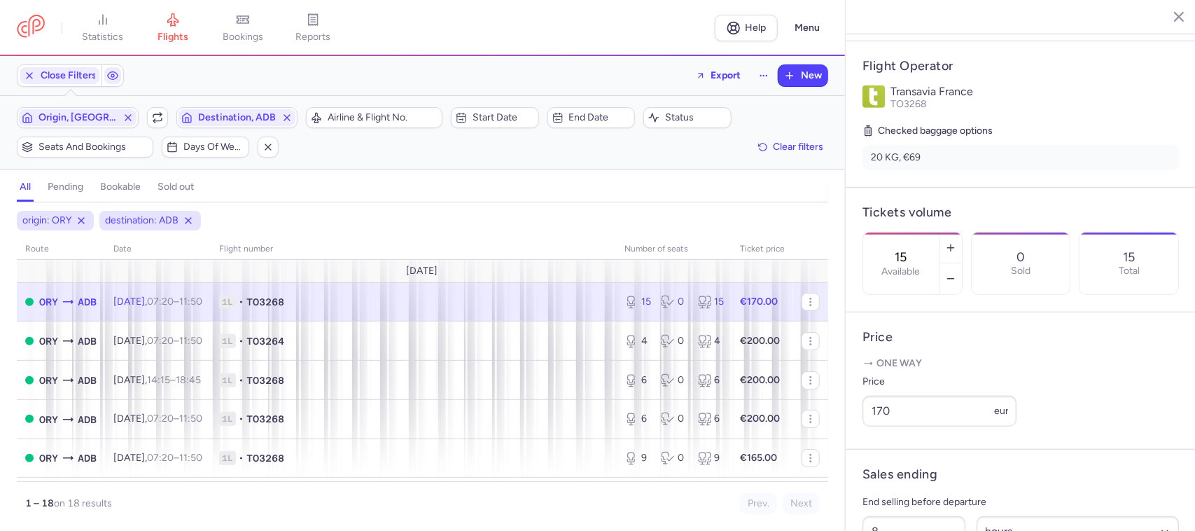
click at [446, 309] on span "1L • TO3268" at bounding box center [413, 302] width 389 height 14
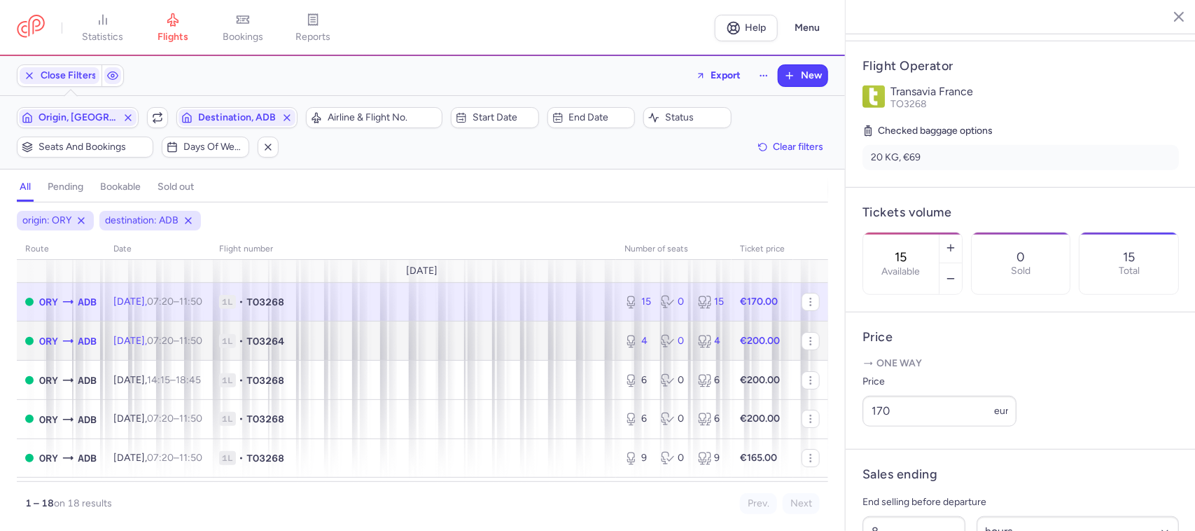
click at [569, 344] on span "1L • TO3264" at bounding box center [413, 341] width 389 height 14
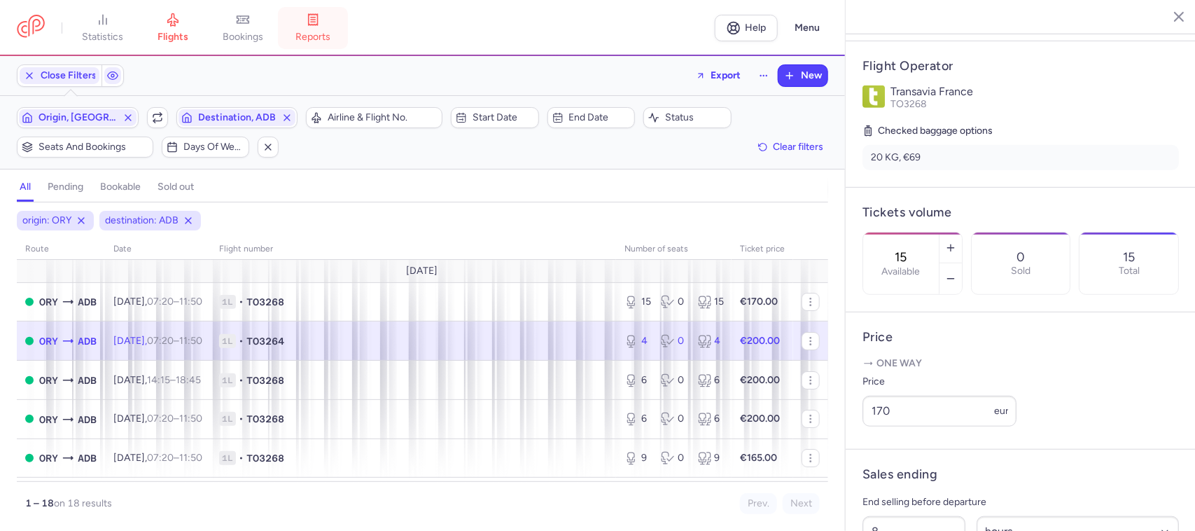
type input "4"
type input "2"
select select "days"
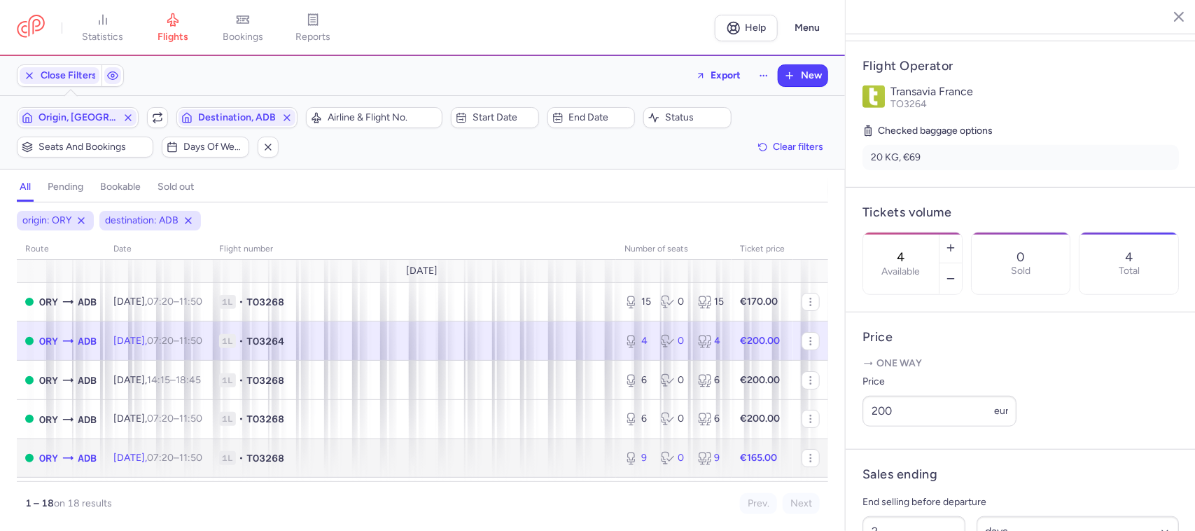
click at [526, 463] on span "1L • TO3268" at bounding box center [413, 458] width 389 height 14
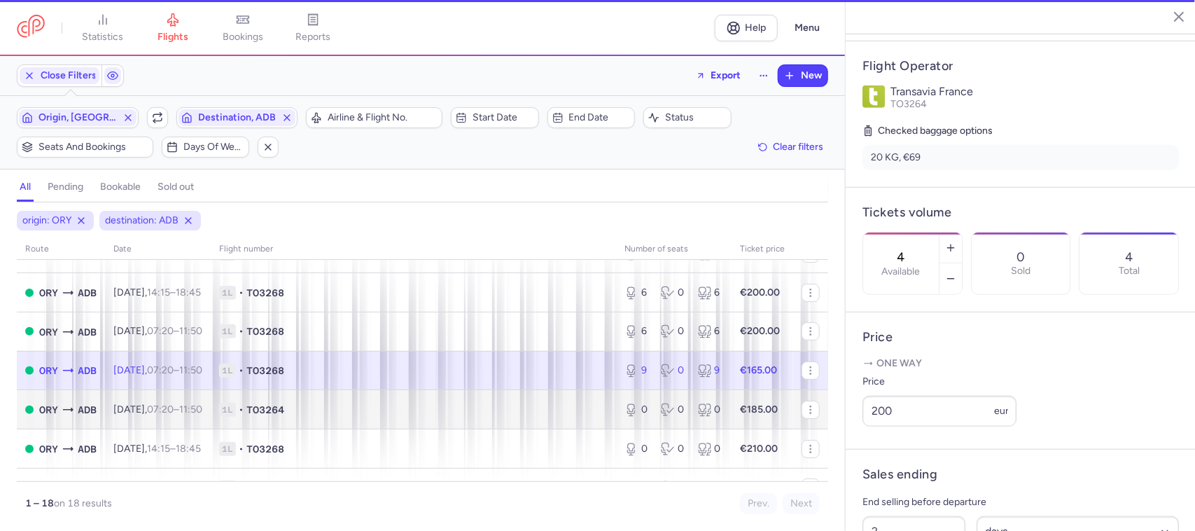
type input "9"
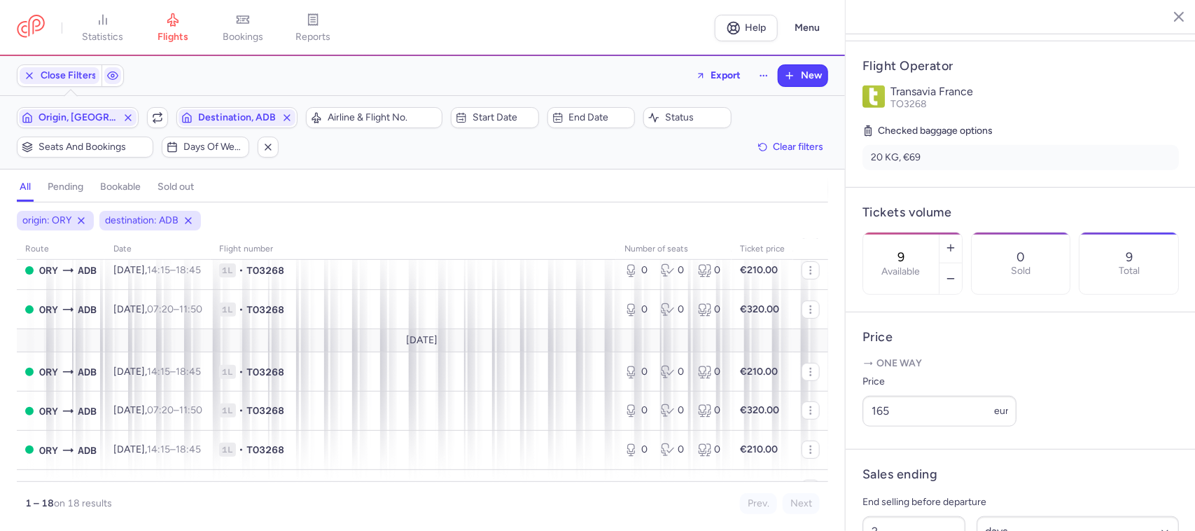
scroll to position [350, 0]
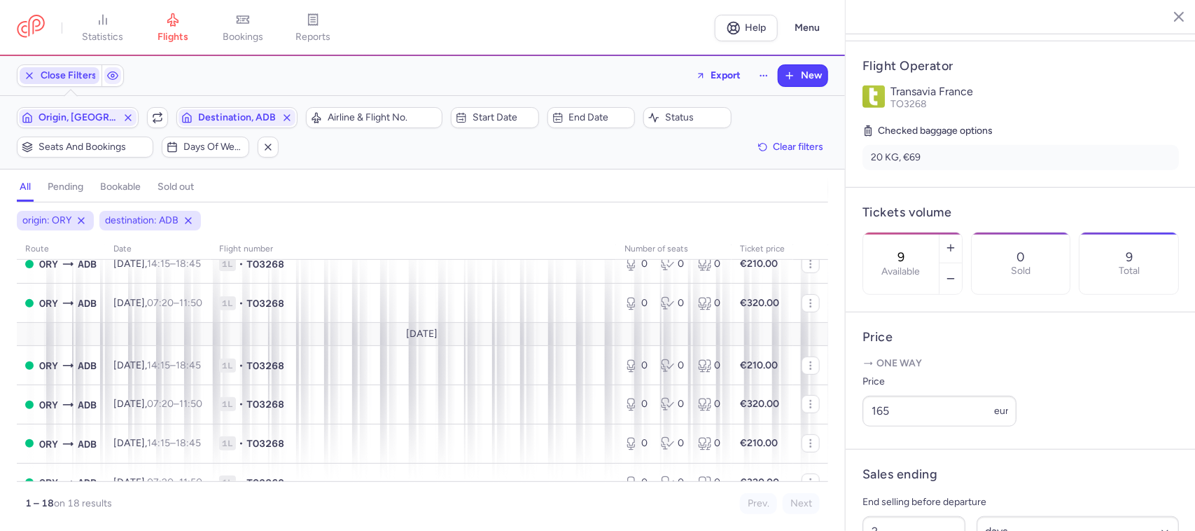
click at [74, 81] on span "Close Filters" at bounding box center [69, 75] width 56 height 11
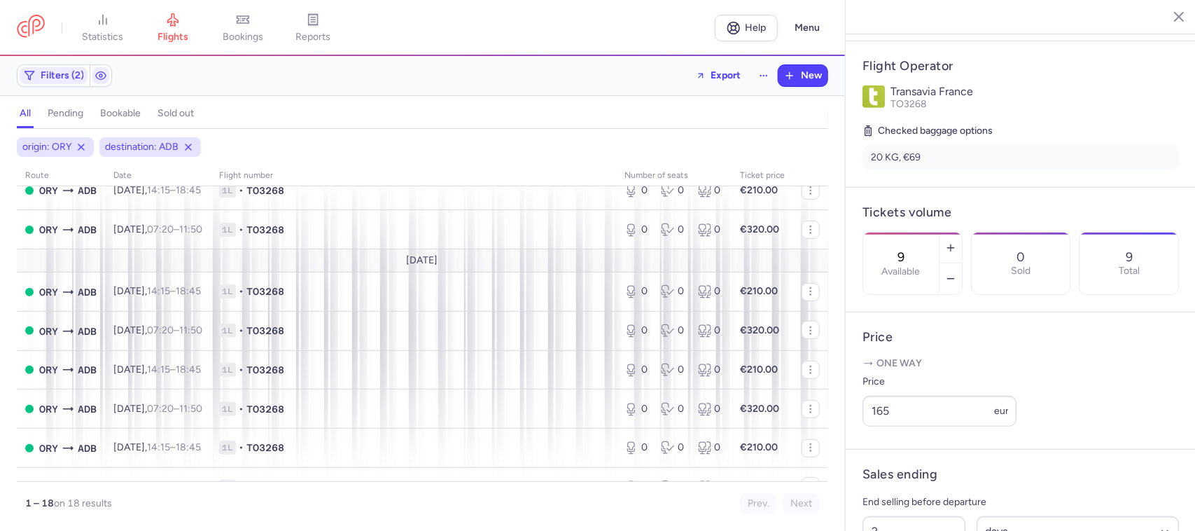
click at [71, 86] on div "Filters (2)" at bounding box center [64, 75] width 95 height 22
click at [68, 83] on span "Filters (2)" at bounding box center [54, 75] width 68 height 17
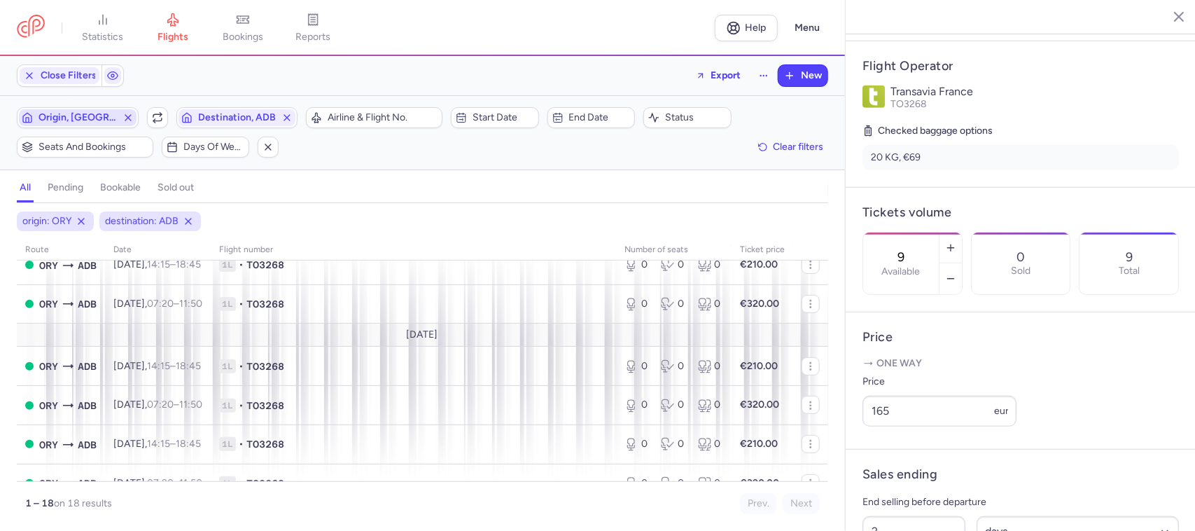
scroll to position [0, 0]
click at [74, 124] on span "Origin, [GEOGRAPHIC_DATA]" at bounding box center [78, 117] width 118 height 17
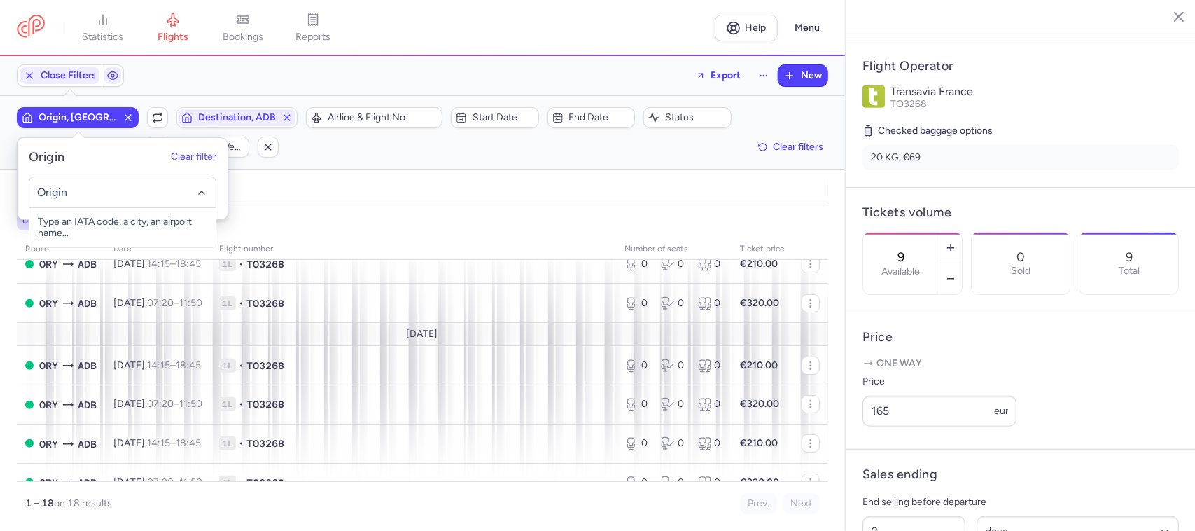
click at [77, 186] on input "-searchbox" at bounding box center [122, 192] width 172 height 15
click at [107, 219] on span "[GEOGRAPHIC_DATA], [GEOGRAPHIC_DATA], [GEOGRAPHIC_DATA] AYT" at bounding box center [122, 233] width 186 height 50
type input "AYT"
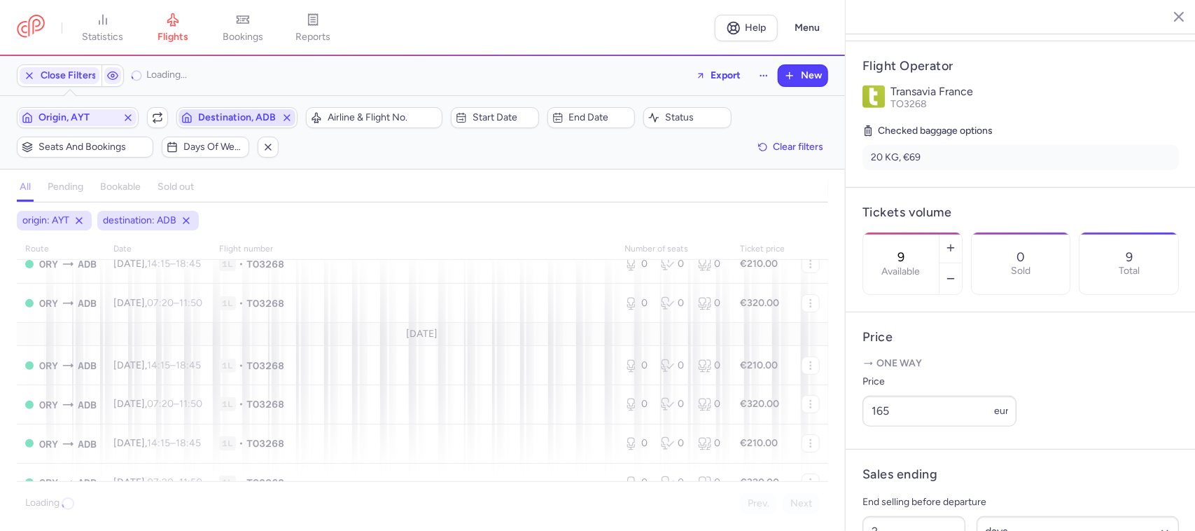
click at [214, 110] on span "Destination, ADB" at bounding box center [238, 117] width 118 height 17
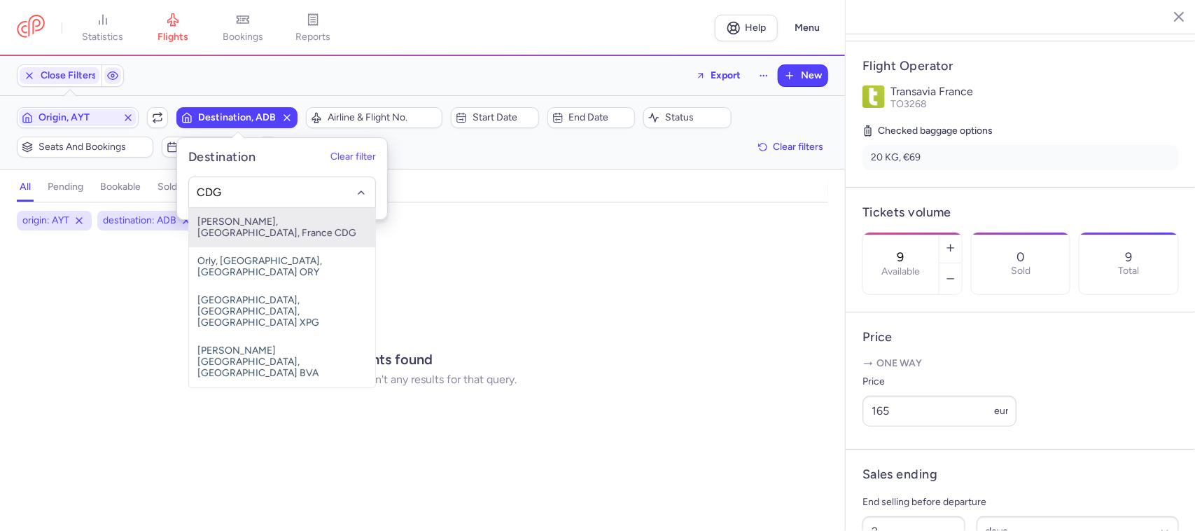
click at [298, 217] on span "[PERSON_NAME], [GEOGRAPHIC_DATA], France CDG" at bounding box center [282, 227] width 186 height 39
type input "CDG"
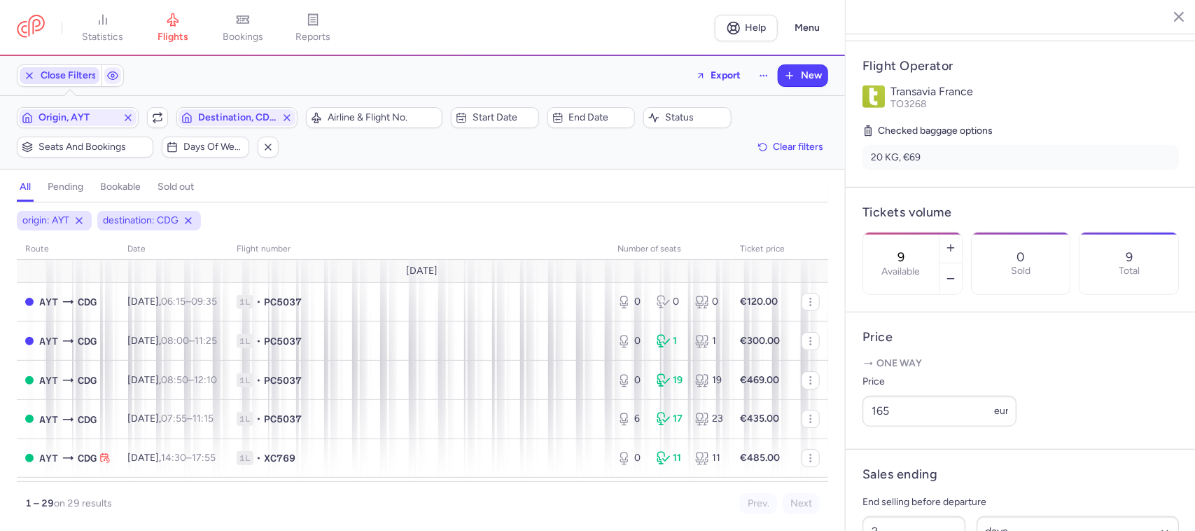
click at [75, 71] on span "Close Filters" at bounding box center [69, 75] width 56 height 11
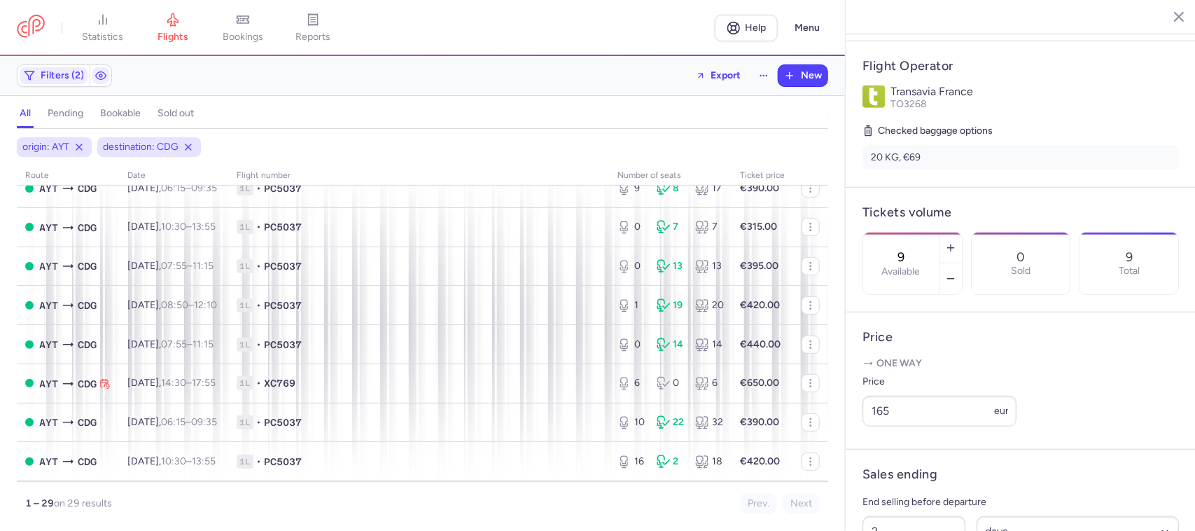
scroll to position [263, 0]
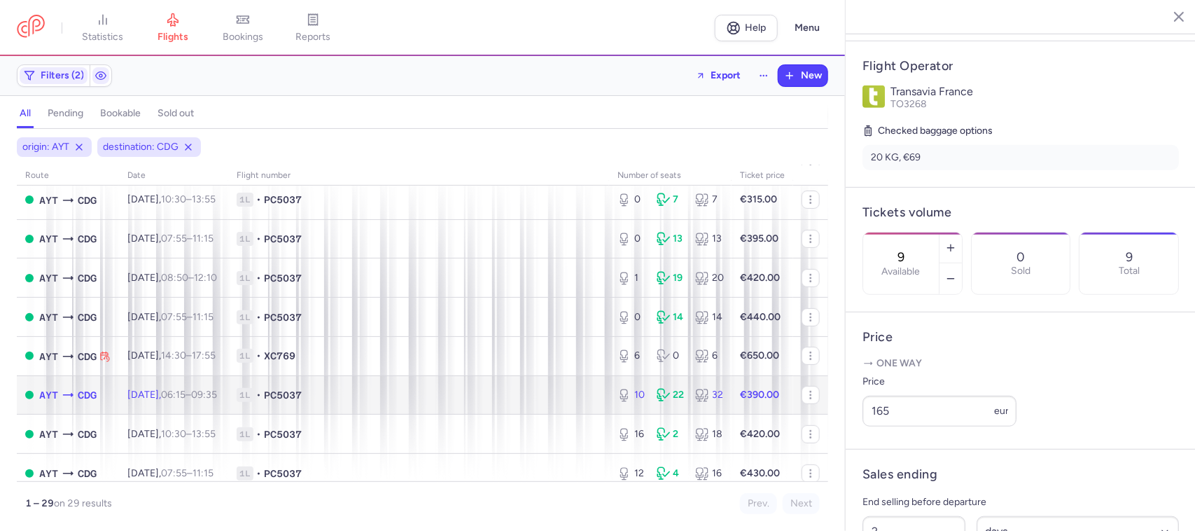
click at [418, 400] on span "1L • PC5037" at bounding box center [419, 395] width 364 height 14
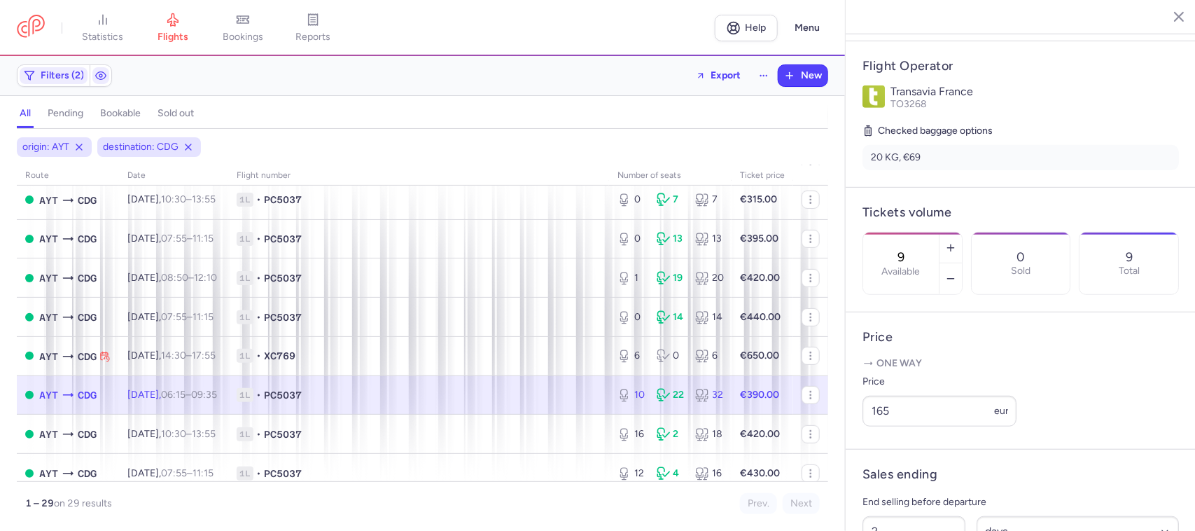
type input "10"
click at [539, 393] on span "1L • PC5037" at bounding box center [419, 395] width 364 height 14
drag, startPoint x: 891, startPoint y: 429, endPoint x: 873, endPoint y: 435, distance: 18.6
click at [873, 426] on input "390" at bounding box center [940, 411] width 154 height 31
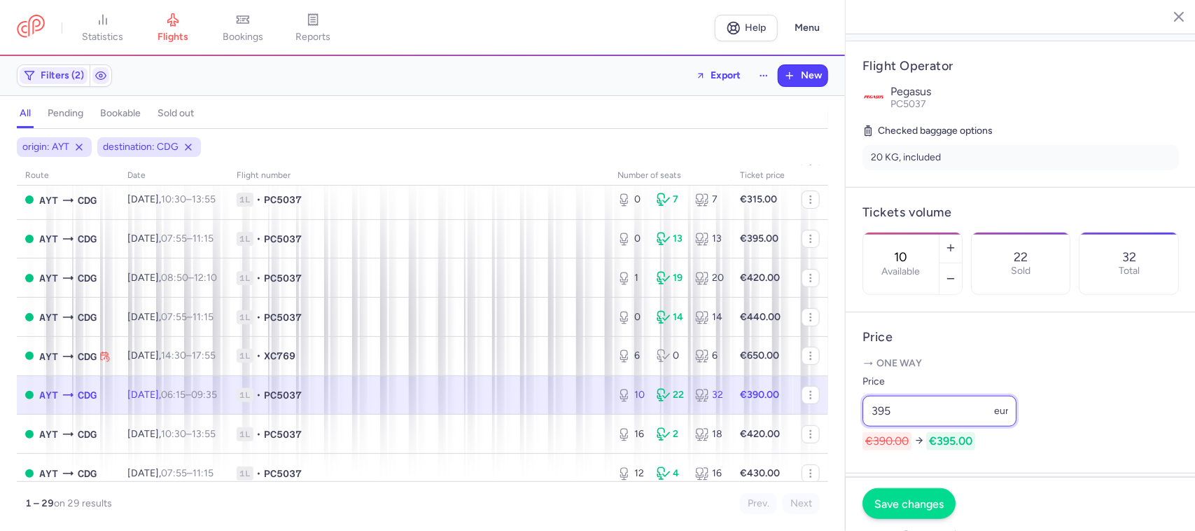
type input "395"
click at [898, 495] on button "Save changes" at bounding box center [909, 503] width 93 height 31
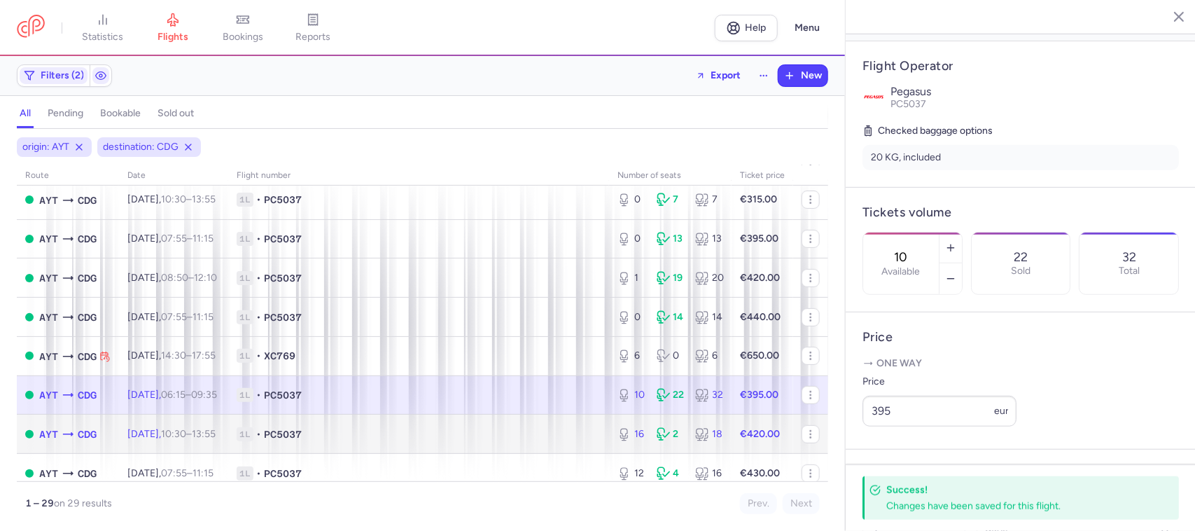
click at [550, 435] on span "1L • PC5037" at bounding box center [419, 434] width 364 height 14
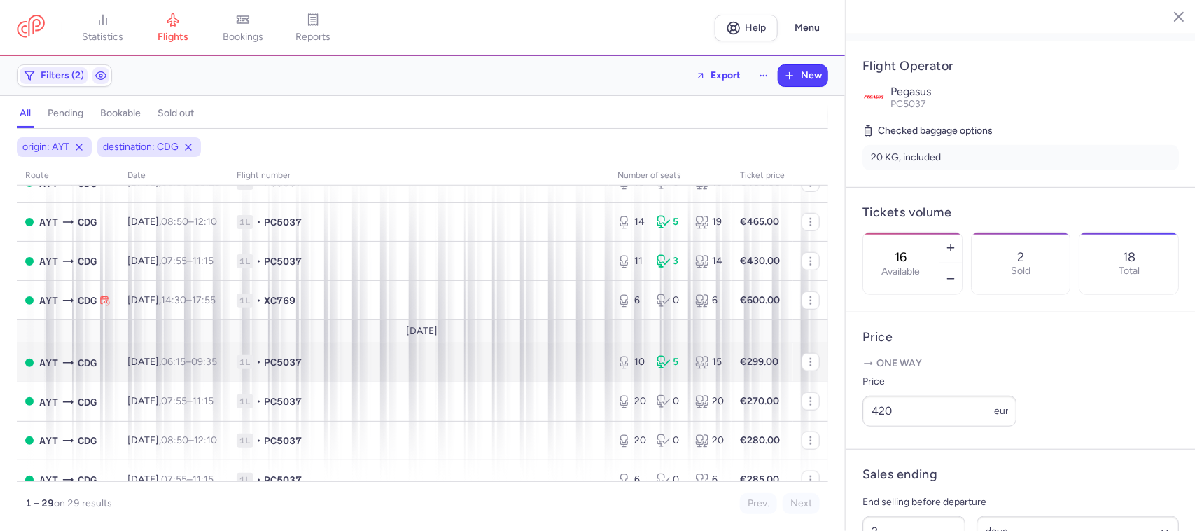
scroll to position [613, 0]
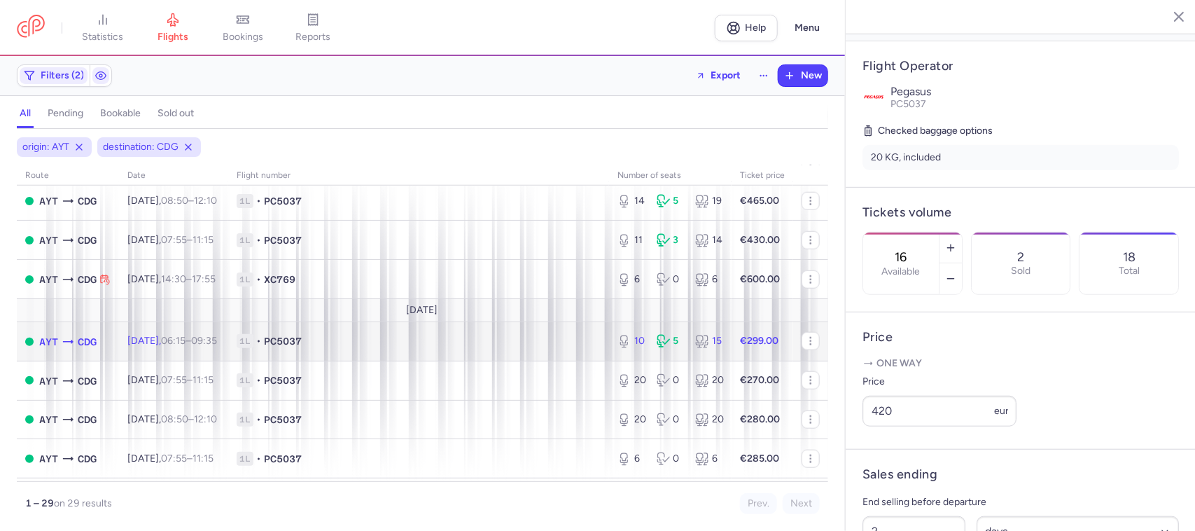
click at [571, 345] on span "1L • PC5037" at bounding box center [419, 341] width 364 height 14
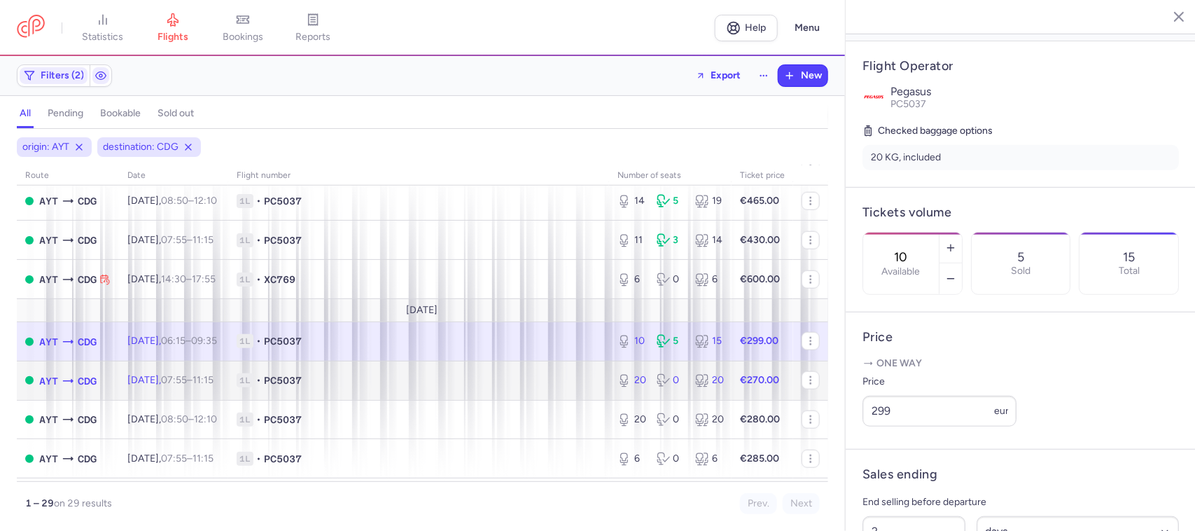
click at [559, 378] on span "1L • PC5037" at bounding box center [419, 380] width 364 height 14
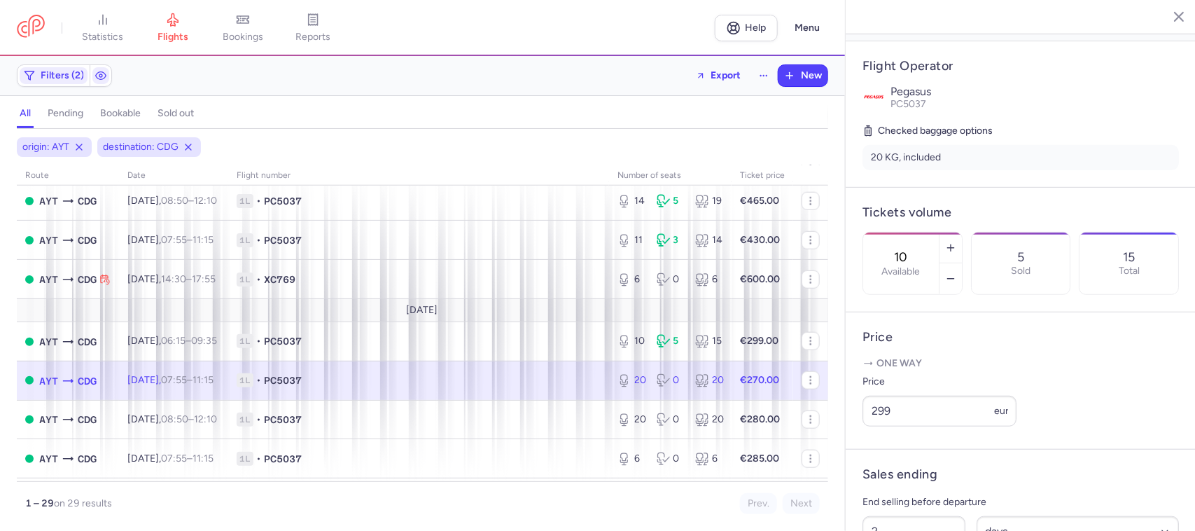
type input "20"
click at [518, 387] on span "1L • PC5037" at bounding box center [419, 380] width 364 height 14
click at [732, 392] on td "1L • PC5037" at bounding box center [763, 380] width 62 height 39
drag, startPoint x: 893, startPoint y: 431, endPoint x: 862, endPoint y: 428, distance: 30.9
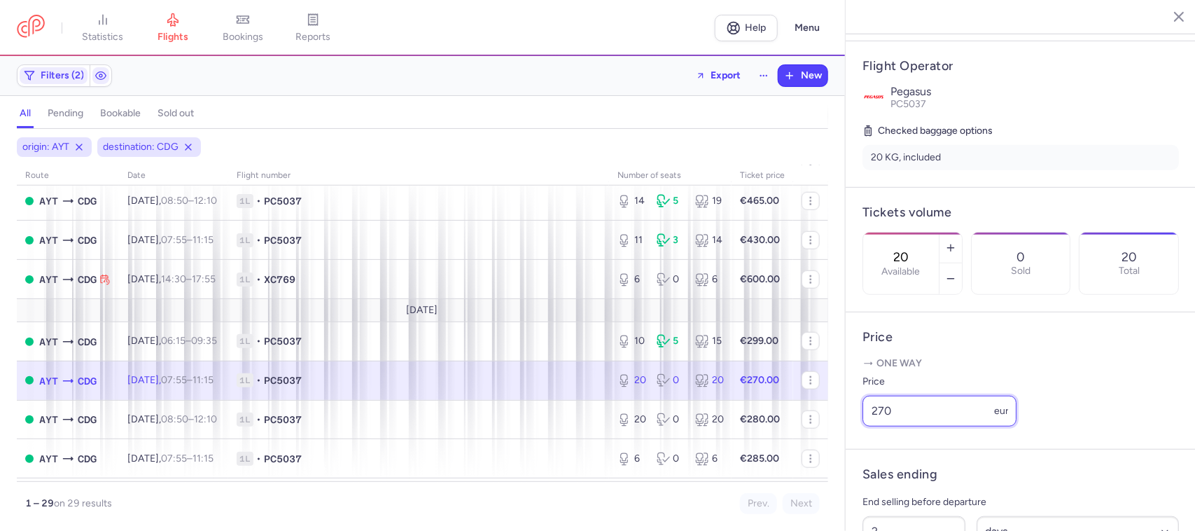
click at [862, 428] on article "Price One way Price 270 eur" at bounding box center [1021, 380] width 350 height 137
type input "248"
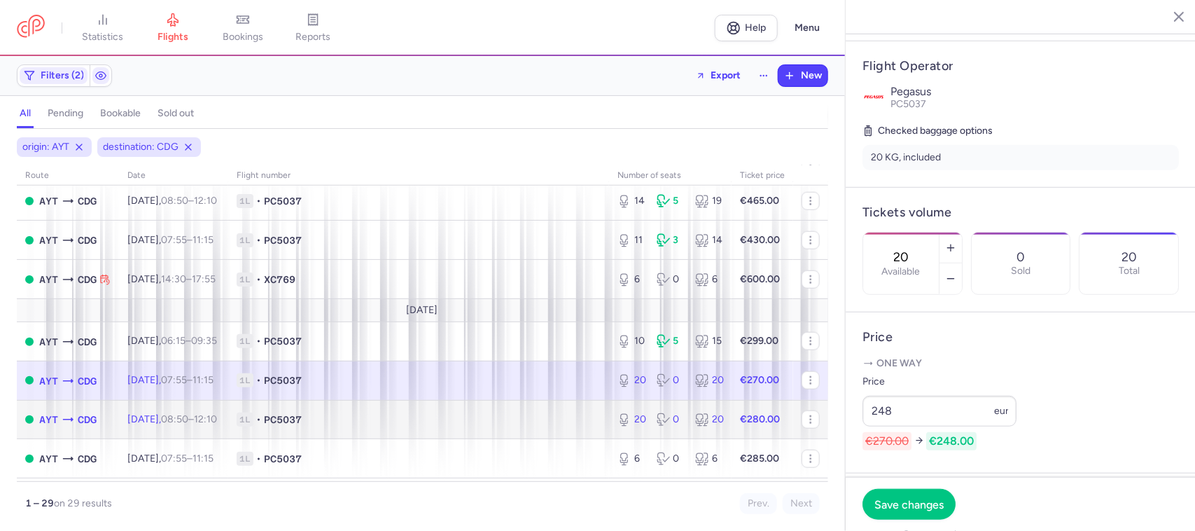
click at [428, 426] on span "1L • PC5037" at bounding box center [419, 419] width 364 height 14
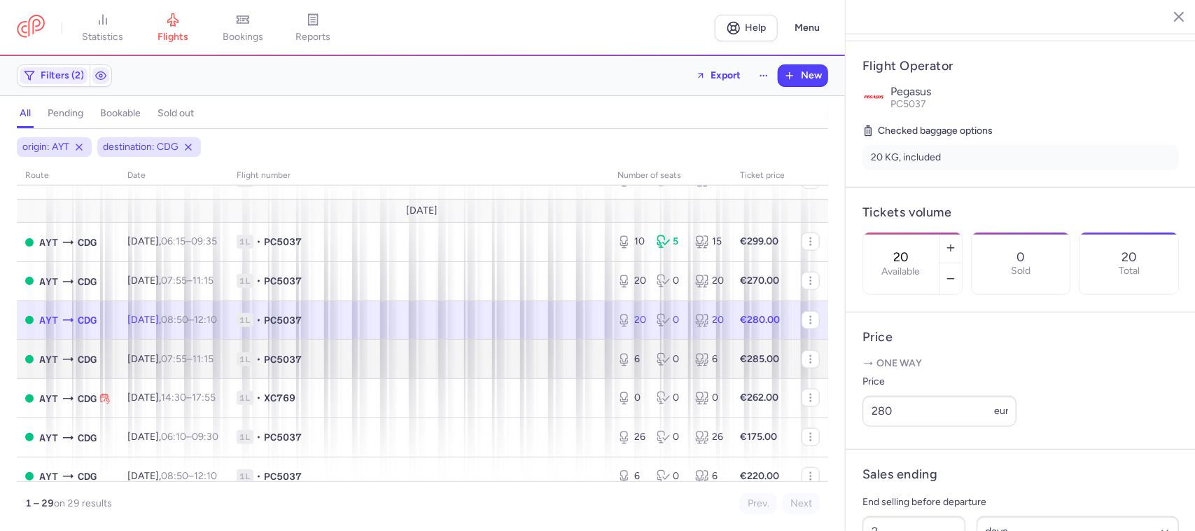
scroll to position [624, 0]
